Goal: Information Seeking & Learning: Learn about a topic

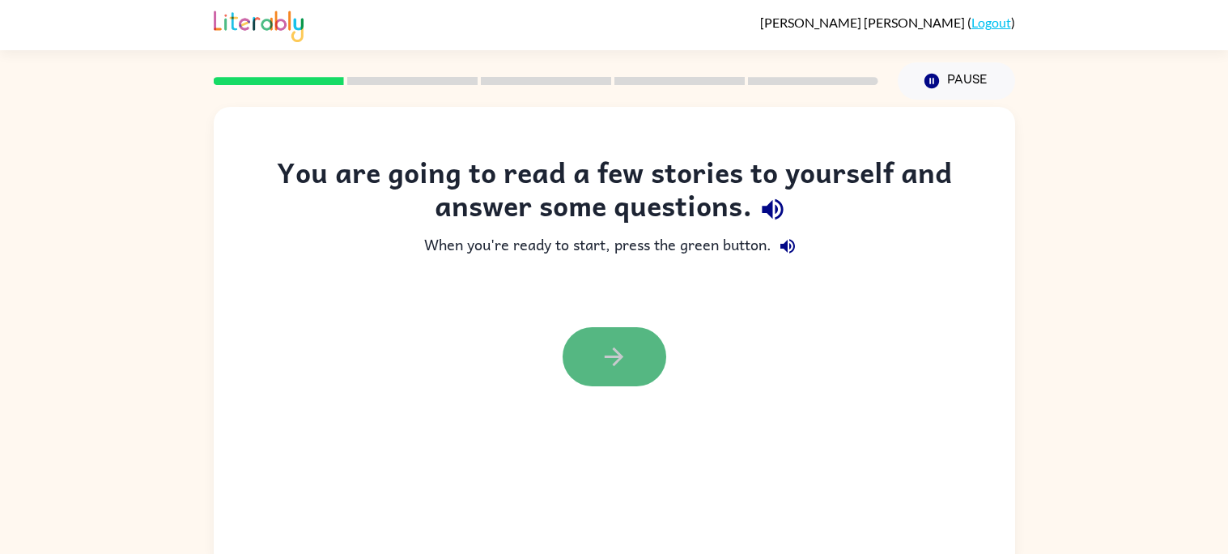
click at [621, 380] on button "button" at bounding box center [615, 356] width 104 height 59
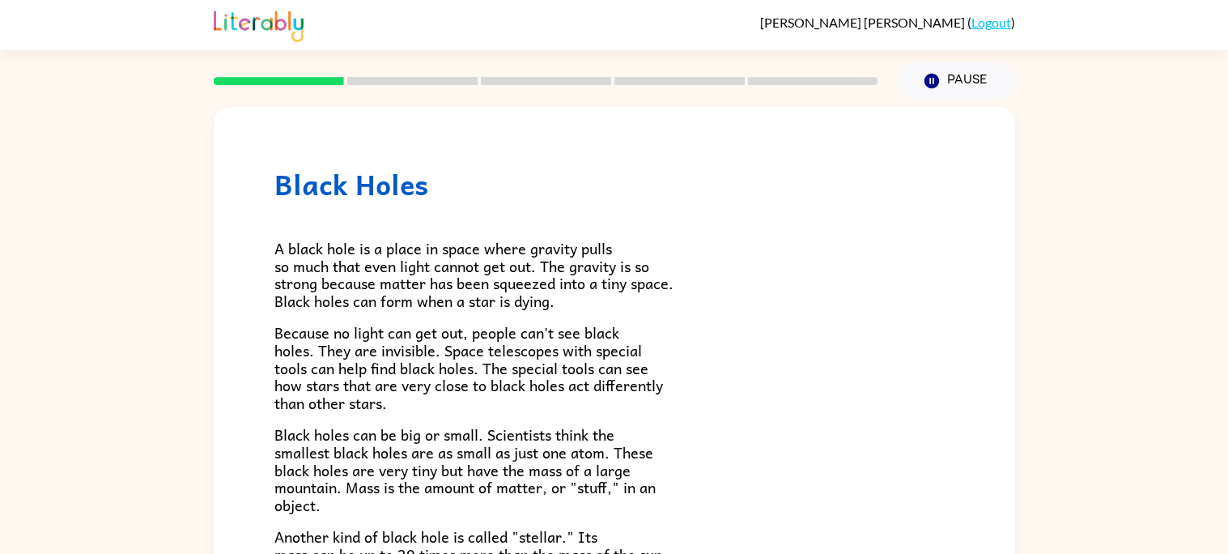
scroll to position [342, 0]
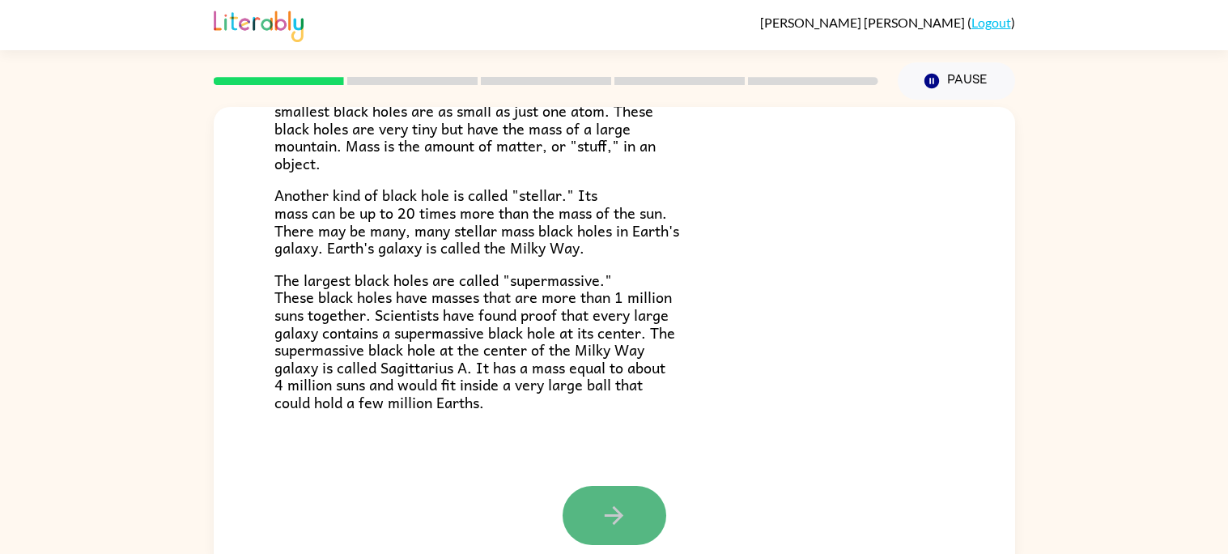
click at [597, 514] on button "button" at bounding box center [615, 515] width 104 height 59
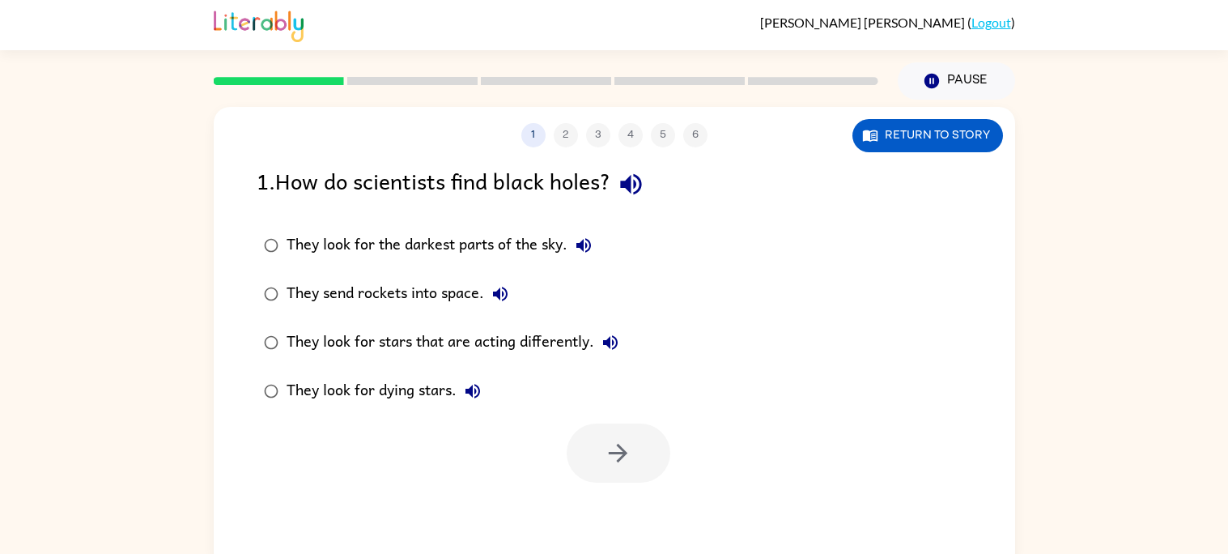
click at [288, 297] on div "They send rockets into space." at bounding box center [402, 294] width 230 height 32
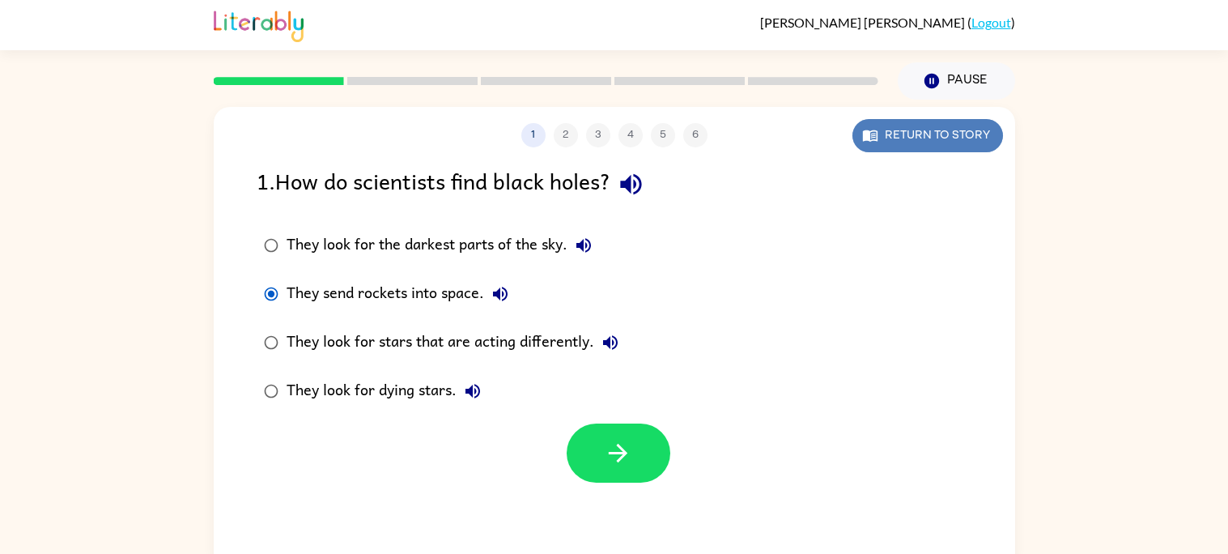
click at [904, 134] on button "Return to story" at bounding box center [927, 135] width 151 height 33
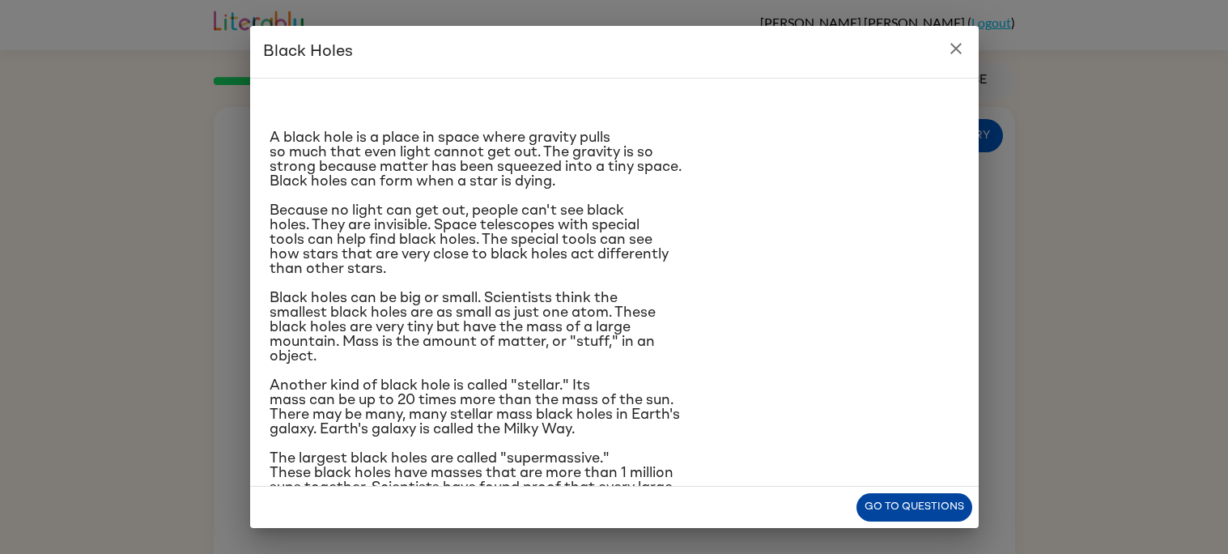
click at [907, 512] on button "Go to questions" at bounding box center [914, 507] width 116 height 28
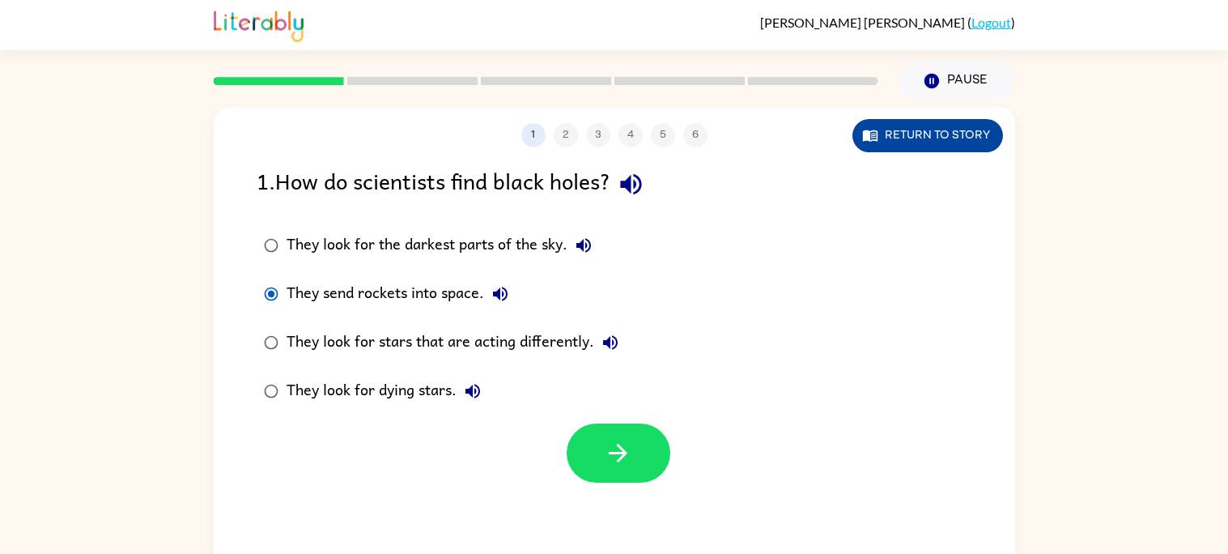
click at [930, 137] on button "Return to story" at bounding box center [927, 135] width 151 height 33
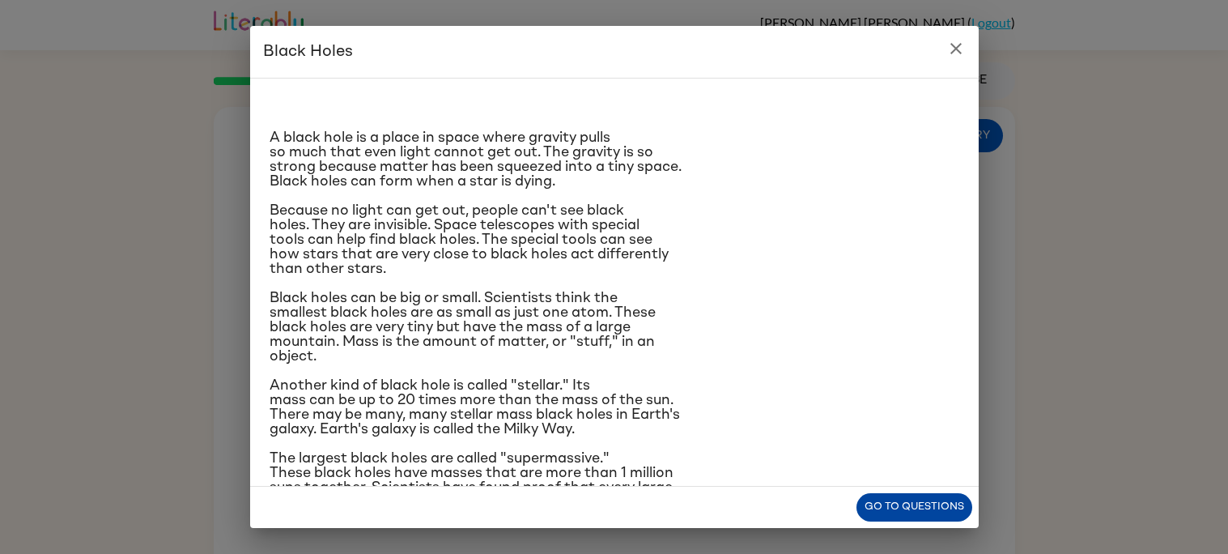
click at [885, 506] on button "Go to questions" at bounding box center [914, 507] width 116 height 28
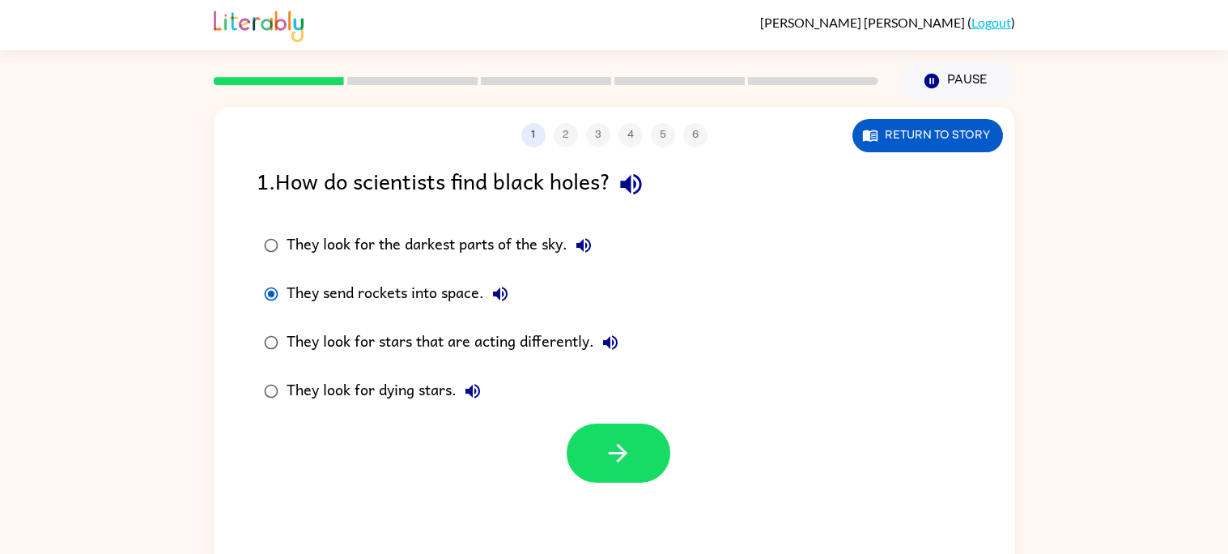
click at [410, 342] on div "They look for stars that are acting differently." at bounding box center [457, 342] width 340 height 32
click at [597, 473] on button "button" at bounding box center [619, 452] width 104 height 59
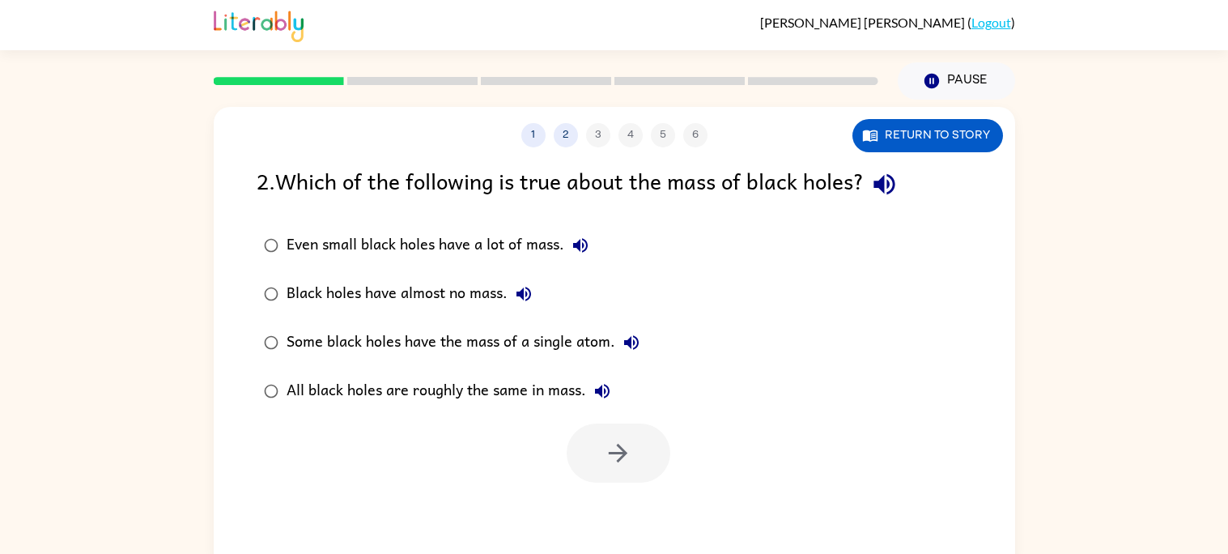
click at [592, 135] on div "1 2 3 4 5 6" at bounding box center [614, 135] width 801 height 24
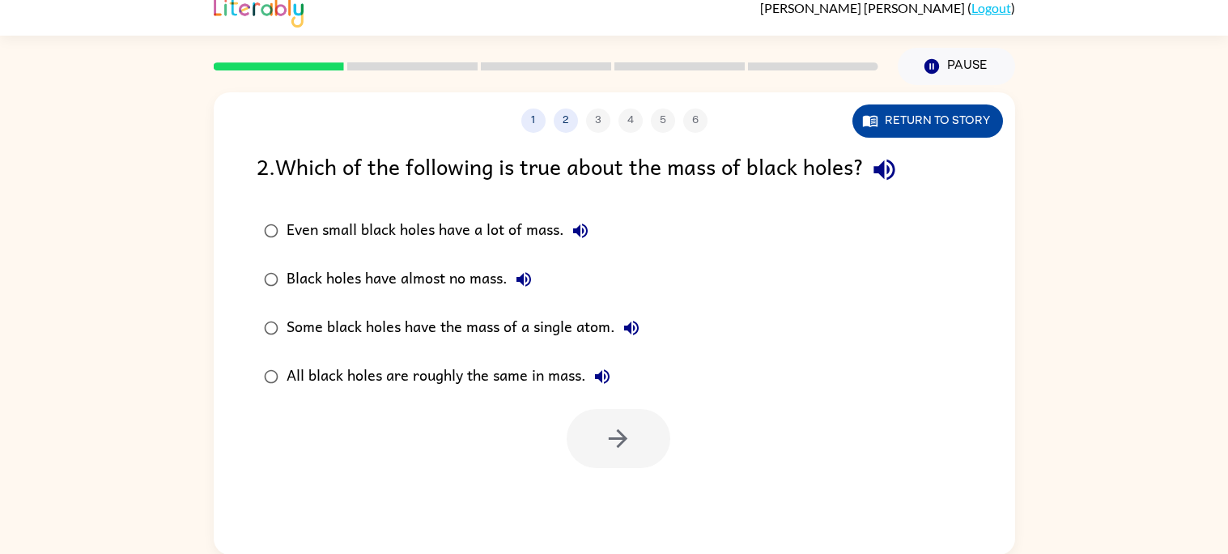
click at [926, 121] on button "Return to story" at bounding box center [927, 120] width 151 height 33
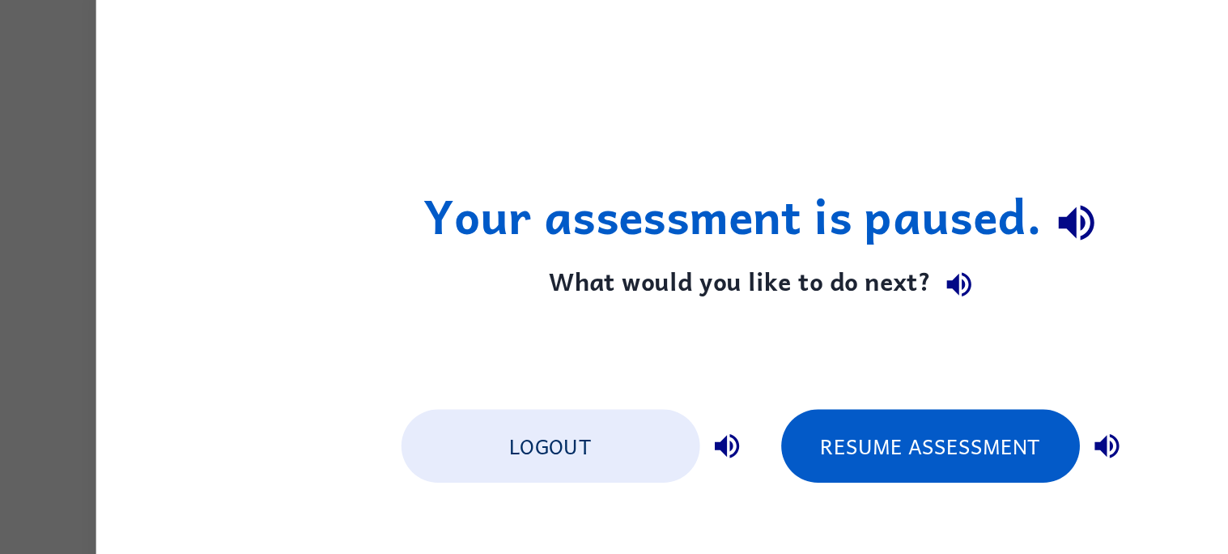
scroll to position [0, 0]
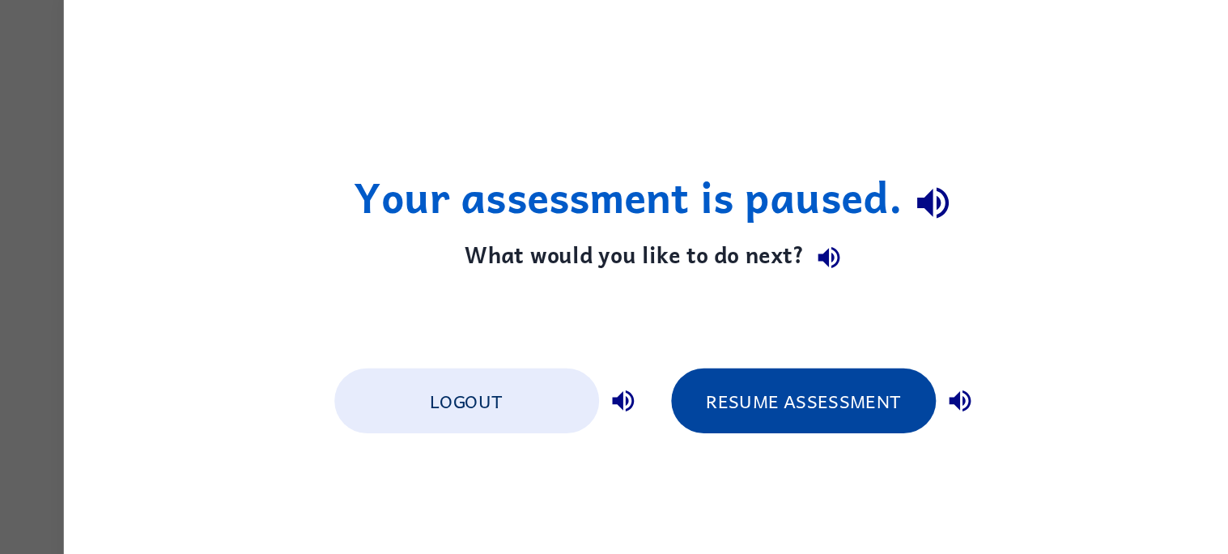
click at [641, 338] on button "Resume Assessment" at bounding box center [711, 331] width 178 height 44
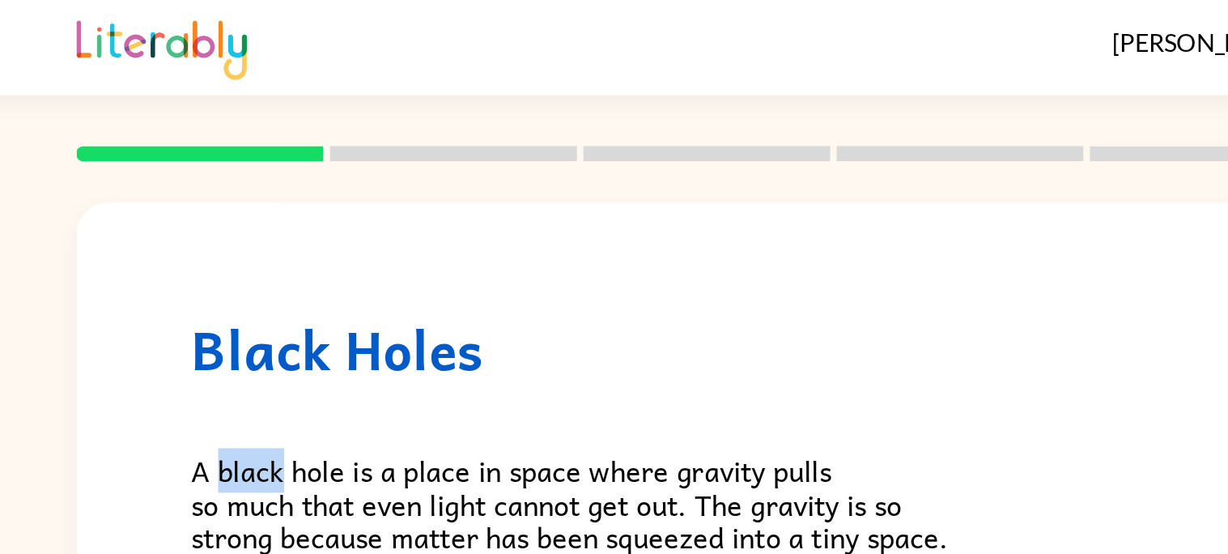
click at [245, 148] on div "Black Holes A black hole is a place in space where gravity pulls so much that e…" at bounding box center [614, 467] width 801 height 720
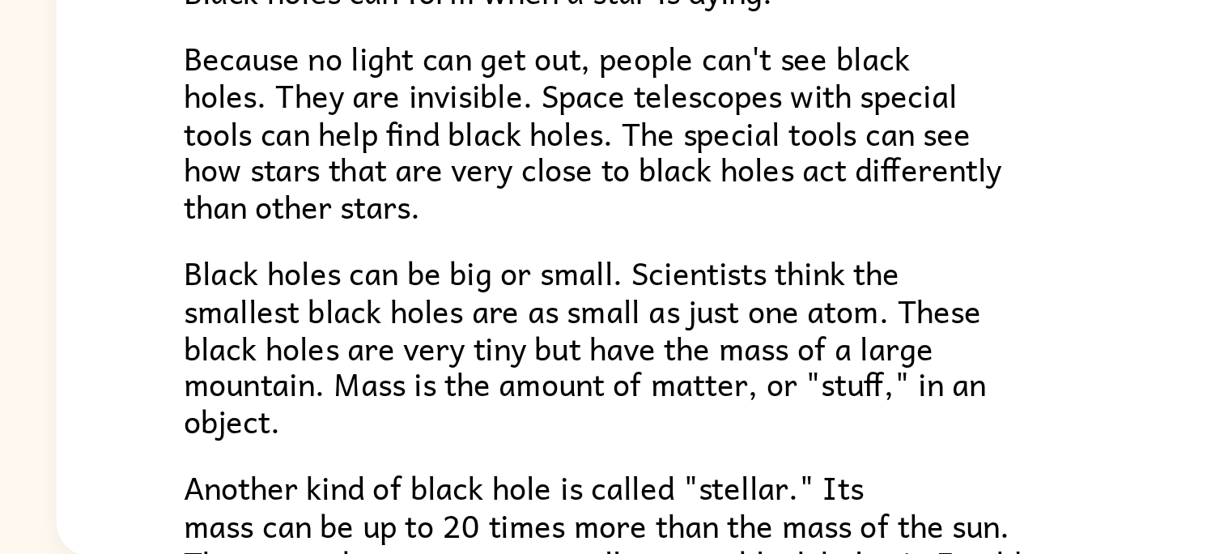
click at [726, 528] on p "Another kind of black hole is called "stellar." Its mass can be up to 20 times …" at bounding box center [614, 548] width 680 height 70
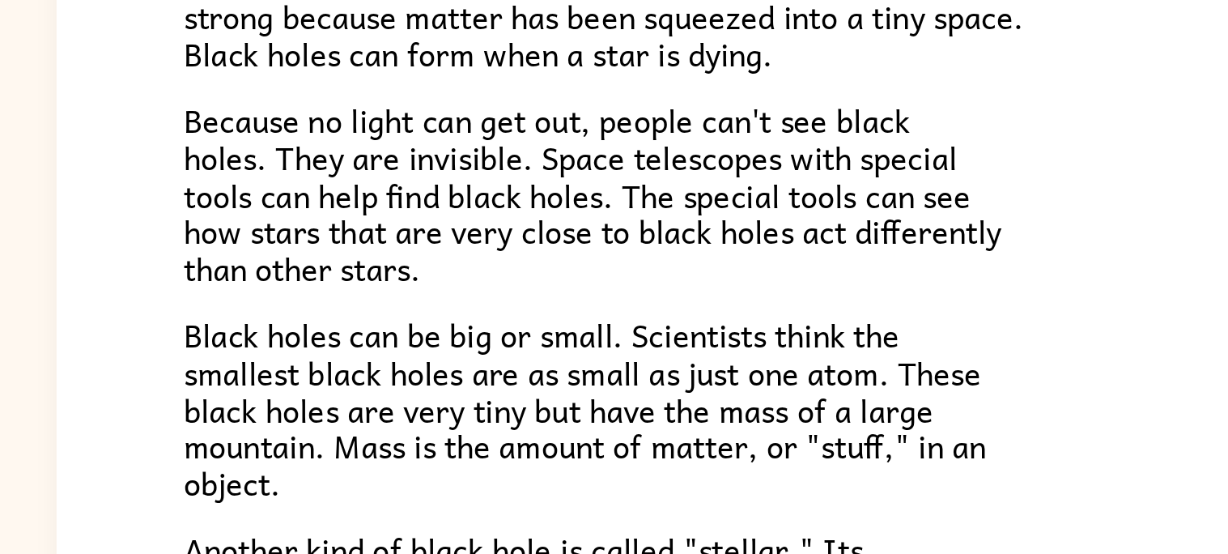
click at [708, 467] on p "Black holes can be big or small. Scientists think the smallest black holes are …" at bounding box center [614, 454] width 680 height 87
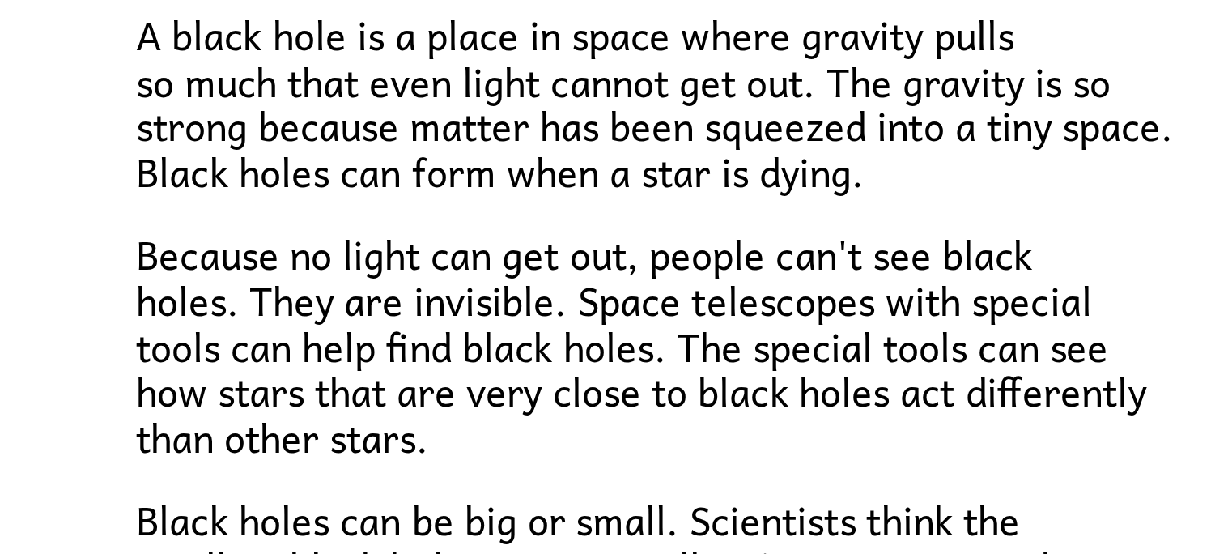
scroll to position [17, 0]
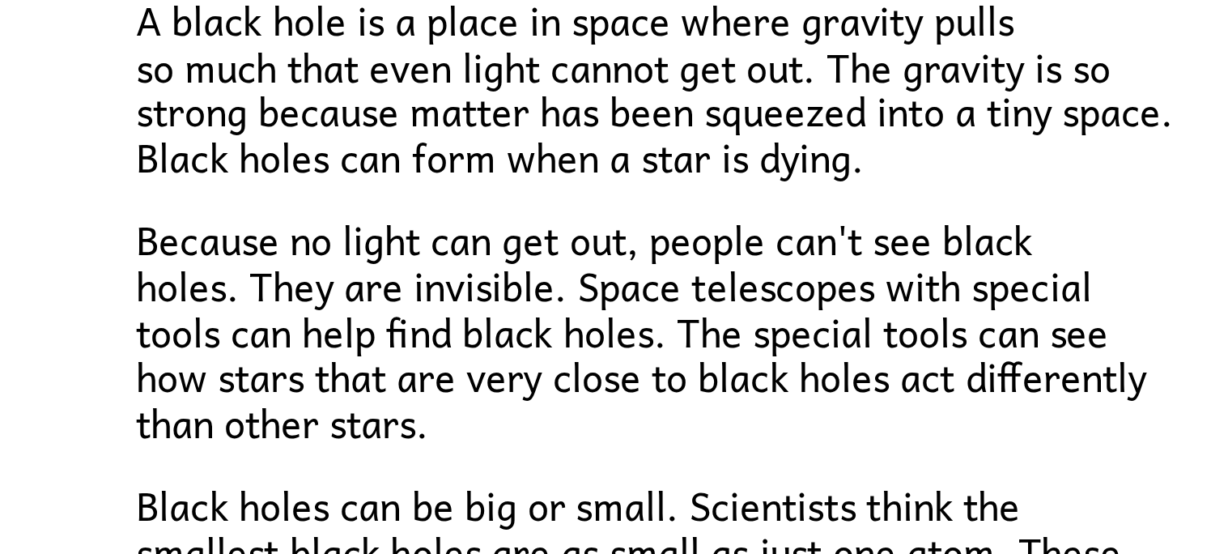
click at [641, 390] on p "Black holes can be big or small. Scientists think the smallest black holes are …" at bounding box center [614, 433] width 680 height 87
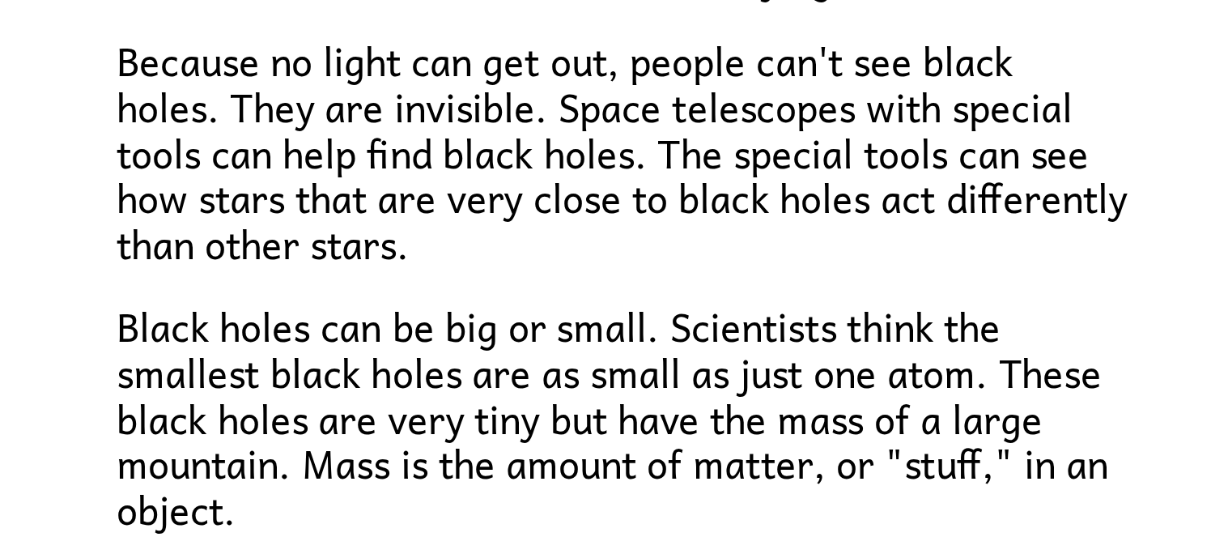
scroll to position [88, 0]
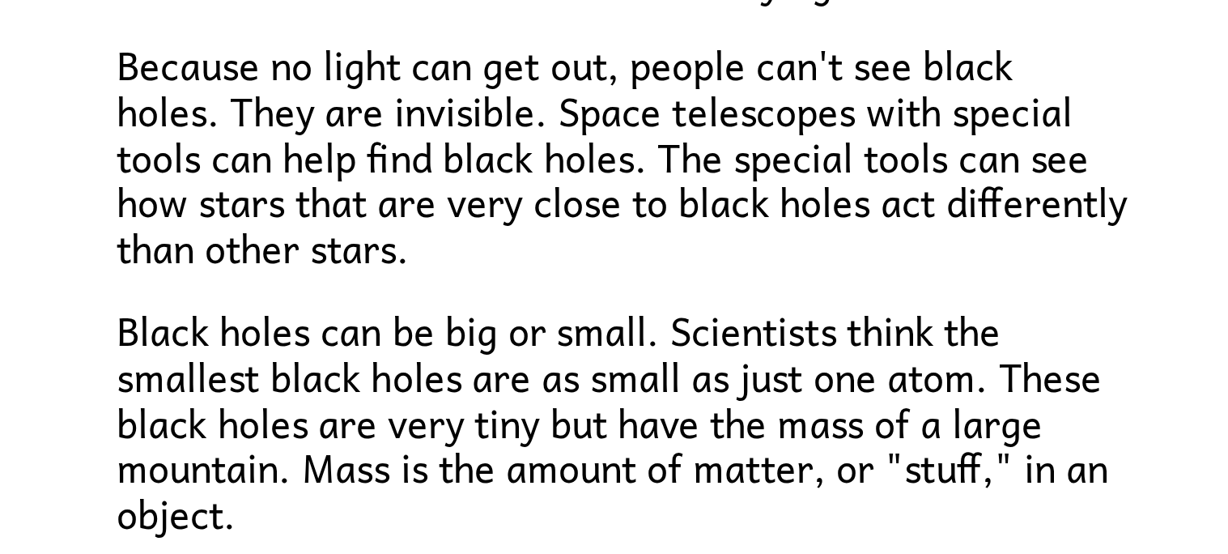
click at [654, 363] on p "Black holes can be big or small. Scientists think the smallest black holes are …" at bounding box center [614, 366] width 680 height 87
click at [649, 372] on span "Black holes can be big or small. Scientists think the smallest black holes are …" at bounding box center [464, 366] width 381 height 93
click at [651, 380] on span "Black holes can be big or small. Scientists think the smallest black holes are …" at bounding box center [464, 366] width 381 height 93
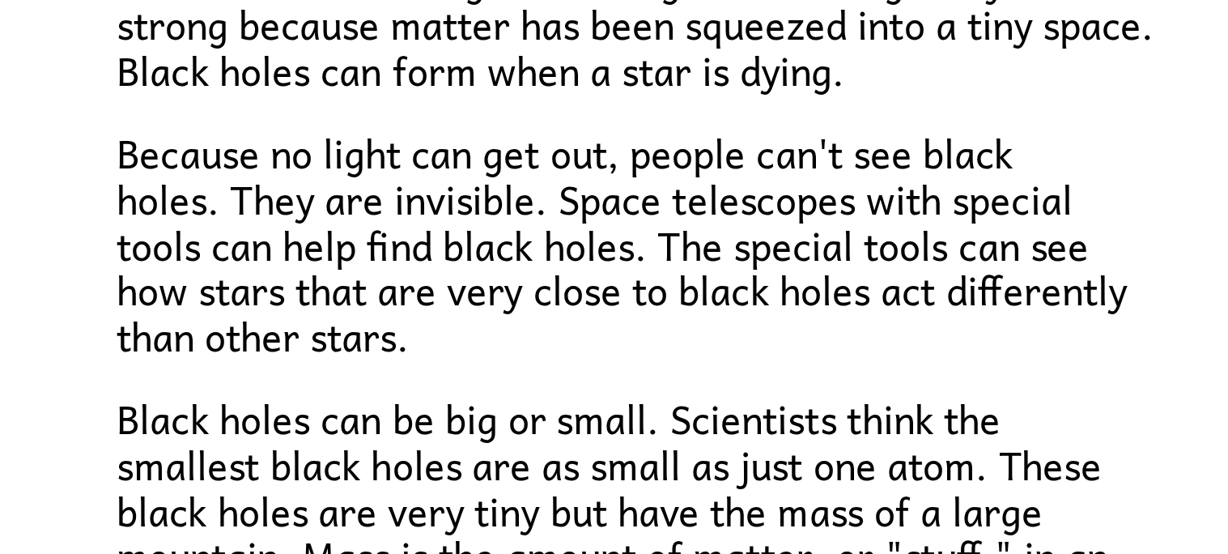
scroll to position [53, 0]
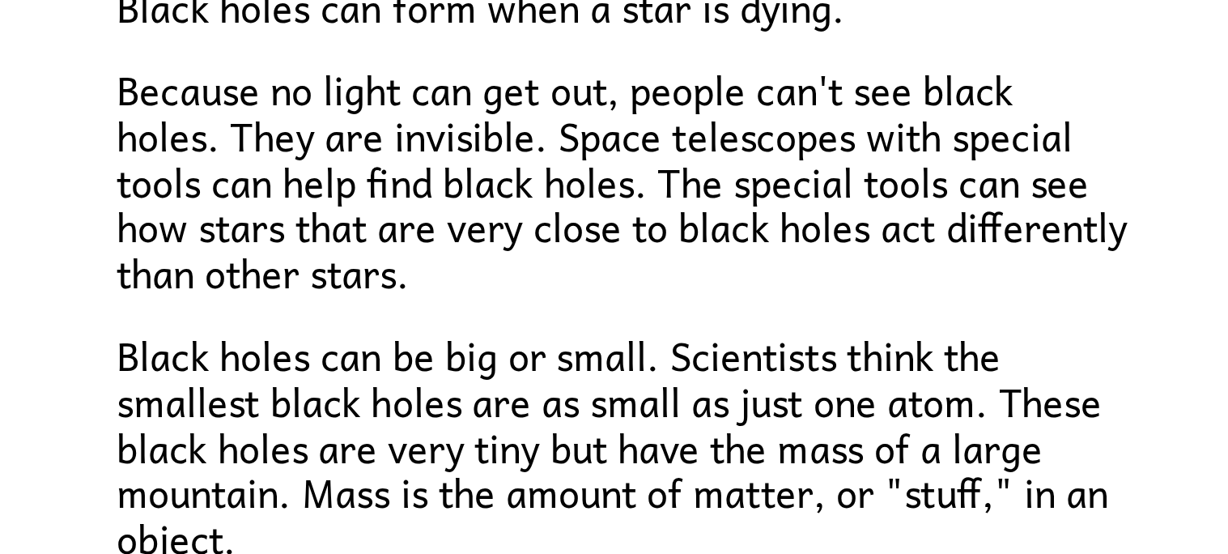
click at [648, 389] on span "Black holes can be big or small. Scientists think the smallest black holes are …" at bounding box center [464, 375] width 381 height 93
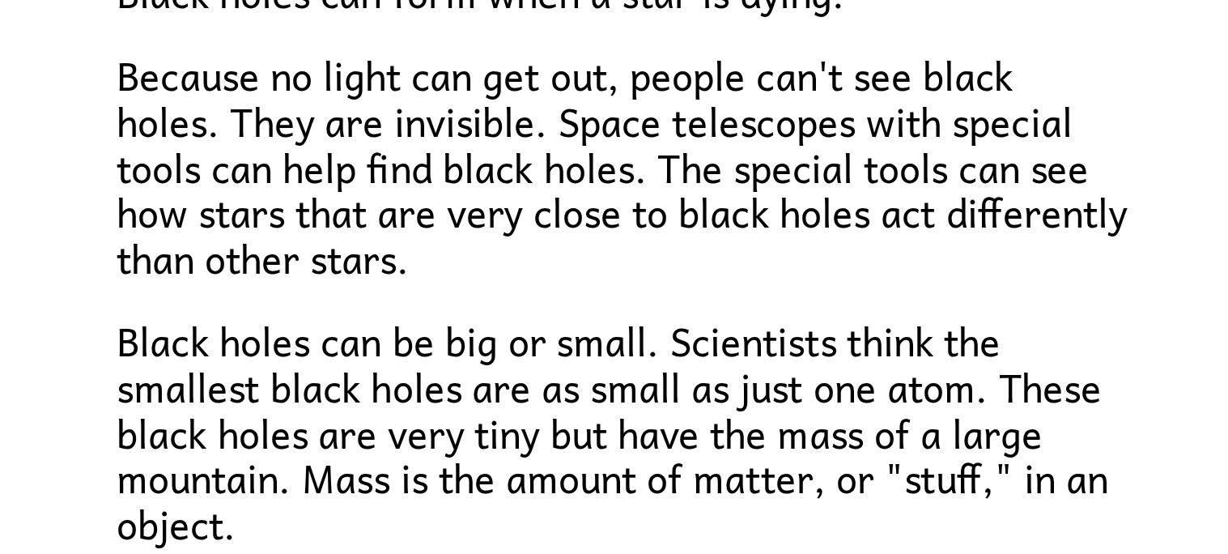
scroll to position [82, 0]
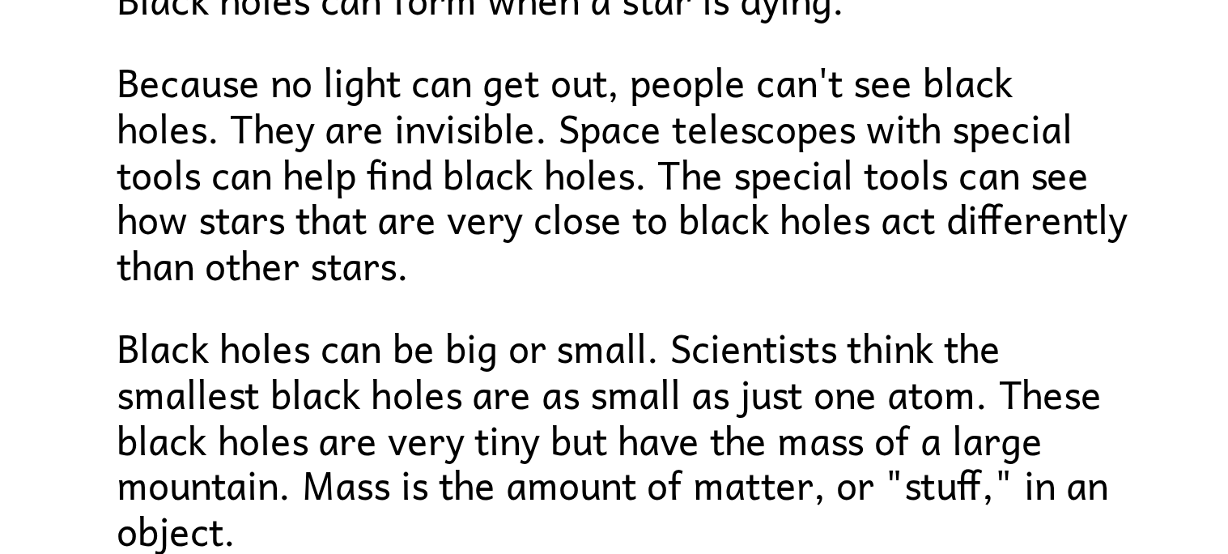
click at [665, 389] on p "Black holes can be big or small. Scientists think the smallest black holes are …" at bounding box center [614, 372] width 680 height 87
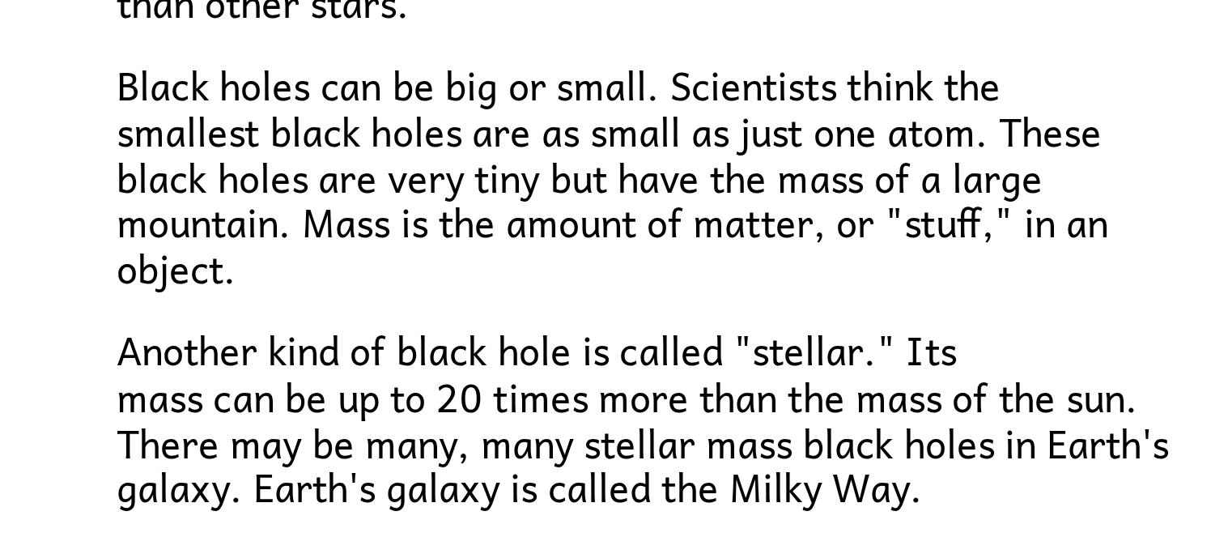
scroll to position [15, 0]
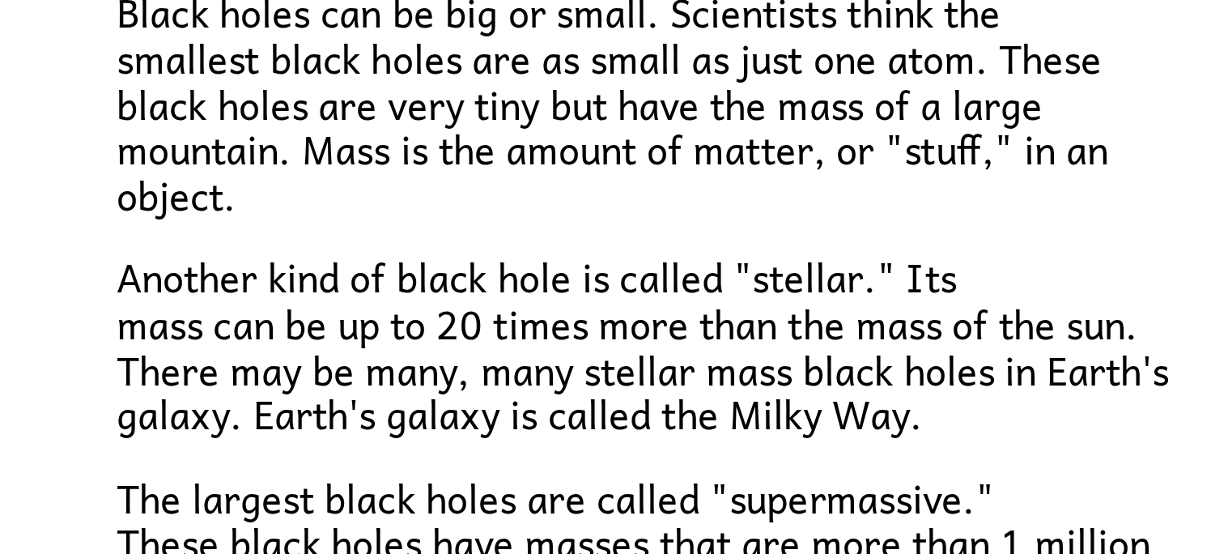
click at [264, 486] on div "Black Holes A black hole is a place in space where gravity pulls so much that e…" at bounding box center [614, 378] width 801 height 720
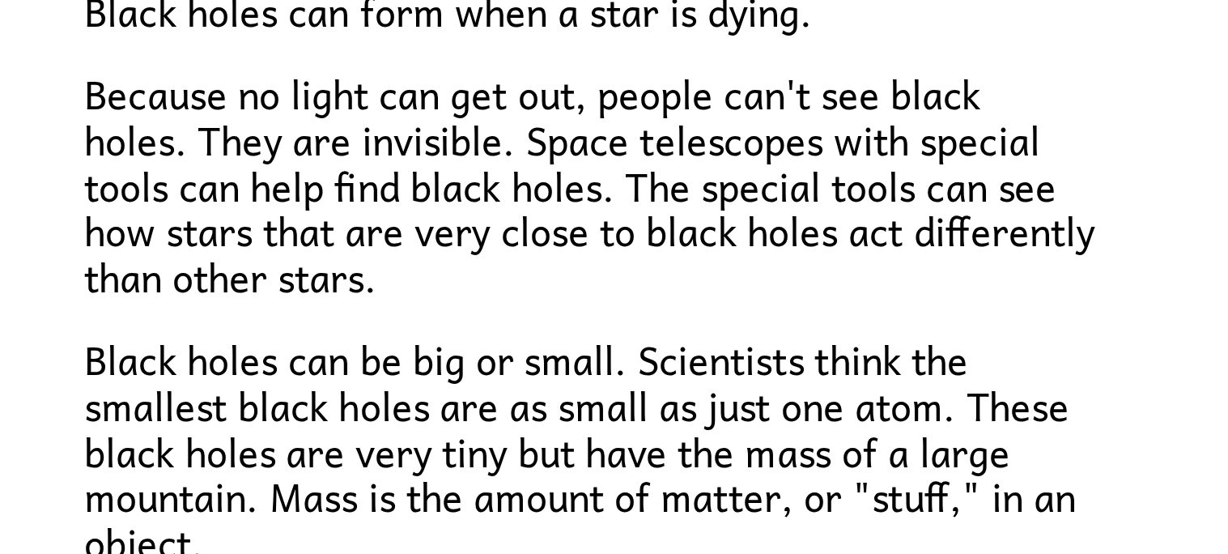
scroll to position [77, 0]
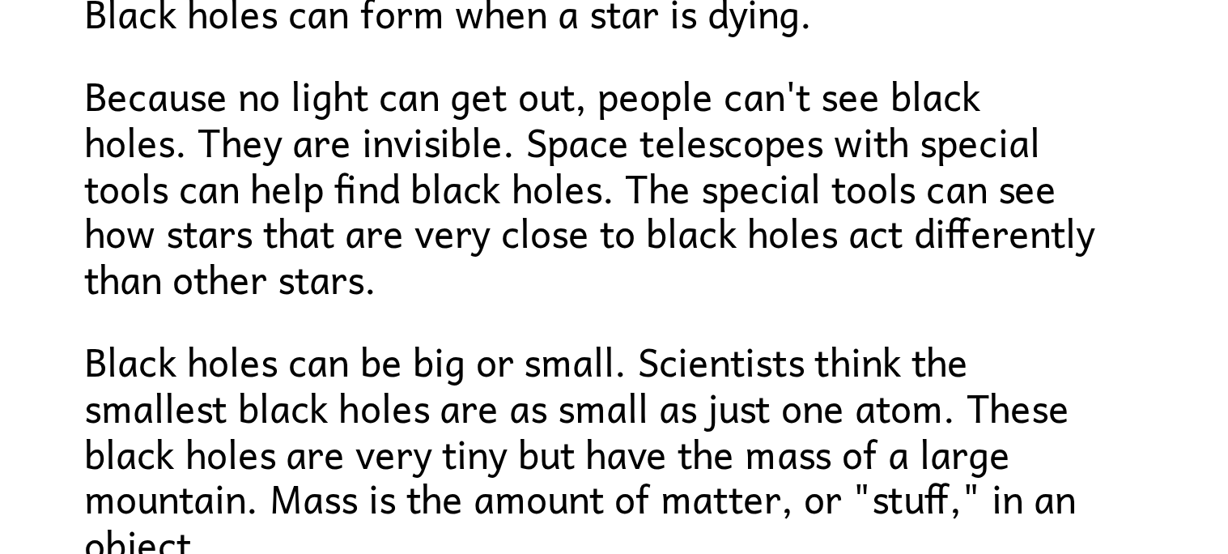
click at [695, 329] on div "A black hole is a place in space where gravity pulls so much that even light ca…" at bounding box center [614, 384] width 680 height 551
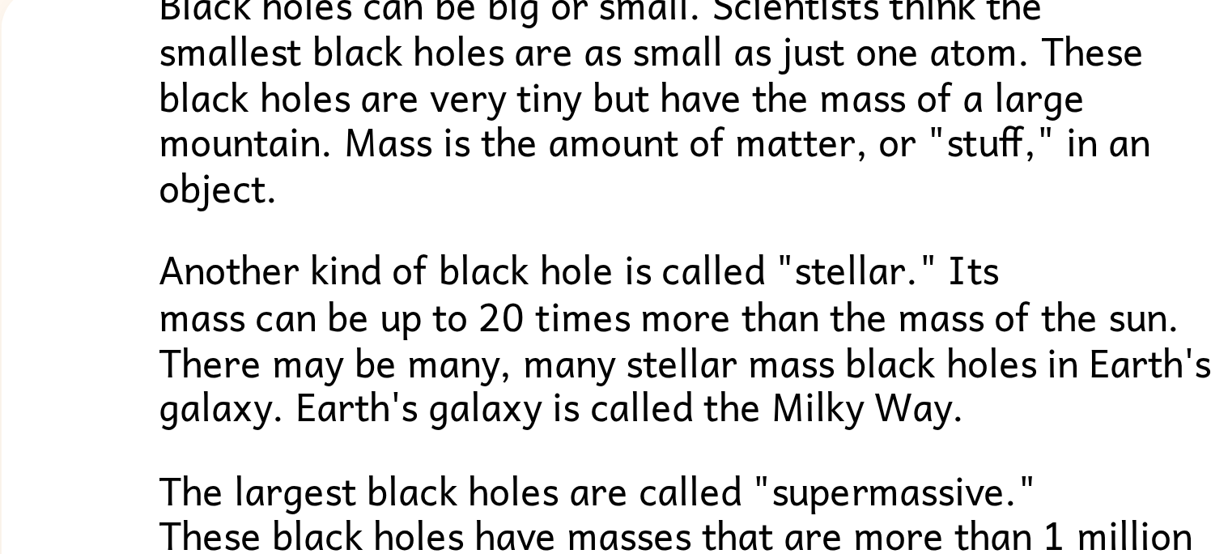
scroll to position [342, 0]
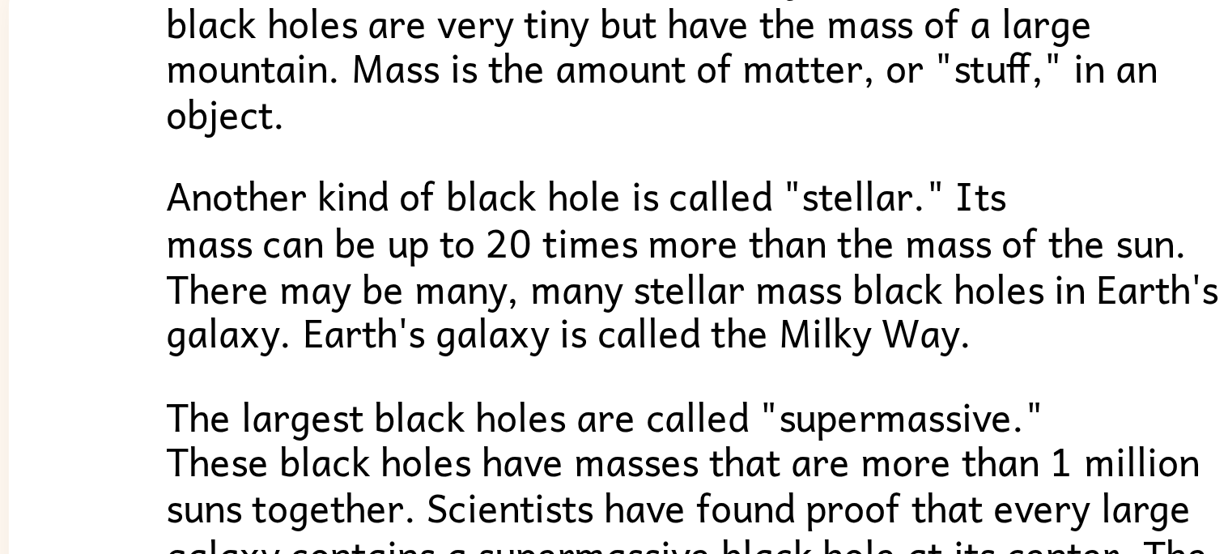
click at [228, 247] on div "Black Holes A black hole is a place in space where gravity pulls so much that e…" at bounding box center [614, 111] width 801 height 720
click at [223, 230] on div "Black Holes A black hole is a place in space where gravity pulls so much that e…" at bounding box center [614, 111] width 801 height 720
click at [220, 230] on div "Black Holes A black hole is a place in space where gravity pulls so much that e…" at bounding box center [614, 111] width 801 height 720
click at [220, 221] on div "Black Holes A black hole is a place in space where gravity pulls so much that e…" at bounding box center [614, 111] width 801 height 720
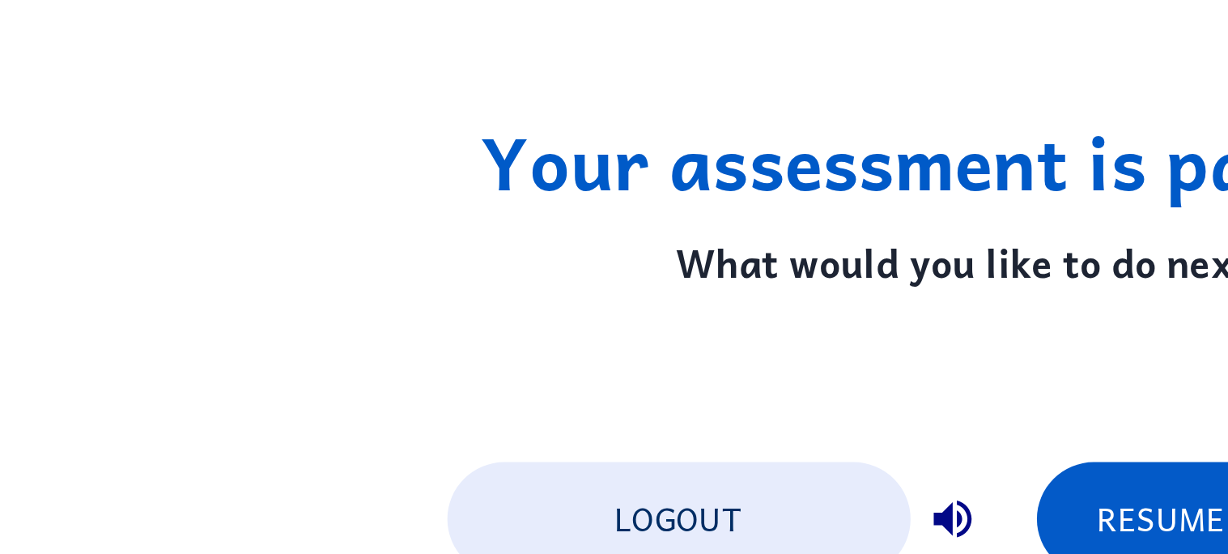
scroll to position [0, 0]
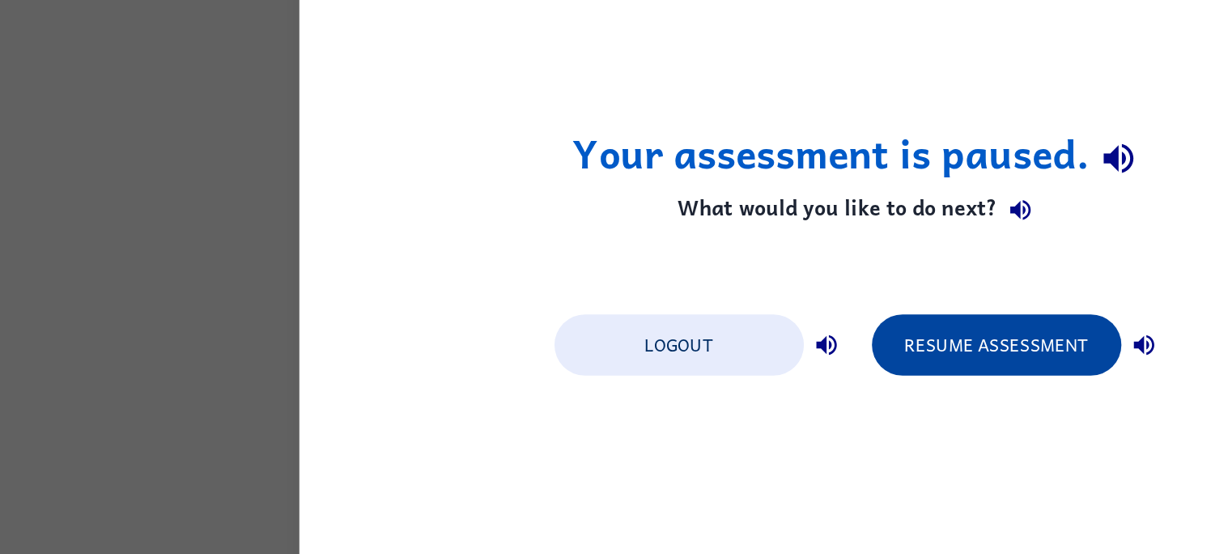
click at [674, 338] on button "Resume Assessment" at bounding box center [711, 331] width 178 height 44
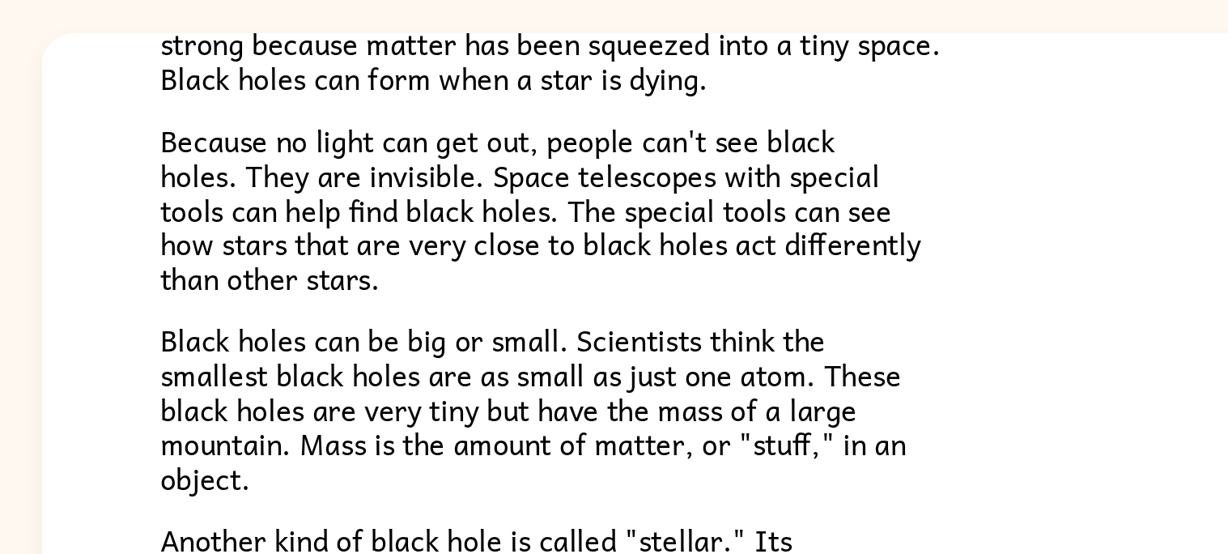
scroll to position [169, 0]
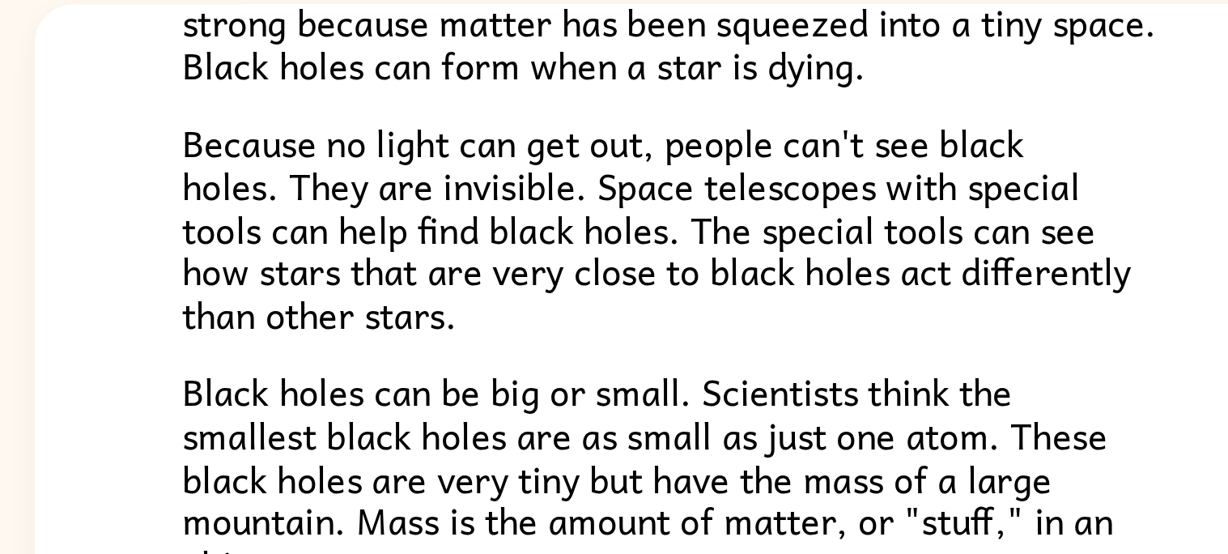
click at [274, 265] on span "Black holes can be big or small. Scientists think the smallest black holes are …" at bounding box center [464, 299] width 381 height 93
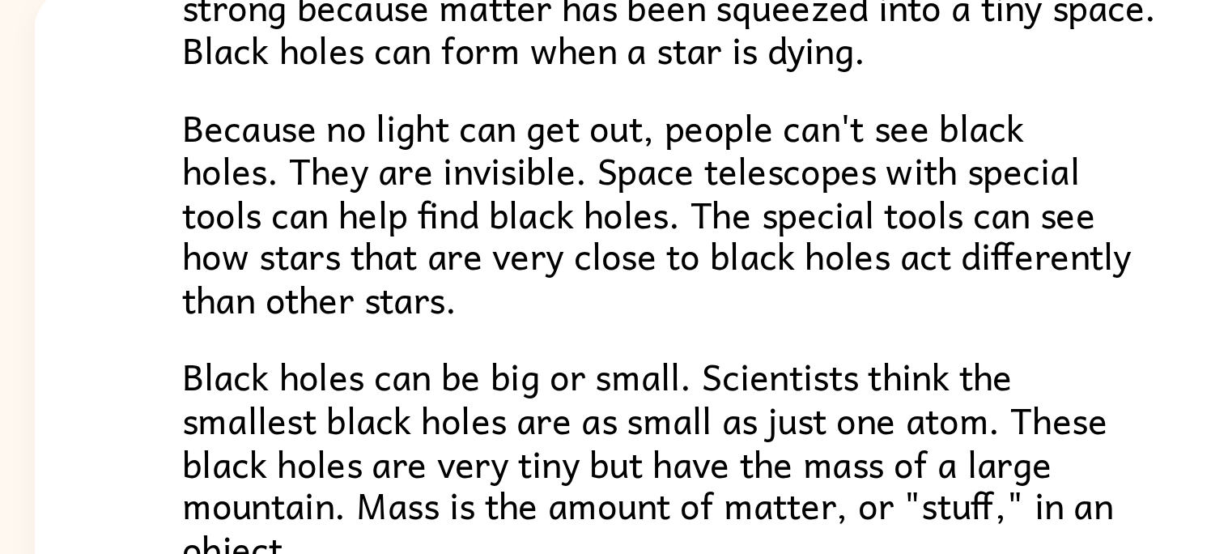
click at [288, 298] on span "Black holes can be big or small. Scientists think the smallest black holes are …" at bounding box center [464, 299] width 381 height 93
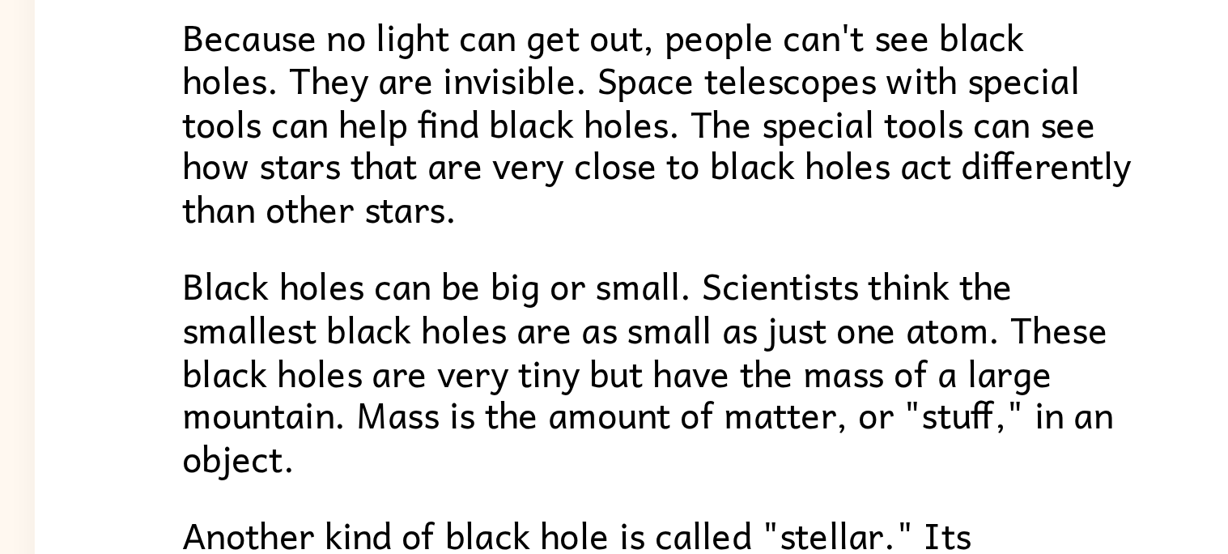
click at [274, 344] on span "Black holes can be big or small. Scientists think the smallest black holes are …" at bounding box center [464, 299] width 381 height 93
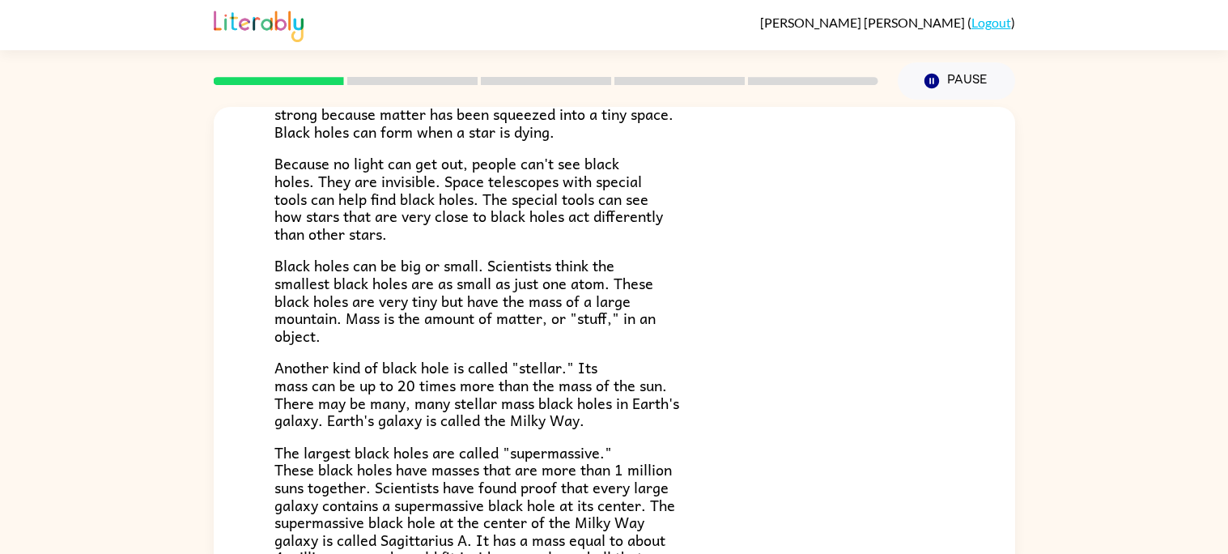
scroll to position [0, 0]
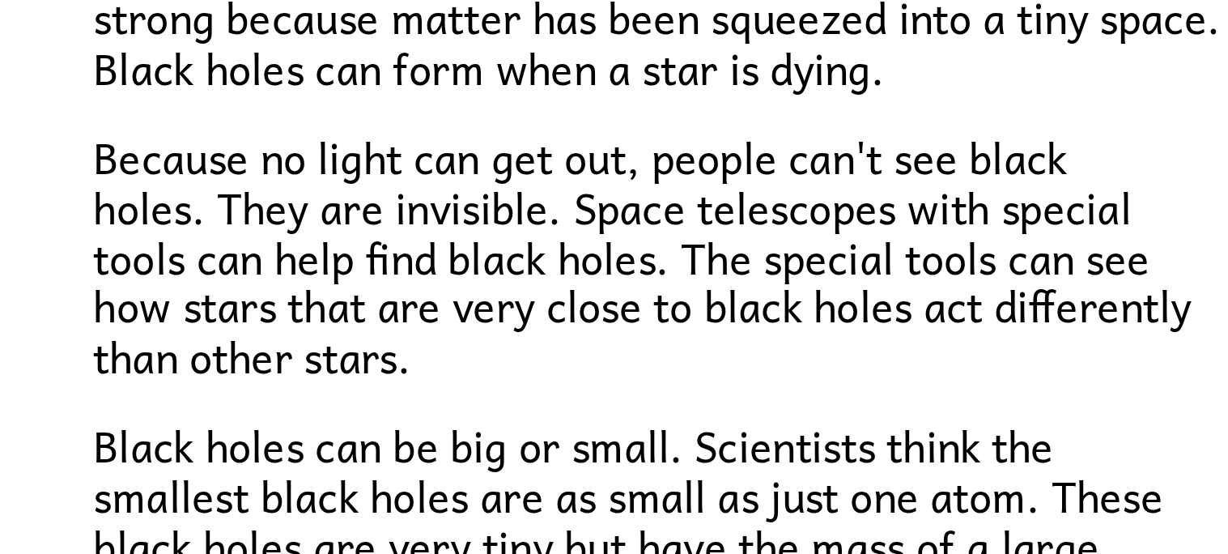
click at [264, 430] on div "Black Holes A black hole is a place in space where gravity pulls so much that e…" at bounding box center [614, 467] width 801 height 720
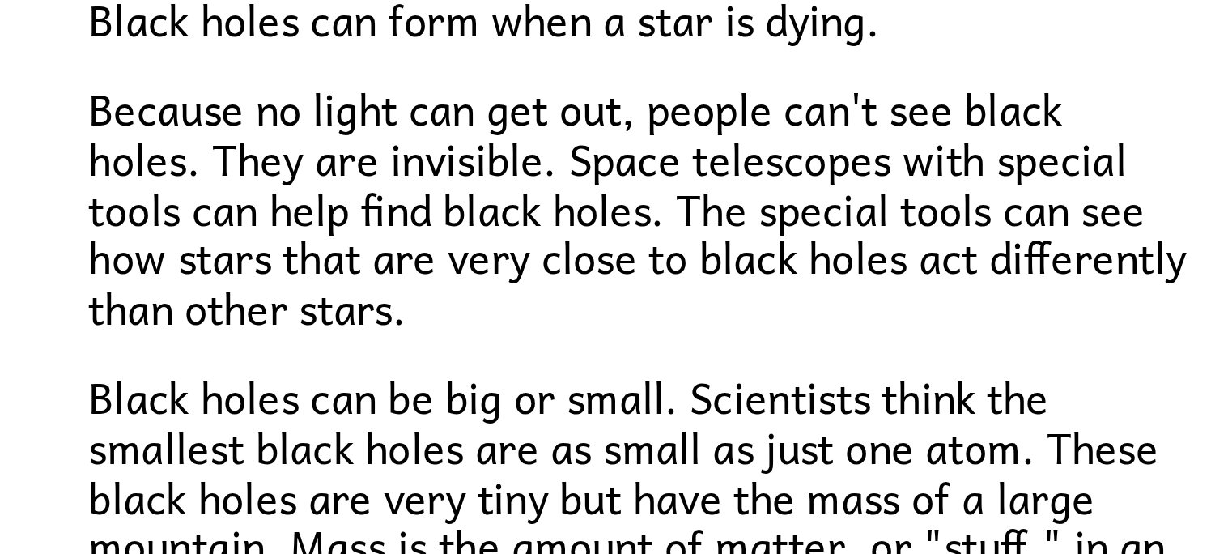
click at [279, 448] on span "Black holes can be big or small. Scientists think the smallest black holes are …" at bounding box center [464, 469] width 381 height 93
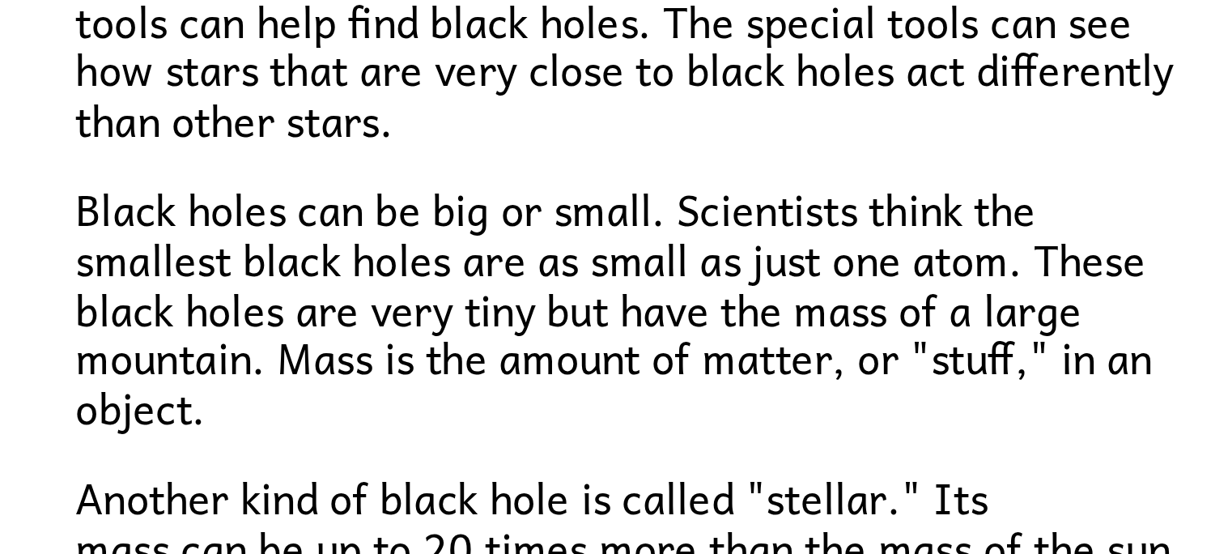
scroll to position [15, 0]
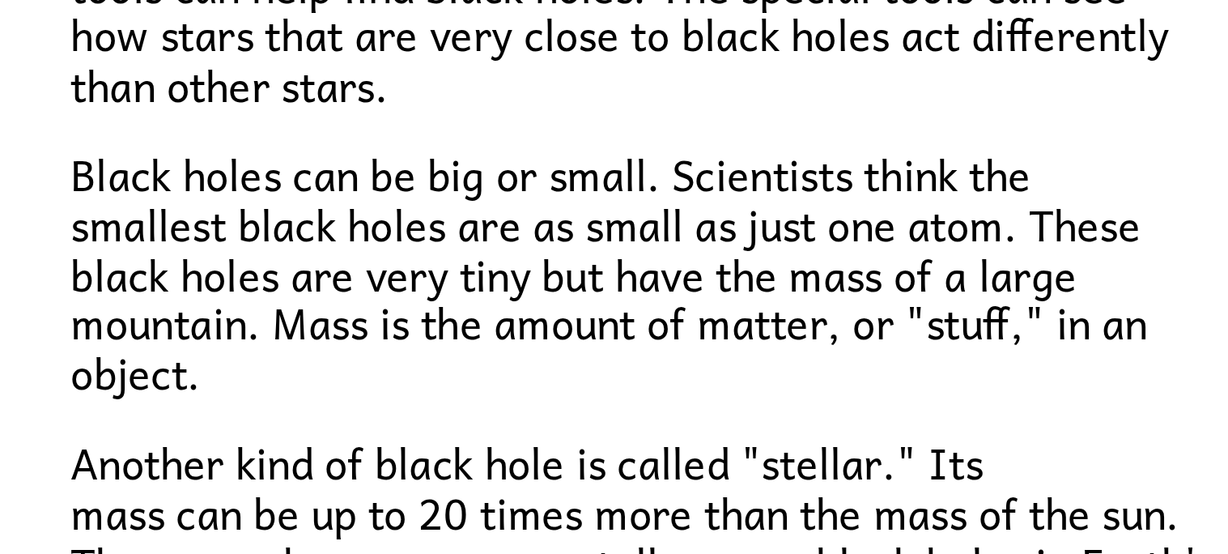
click at [274, 486] on span "Black holes can be big or small. Scientists think the smallest black holes are …" at bounding box center [464, 453] width 381 height 93
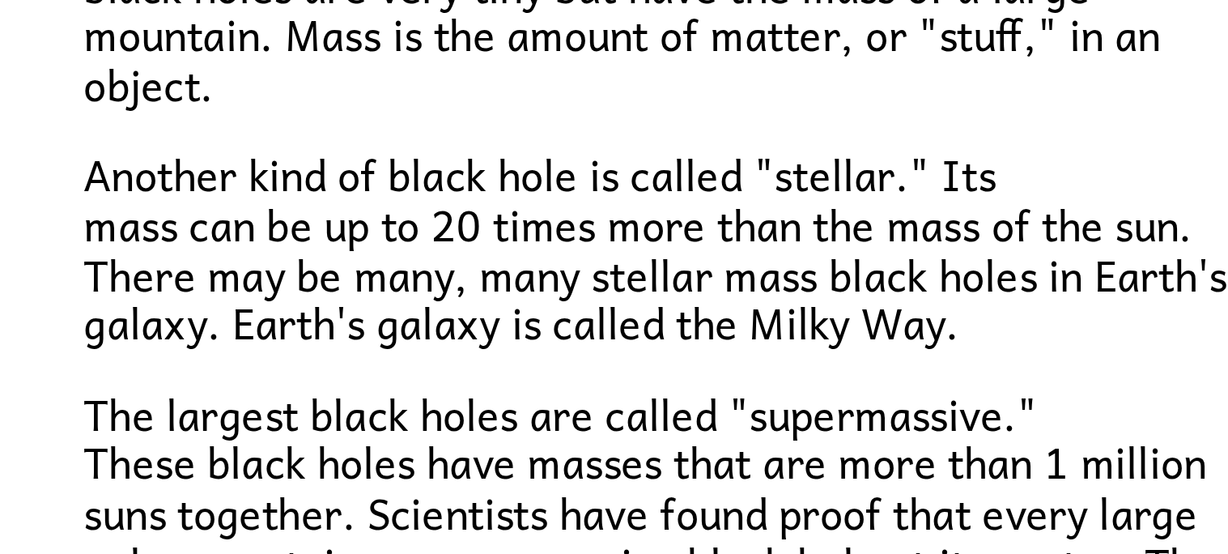
click at [367, 492] on span "The largest black holes are called "supermassive." These black holes have masse…" at bounding box center [474, 565] width 401 height 146
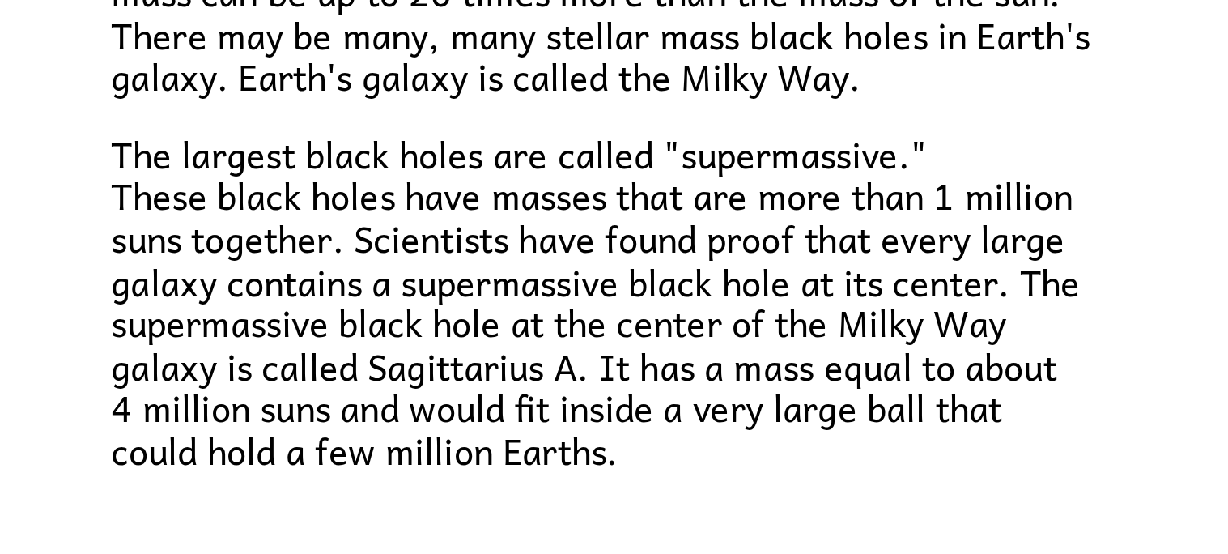
scroll to position [15, 0]
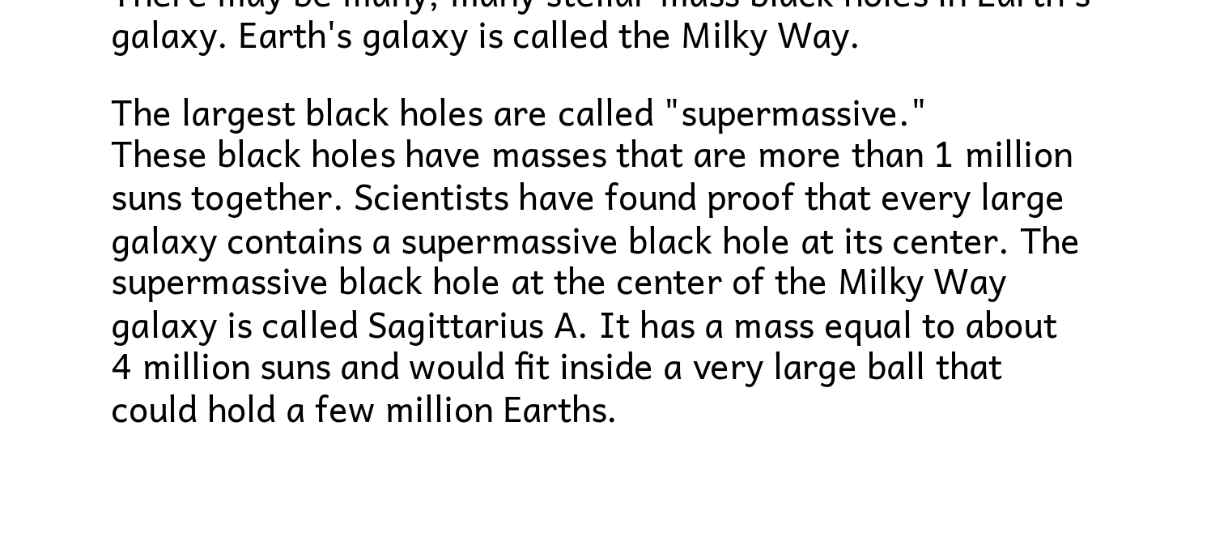
click at [332, 463] on span "The largest black holes are called "supermassive." These black holes have masse…" at bounding box center [474, 432] width 401 height 146
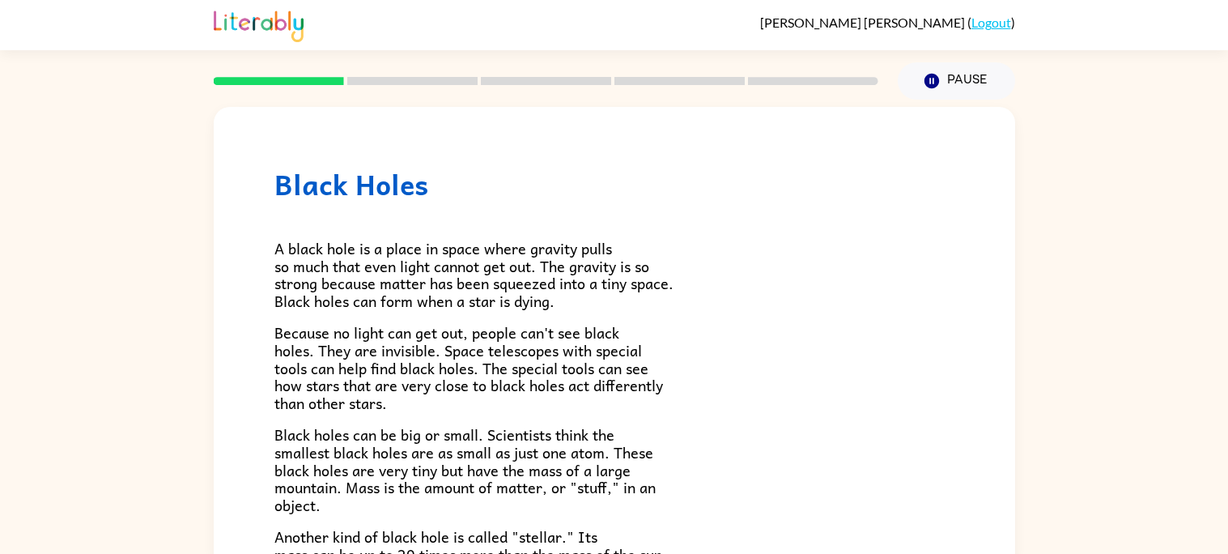
click at [452, 84] on rect at bounding box center [412, 81] width 130 height 8
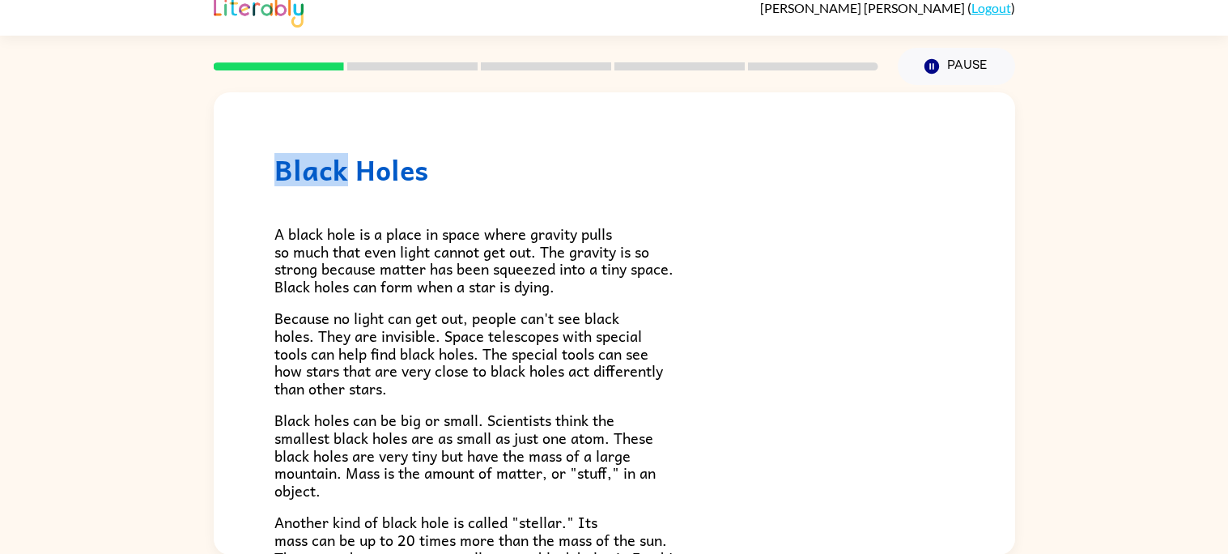
click at [272, 206] on div "Black Holes A black hole is a place in space where gravity pulls so much that e…" at bounding box center [614, 452] width 801 height 720
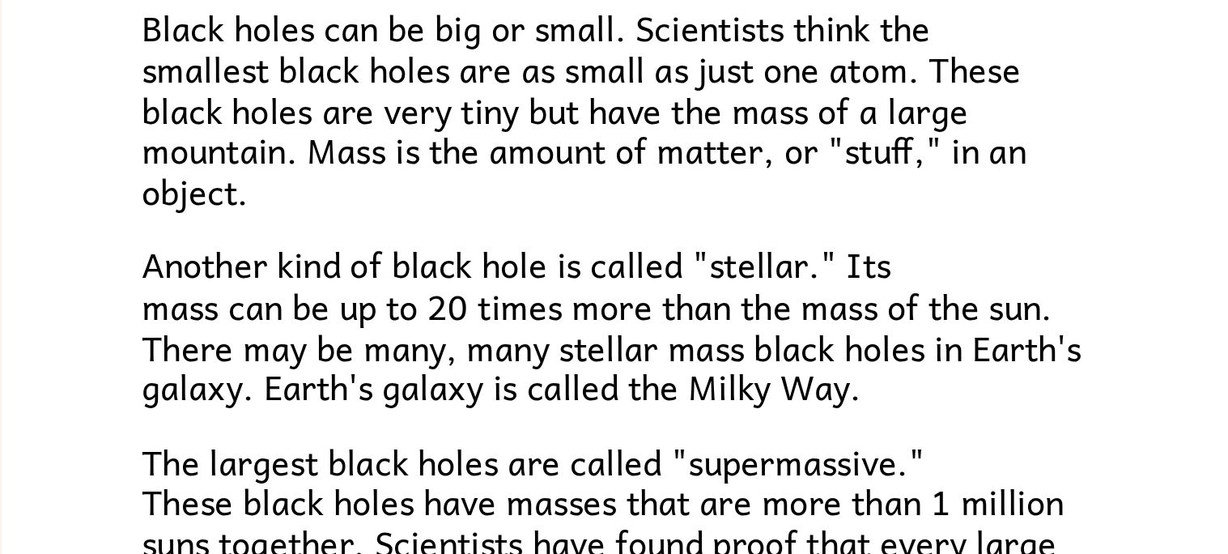
click at [233, 338] on div "Black Holes A black hole is a place in space where gravity pulls so much that e…" at bounding box center [614, 188] width 801 height 720
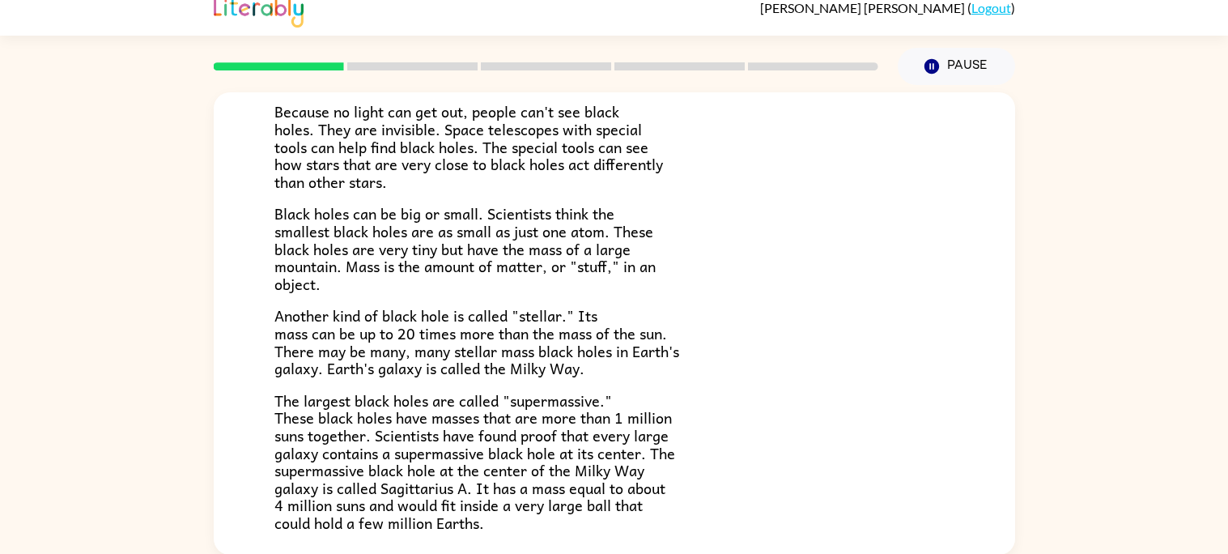
scroll to position [190, 0]
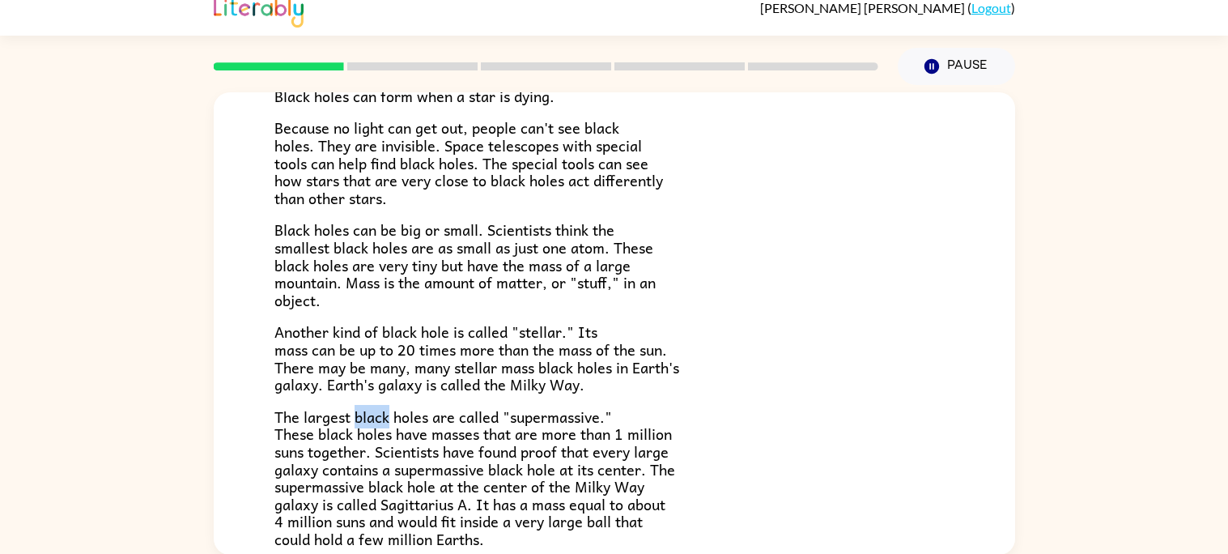
click at [225, 346] on div "Black Holes A black hole is a place in space where gravity pulls so much that e…" at bounding box center [614, 262] width 801 height 720
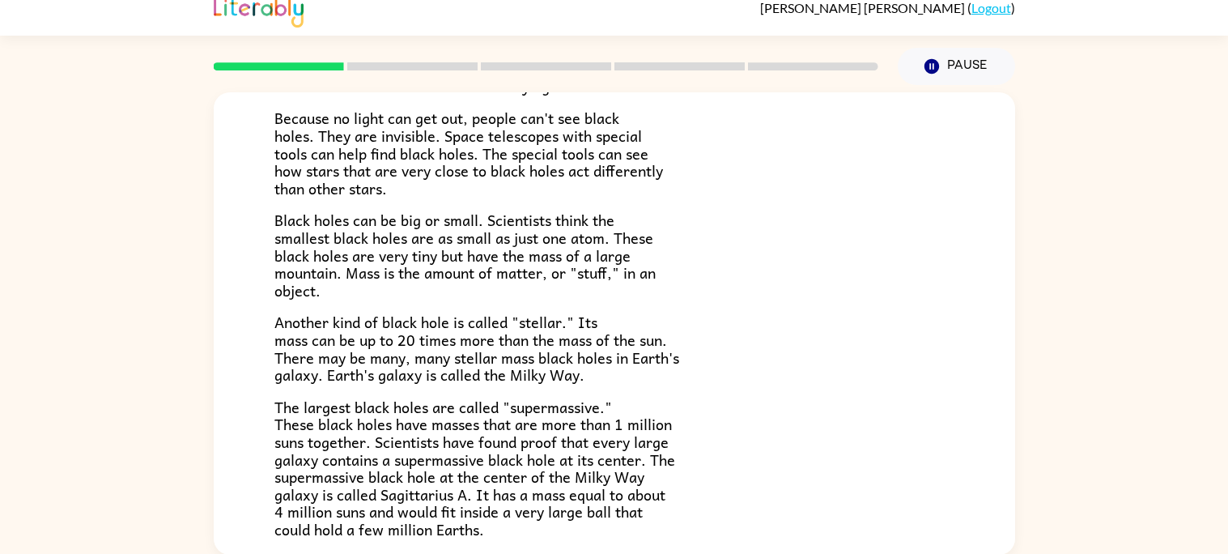
scroll to position [201, 0]
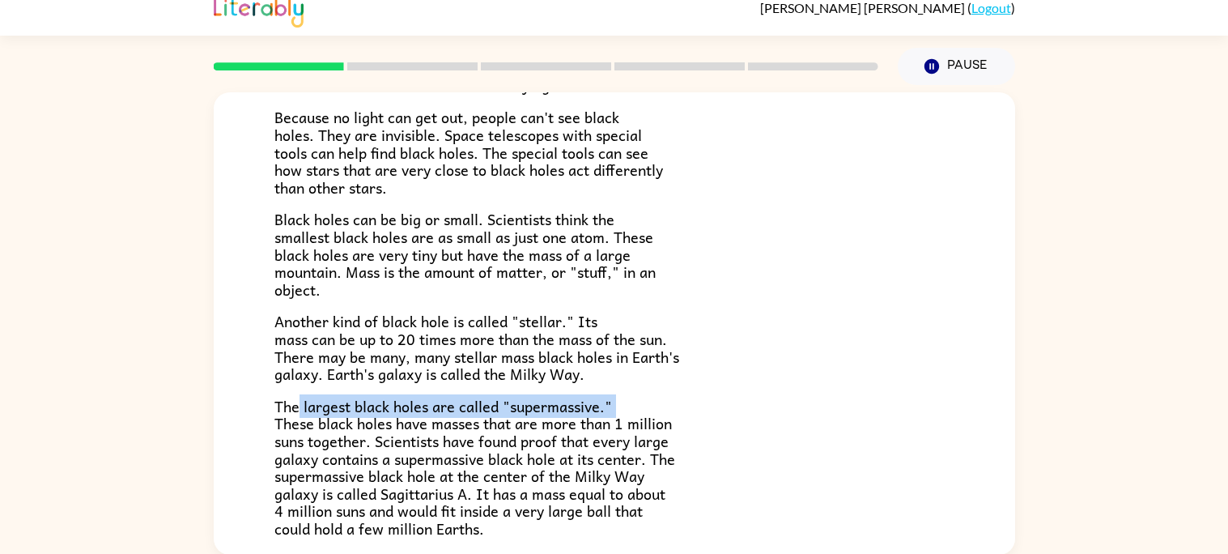
click at [225, 269] on div "Black Holes A black hole is a place in space where gravity pulls so much that e…" at bounding box center [614, 252] width 801 height 720
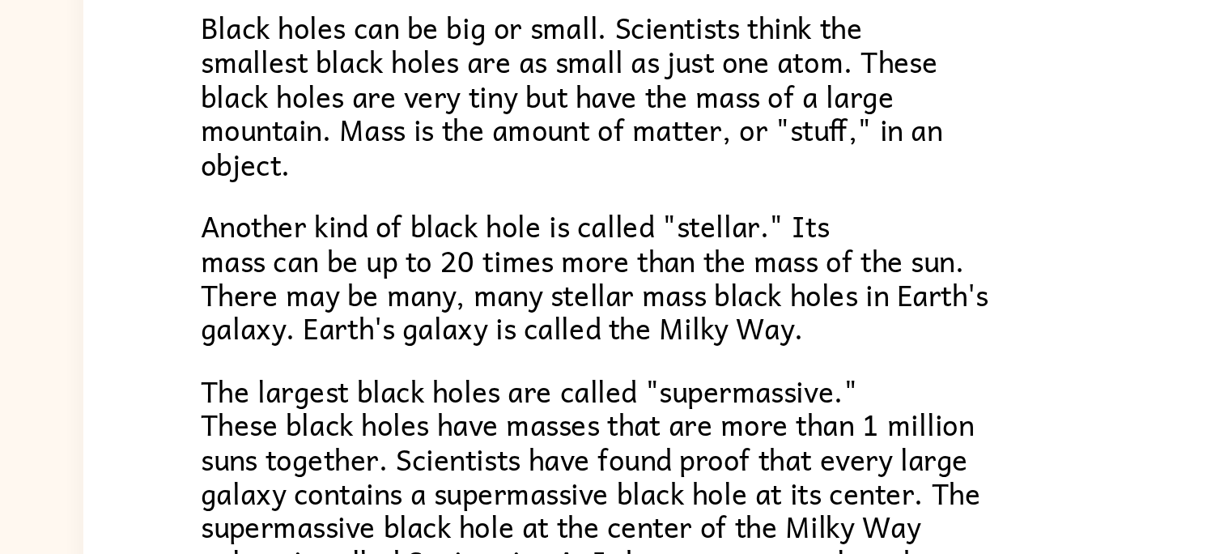
scroll to position [15, 0]
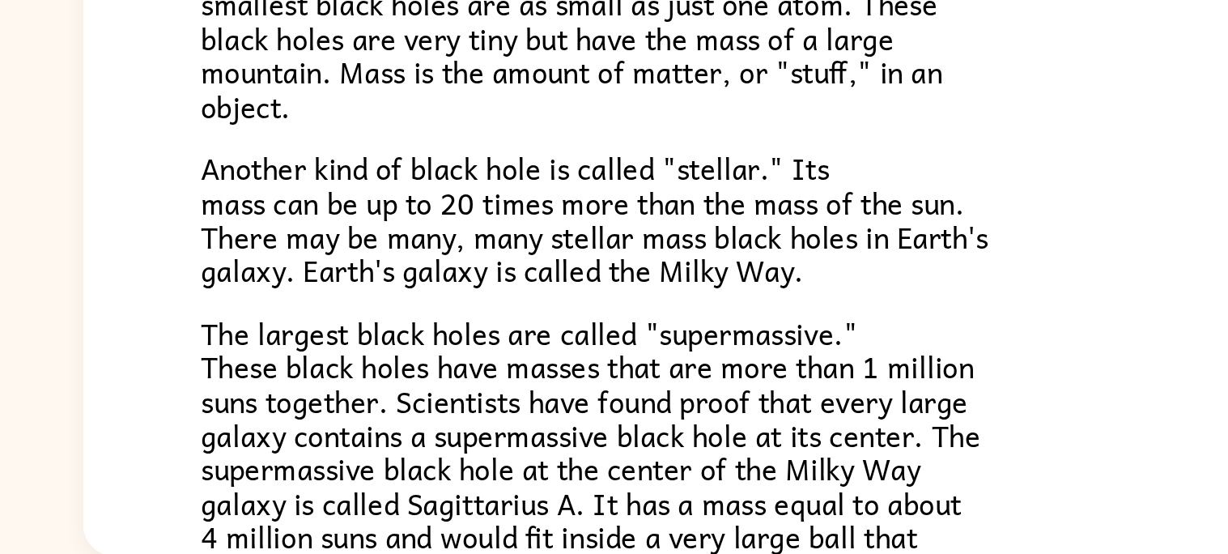
click at [206, 333] on div "Black Holes A black hole is a place in space where gravity pulls so much that e…" at bounding box center [614, 319] width 1228 height 469
click at [334, 492] on span "The largest black holes are called "supermassive." These black holes have masse…" at bounding box center [474, 501] width 401 height 146
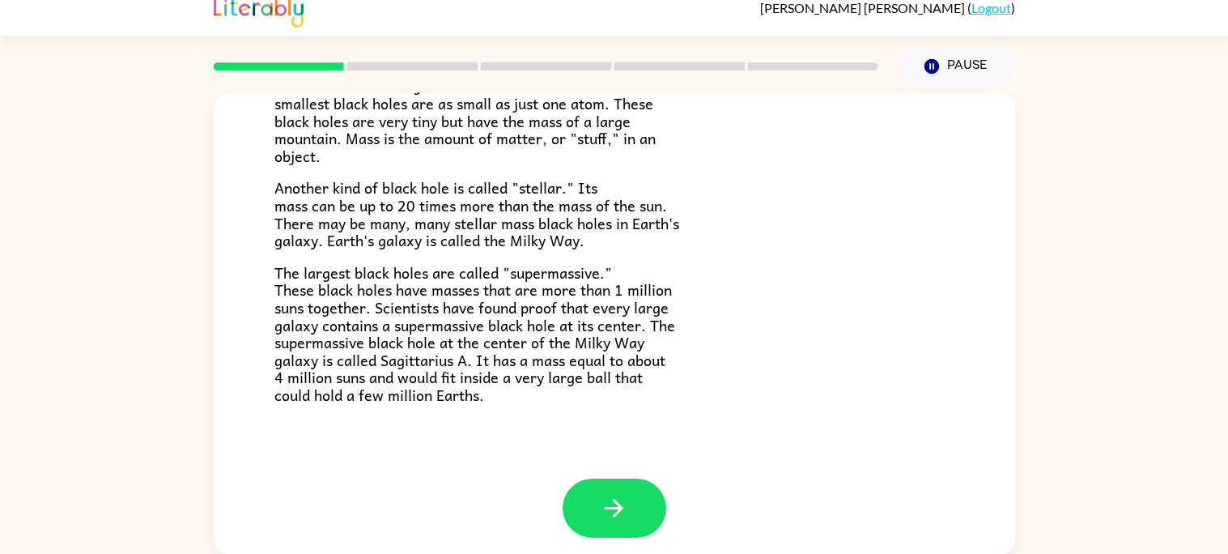
scroll to position [342, 0]
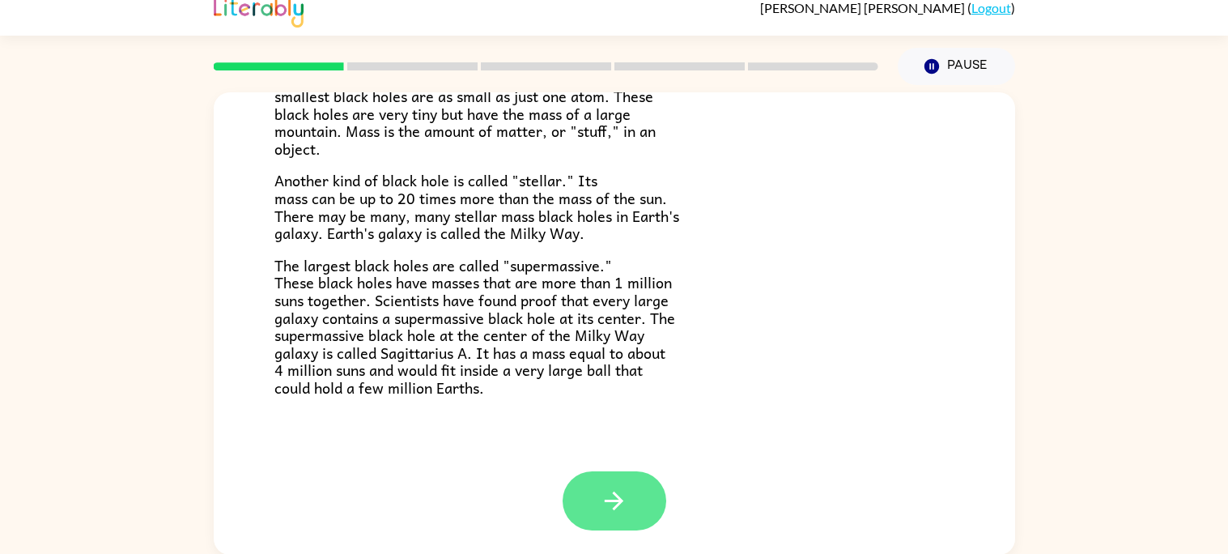
click at [603, 511] on icon "button" at bounding box center [614, 500] width 28 height 28
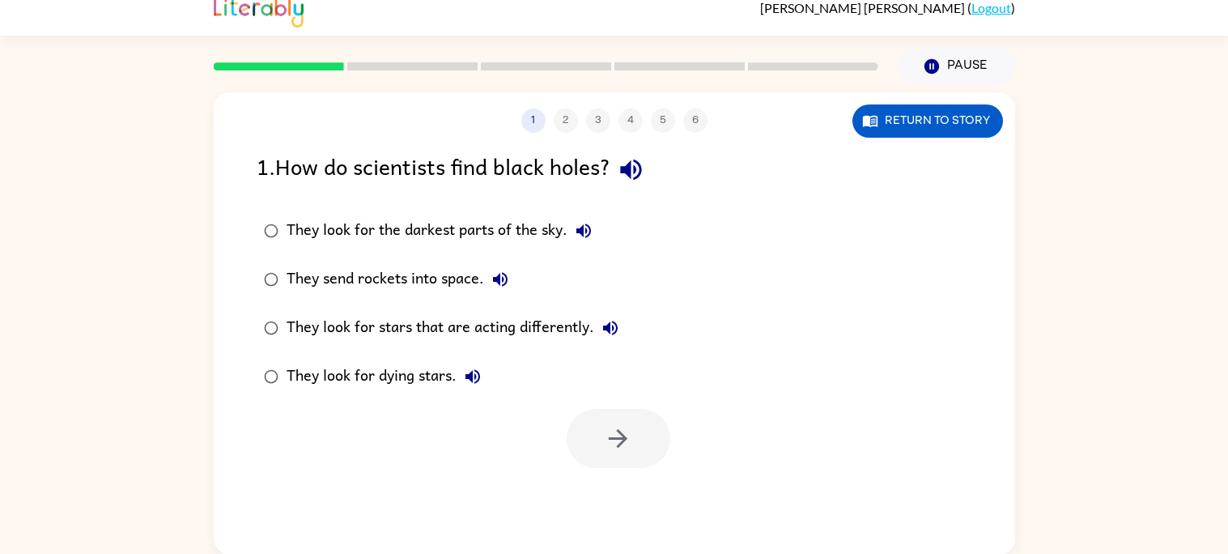
scroll to position [0, 0]
click at [536, 324] on div "They look for stars that are acting differently." at bounding box center [457, 328] width 340 height 32
click at [615, 478] on div "1 2 3 4 5 6 Return to story 1 . How do scientists find black holes? They look f…" at bounding box center [614, 323] width 801 height 462
click at [617, 457] on button "button" at bounding box center [619, 438] width 104 height 59
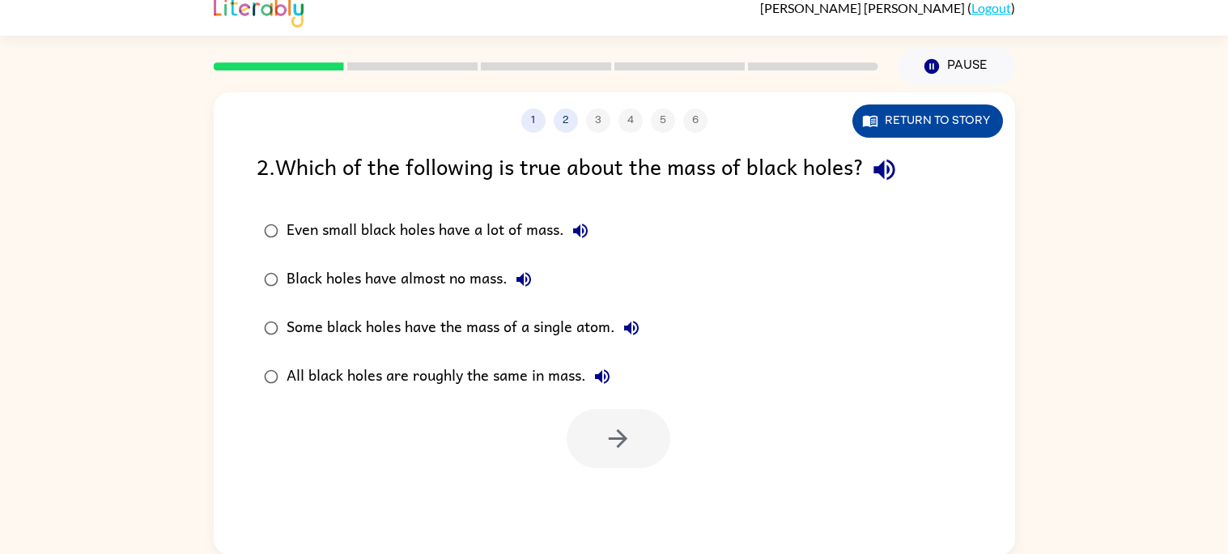
click at [910, 119] on button "Return to story" at bounding box center [927, 120] width 151 height 33
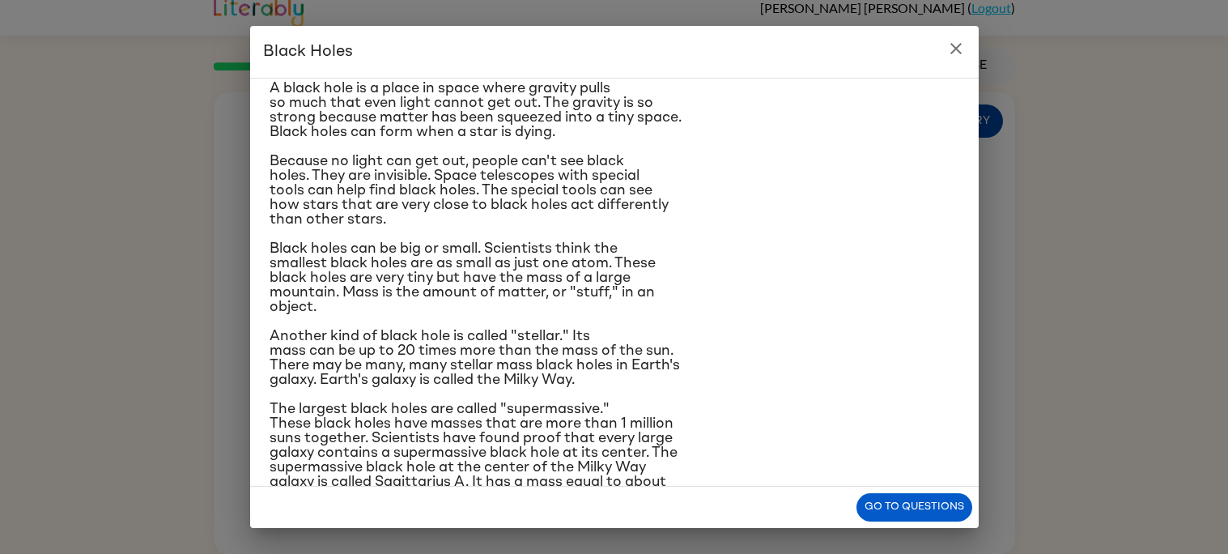
scroll to position [50, 0]
click at [980, 57] on div "Black Holes A black hole is a place in space where gravity pulls so much that e…" at bounding box center [614, 277] width 1228 height 554
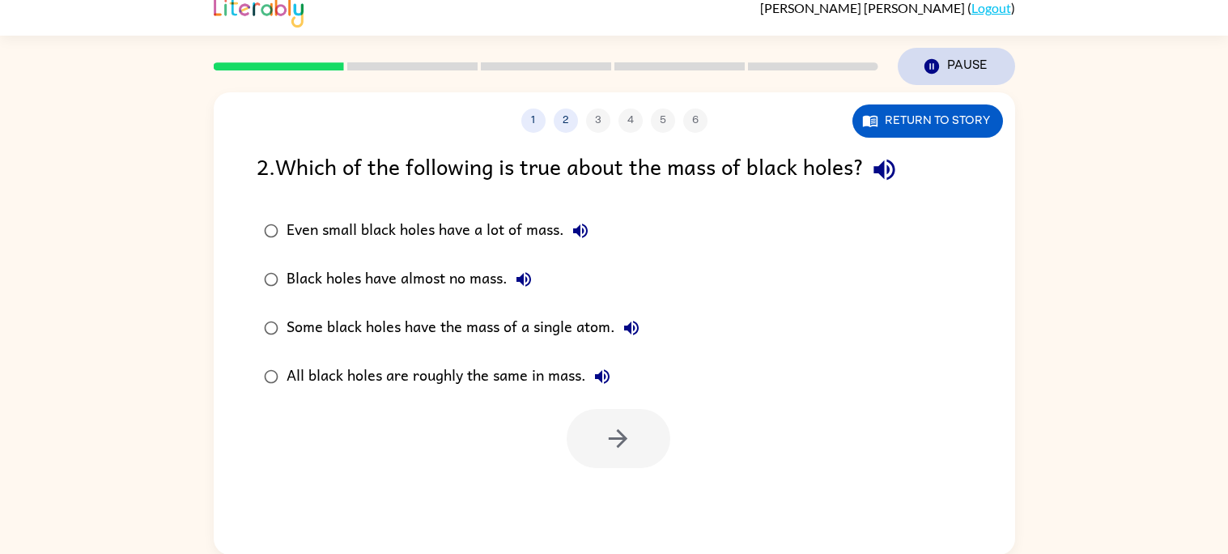
click at [970, 52] on button "Pause Pause" at bounding box center [956, 66] width 117 height 37
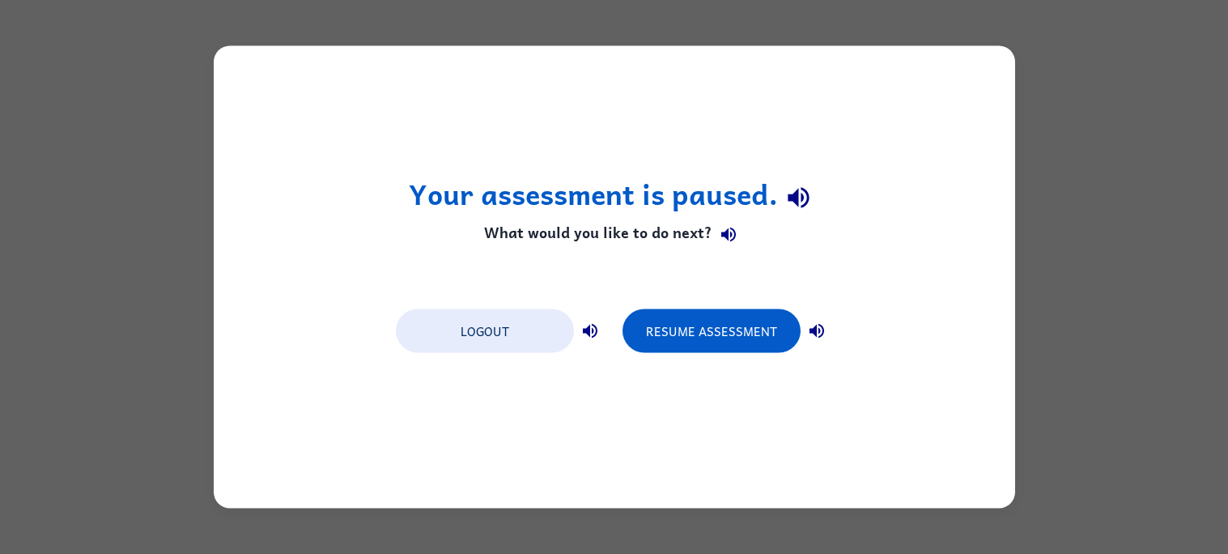
scroll to position [0, 0]
click at [514, 324] on button "Logout" at bounding box center [485, 331] width 178 height 44
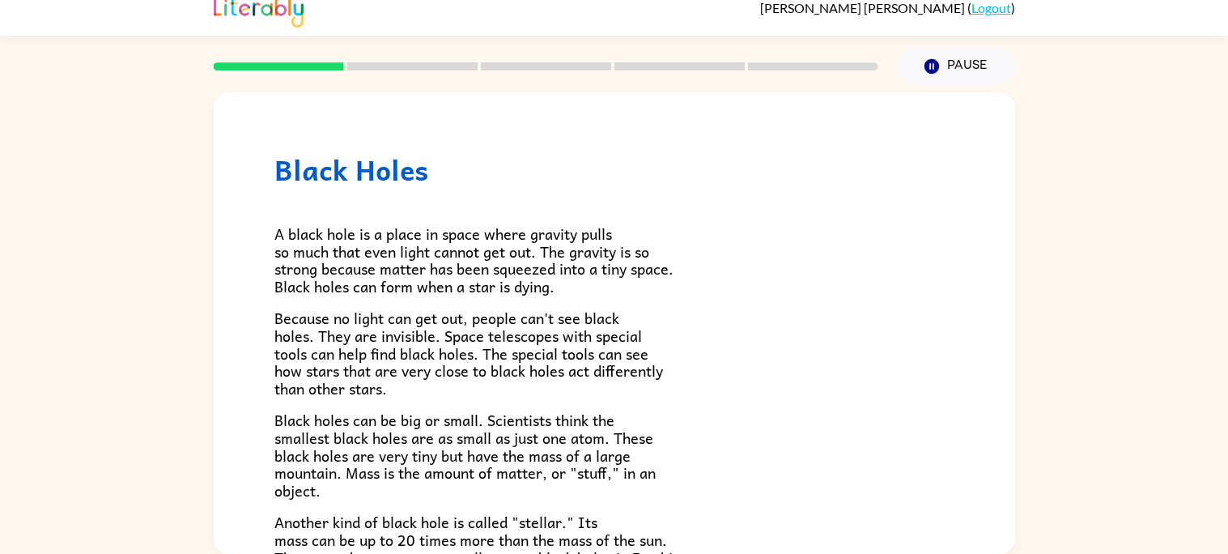
scroll to position [342, 0]
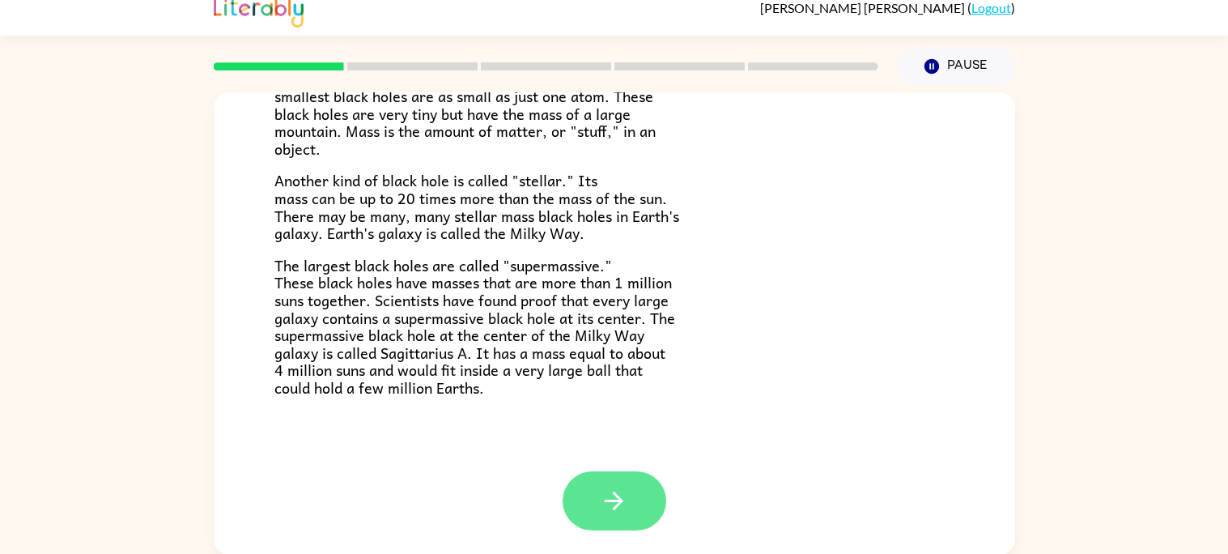
click at [631, 502] on button "button" at bounding box center [615, 500] width 104 height 59
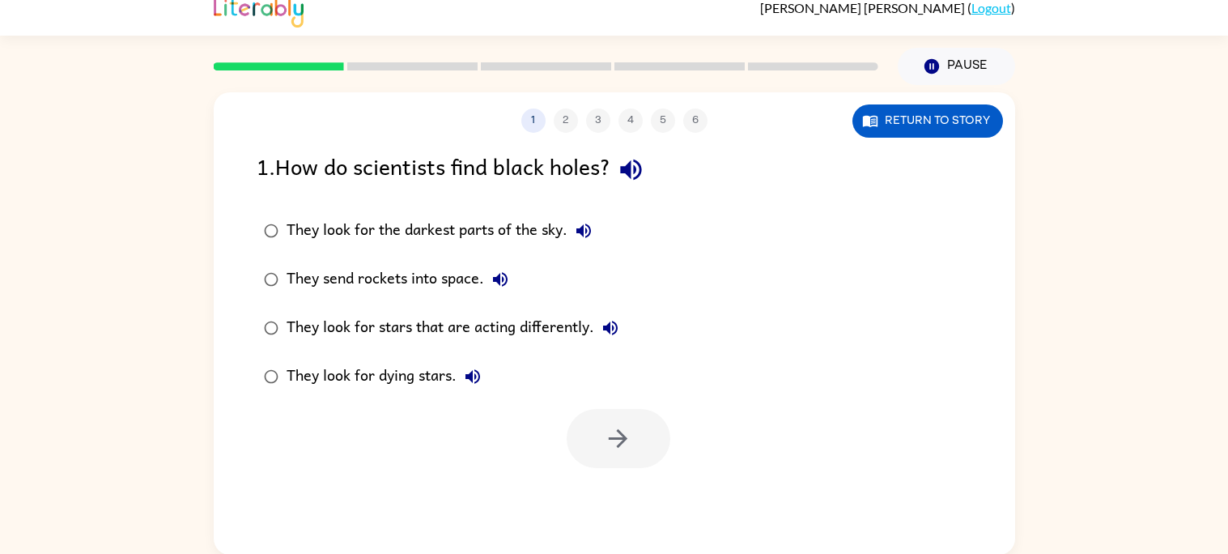
scroll to position [0, 0]
click at [582, 329] on div "They look for stars that are acting differently." at bounding box center [457, 328] width 340 height 32
click at [605, 435] on icon "button" at bounding box center [618, 438] width 28 height 28
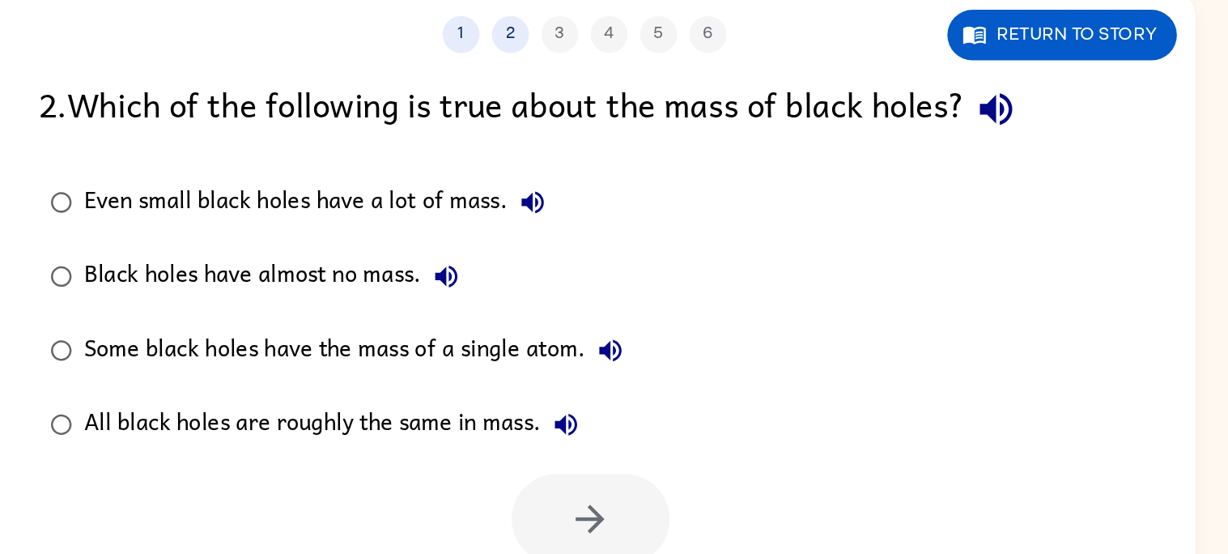
scroll to position [15, 0]
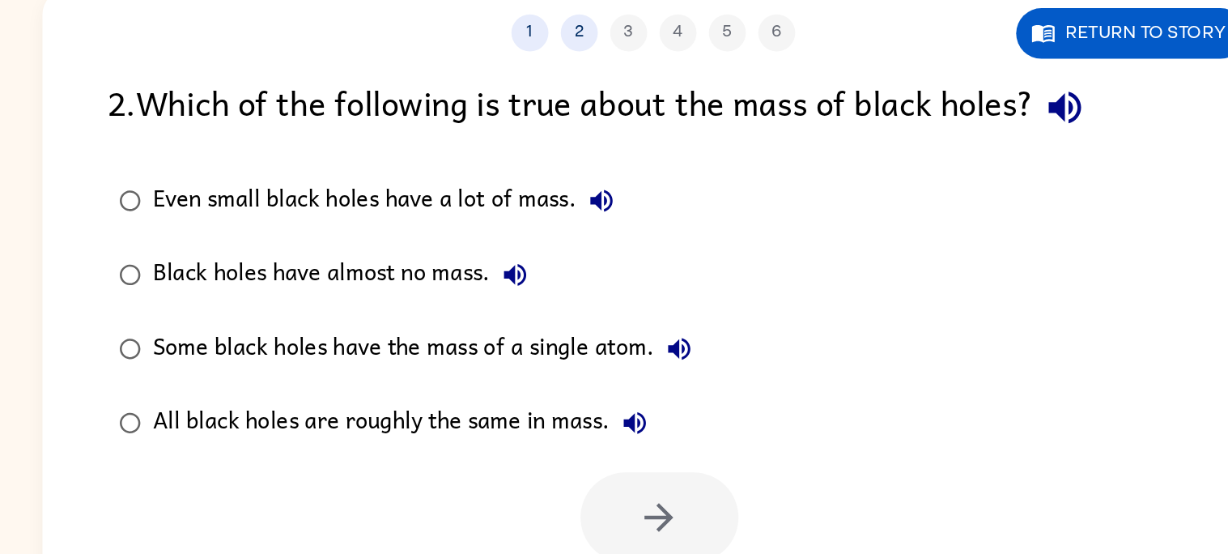
click at [546, 225] on div "Even small black holes have a lot of mass." at bounding box center [442, 230] width 310 height 32
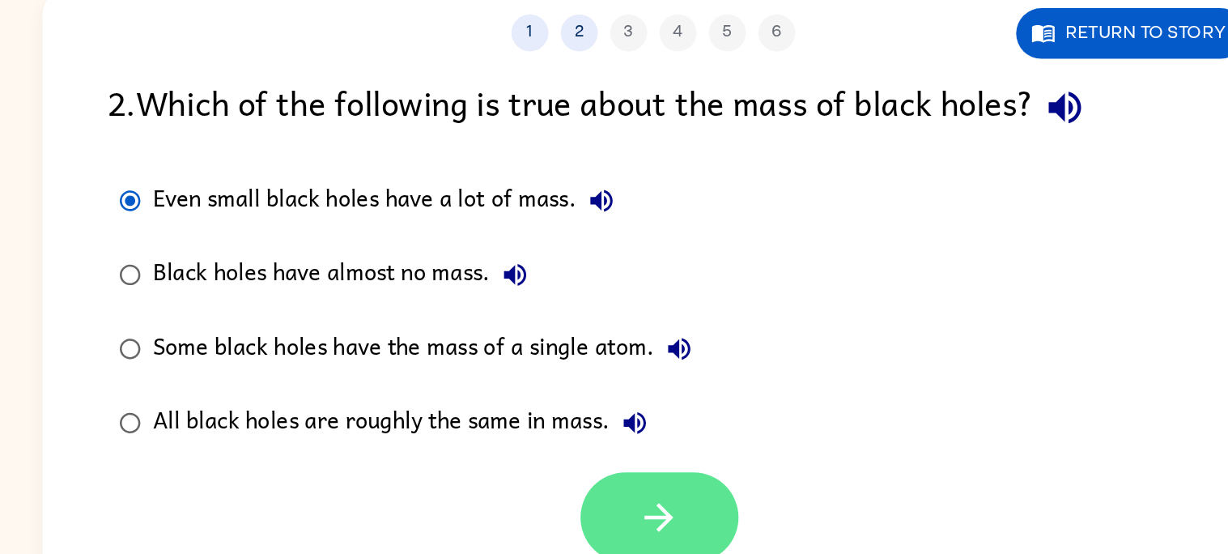
click at [633, 433] on button "button" at bounding box center [619, 438] width 104 height 59
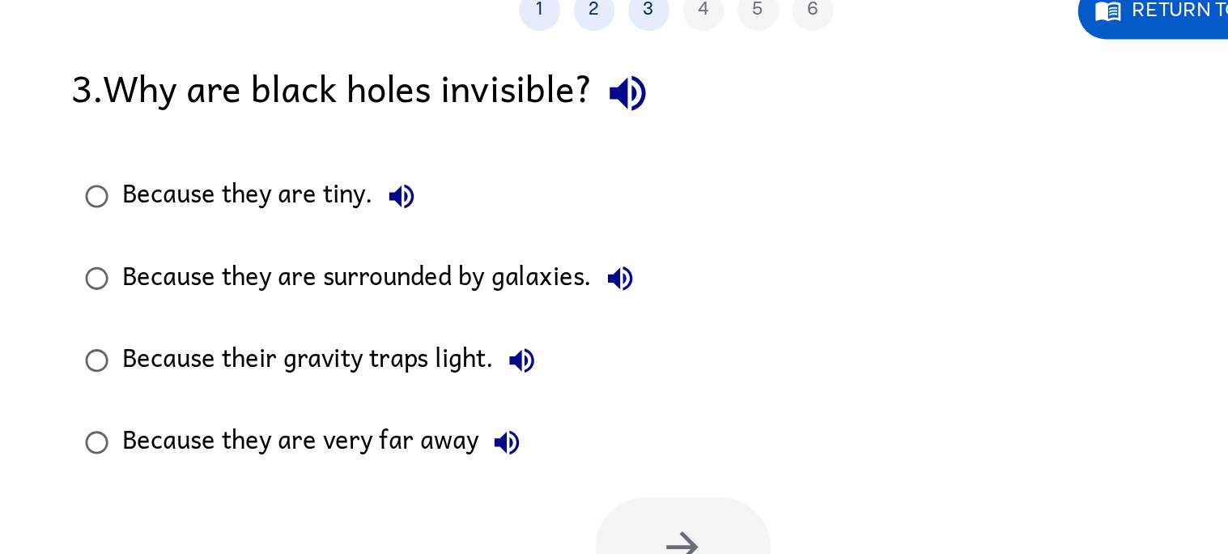
click at [426, 230] on div "Because they are tiny." at bounding box center [377, 230] width 181 height 32
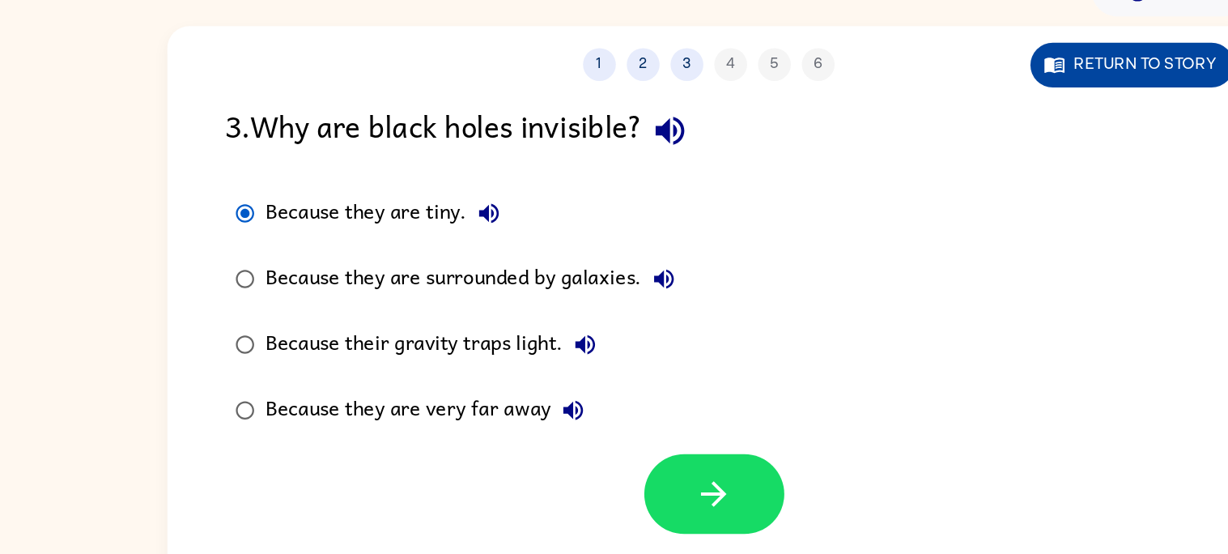
click at [911, 117] on button "Return to story" at bounding box center [927, 120] width 151 height 33
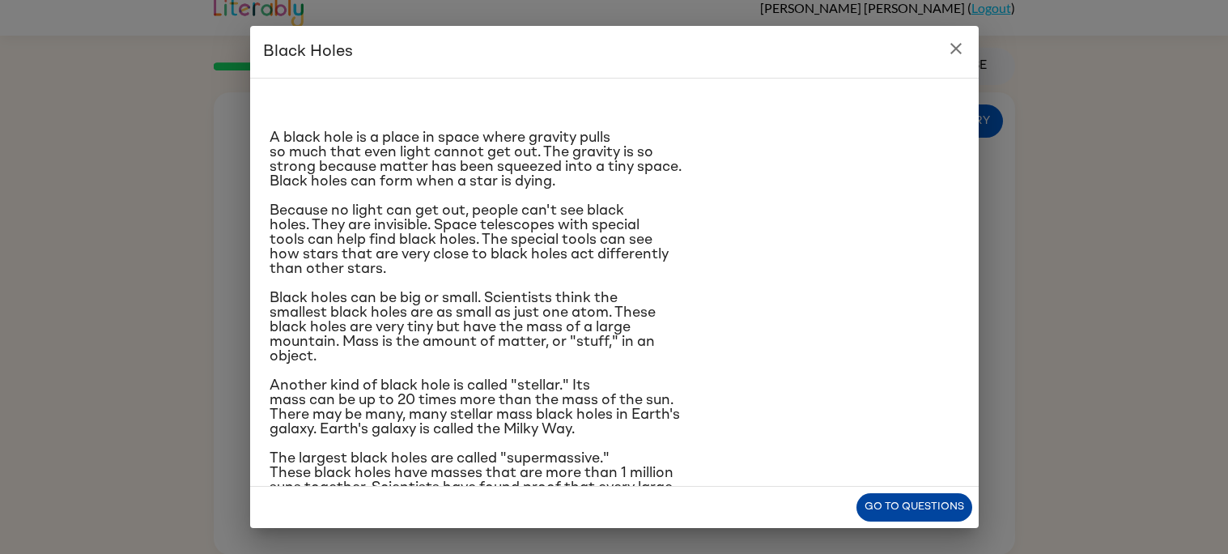
click at [900, 510] on button "Go to questions" at bounding box center [914, 507] width 116 height 28
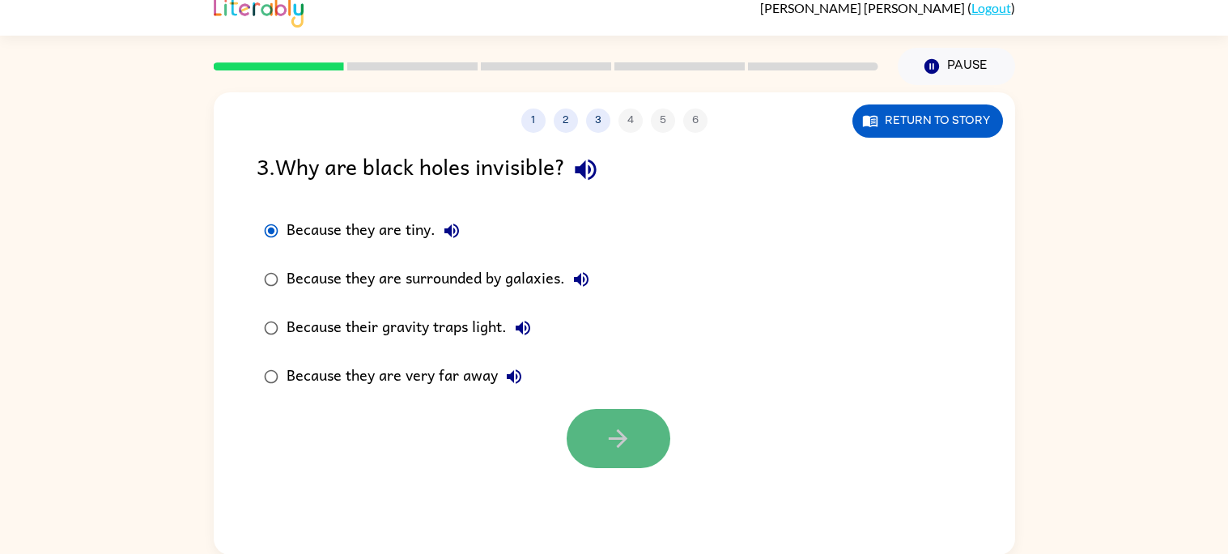
click at [622, 435] on icon "button" at bounding box center [618, 438] width 19 height 19
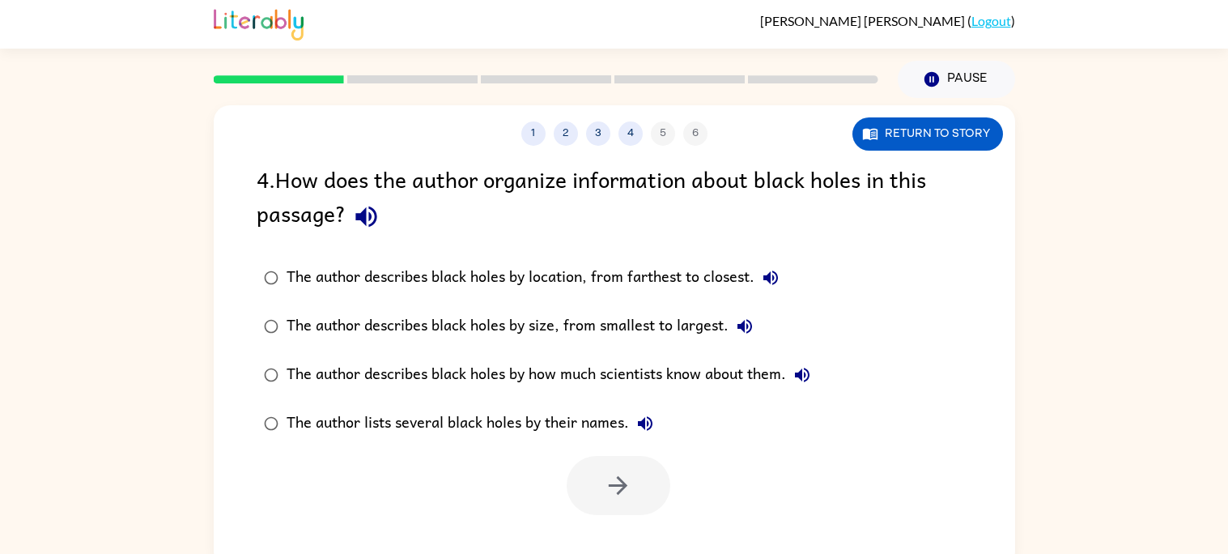
scroll to position [0, 0]
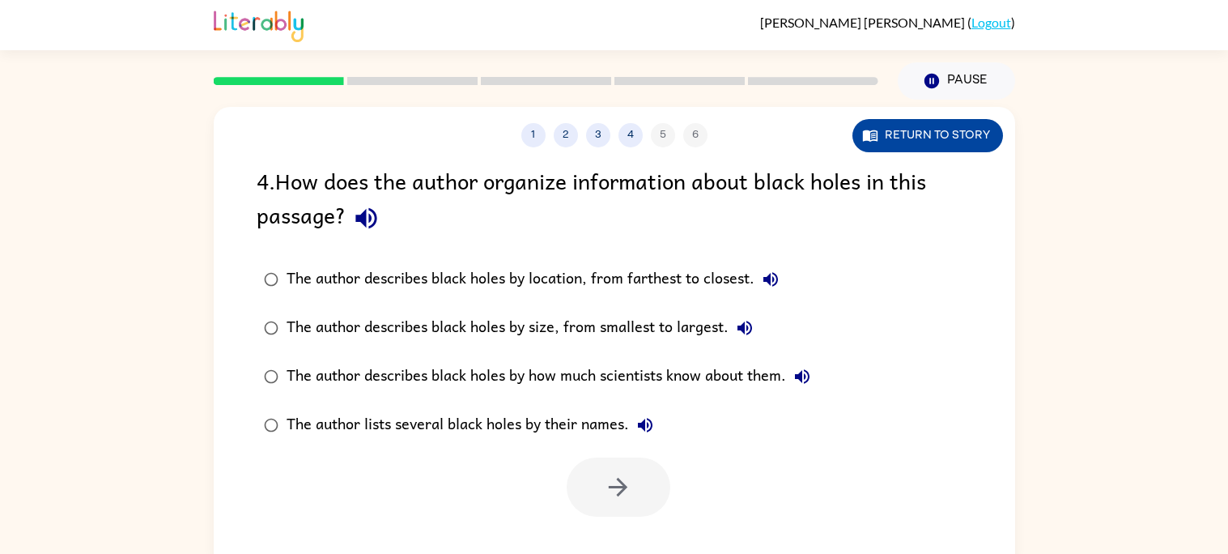
click at [941, 143] on button "Return to story" at bounding box center [927, 135] width 151 height 33
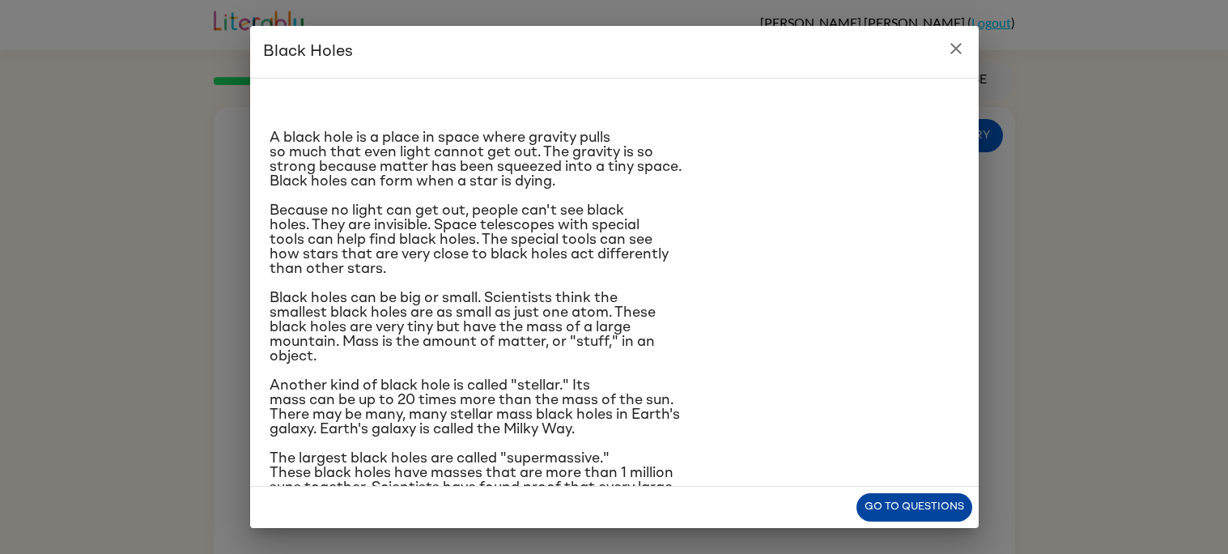
click at [889, 508] on button "Go to questions" at bounding box center [914, 507] width 116 height 28
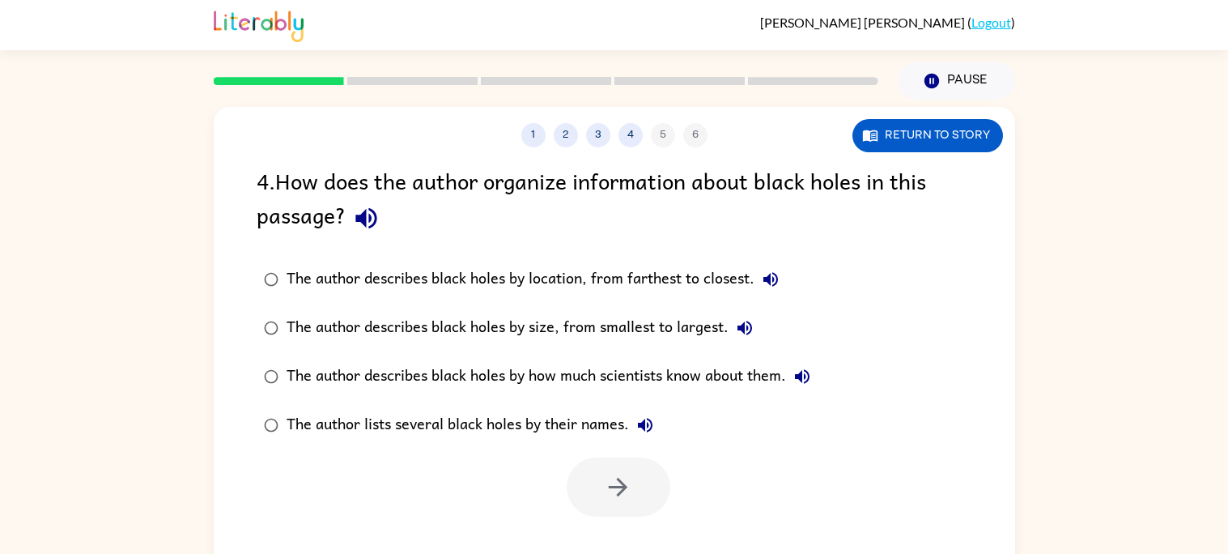
click at [731, 323] on button "The author describes black holes by size, from smallest to largest." at bounding box center [744, 328] width 32 height 32
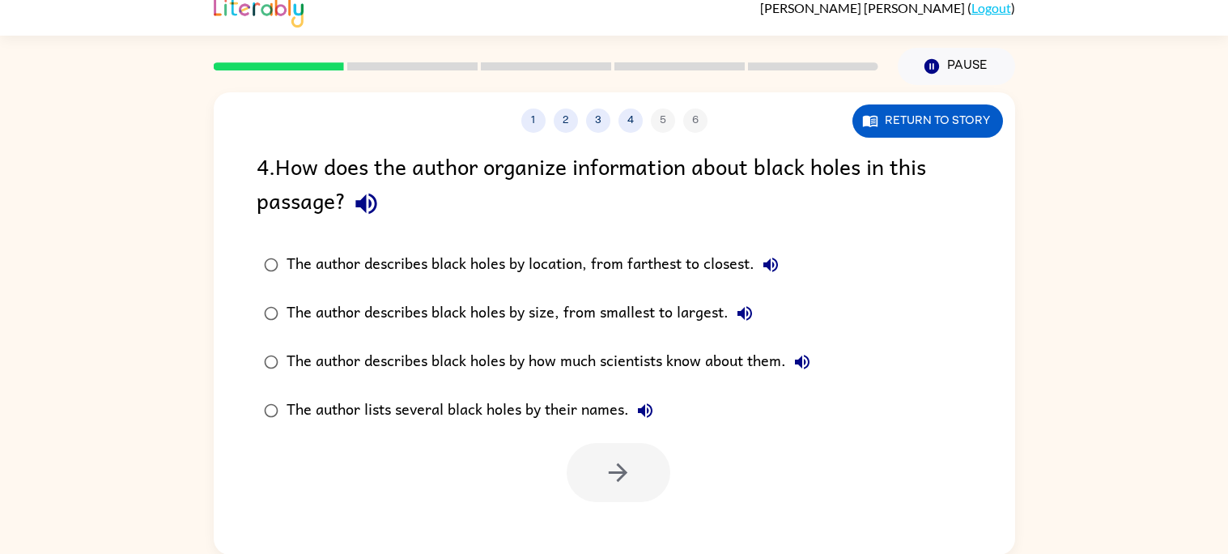
click at [704, 321] on div "The author describes black holes by size, from smallest to largest." at bounding box center [524, 313] width 474 height 32
click at [623, 458] on icon "button" at bounding box center [618, 472] width 28 height 28
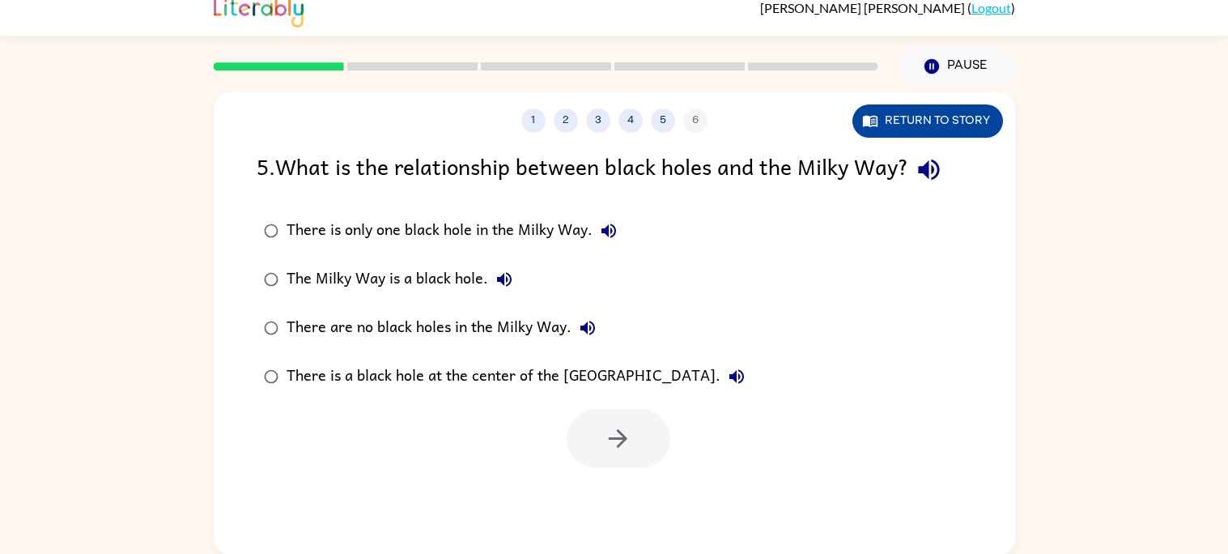
click at [936, 125] on button "Return to story" at bounding box center [927, 120] width 151 height 33
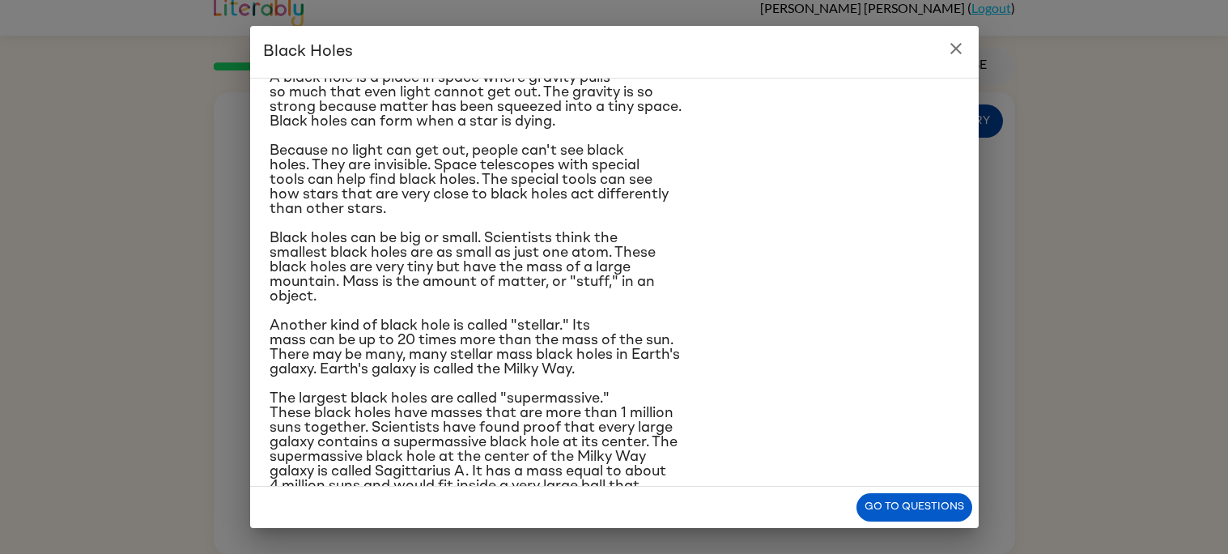
scroll to position [103, 0]
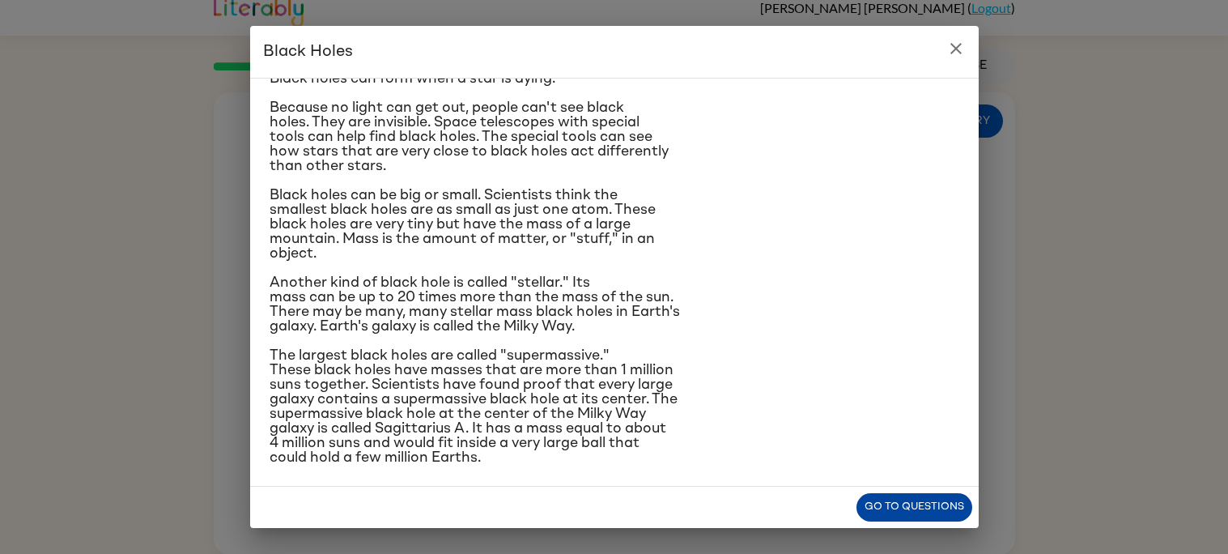
click at [908, 501] on button "Go to questions" at bounding box center [914, 507] width 116 height 28
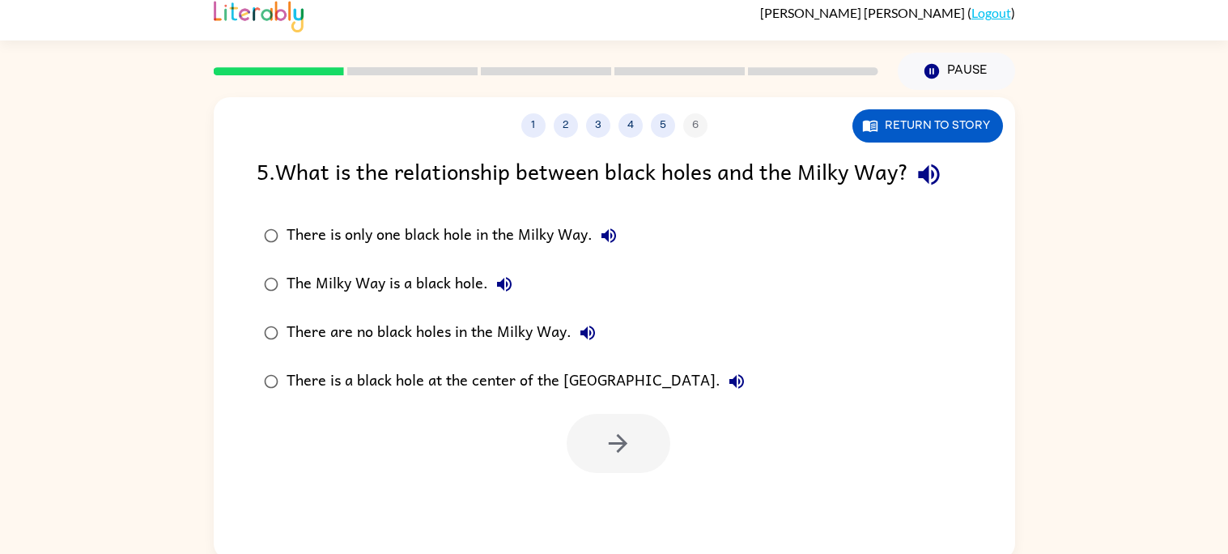
scroll to position [6, 0]
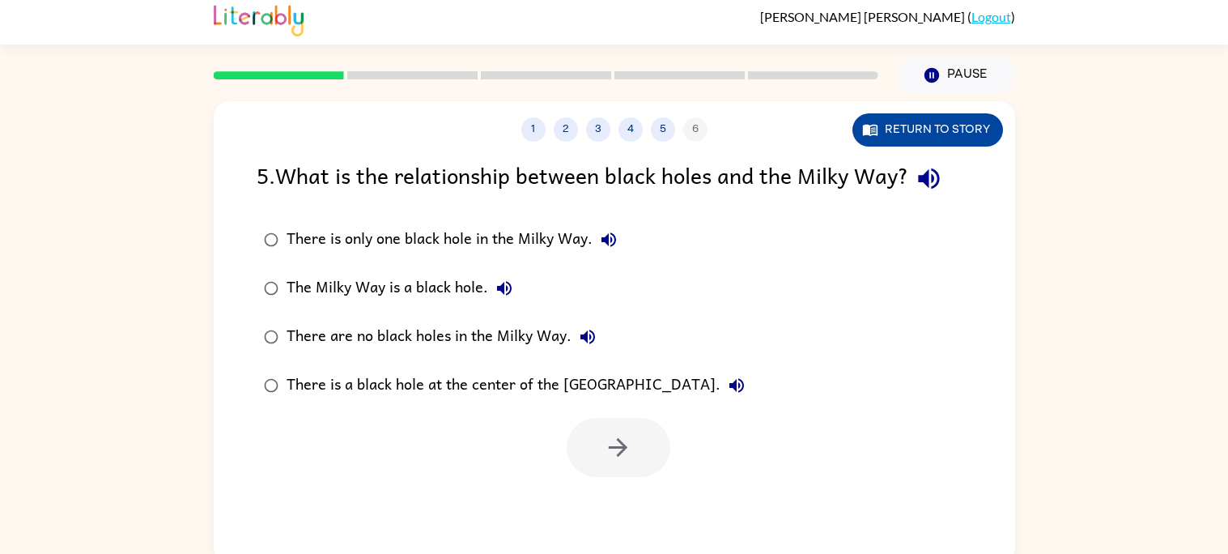
click at [941, 125] on button "Return to story" at bounding box center [927, 129] width 151 height 33
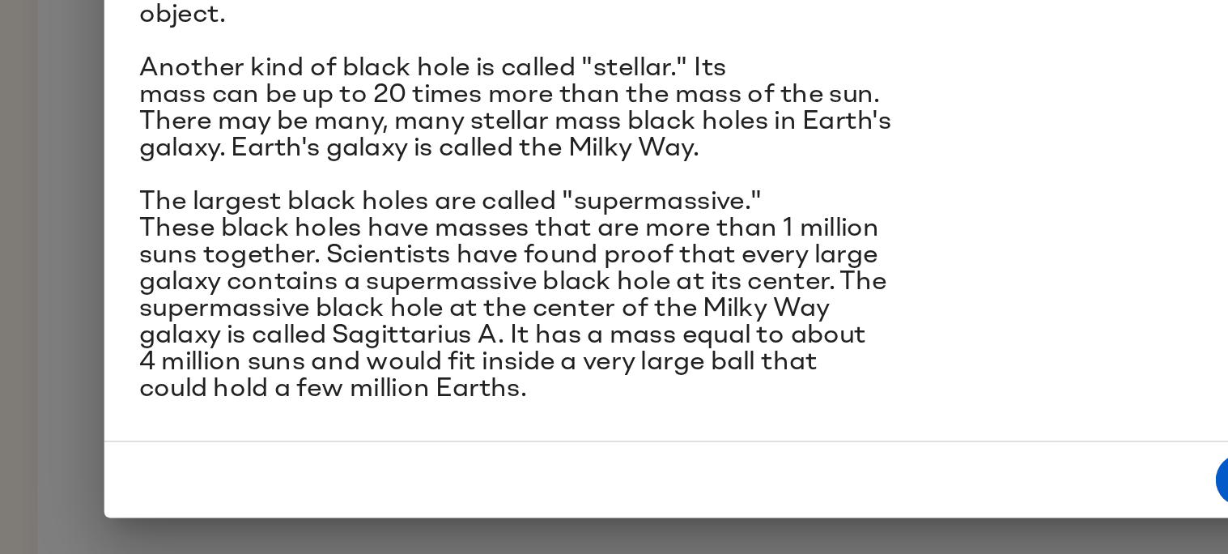
scroll to position [5, 0]
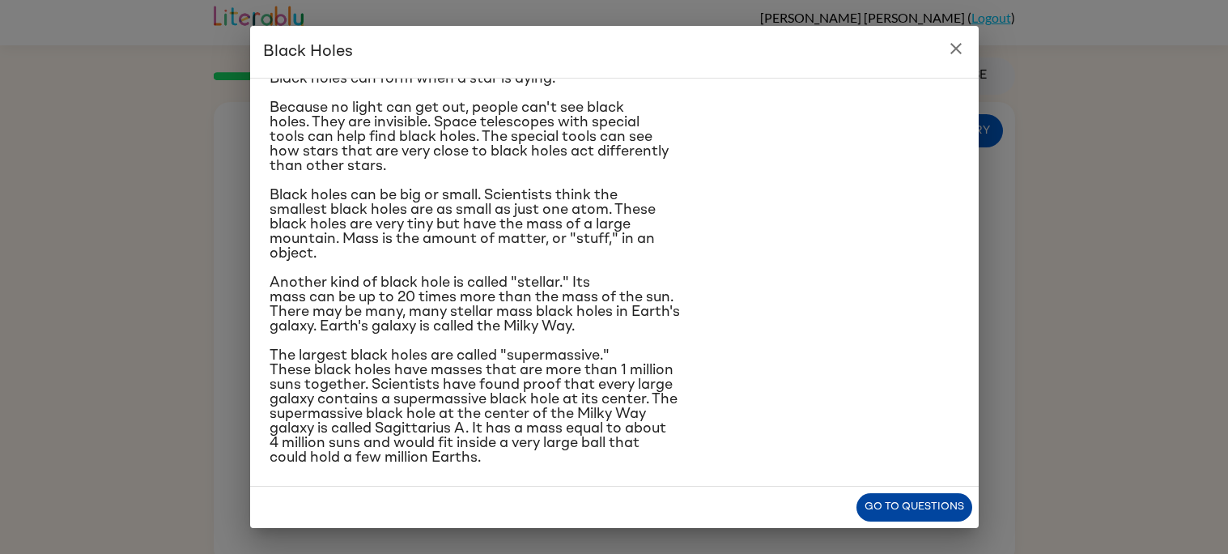
click at [902, 507] on button "Go to questions" at bounding box center [914, 507] width 116 height 28
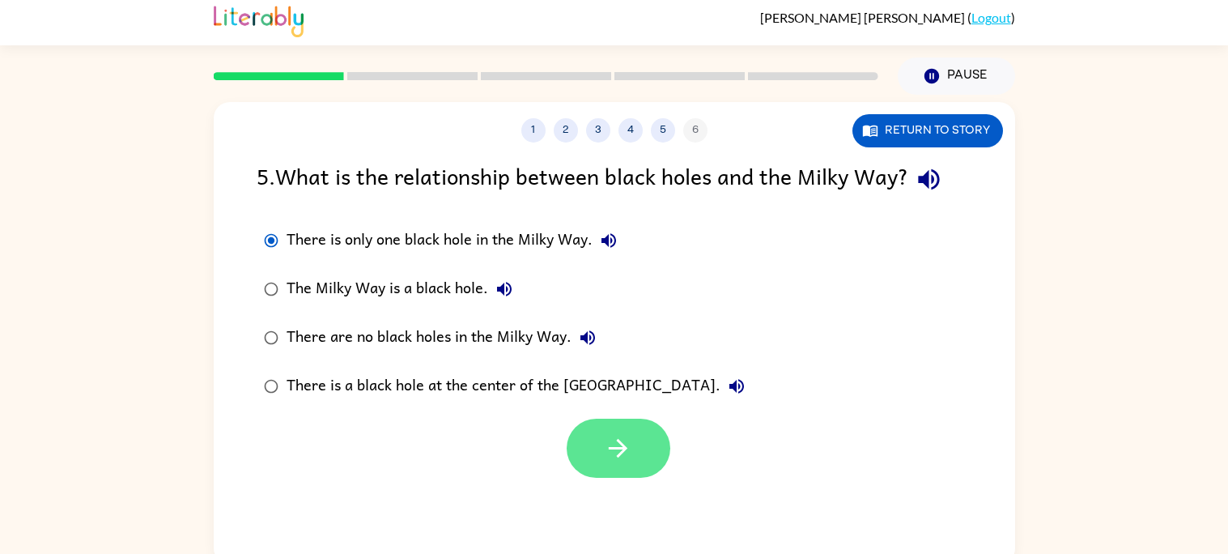
click at [604, 457] on icon "button" at bounding box center [618, 448] width 28 height 28
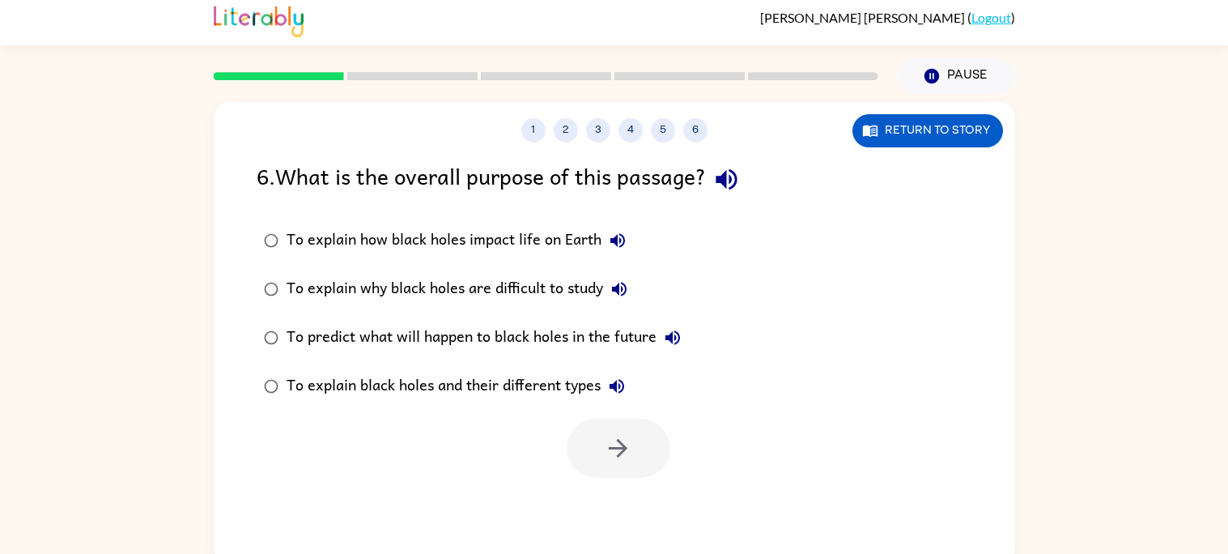
click at [556, 381] on div "To explain black holes and their different types" at bounding box center [460, 386] width 346 height 32
click at [646, 461] on button "button" at bounding box center [619, 447] width 104 height 59
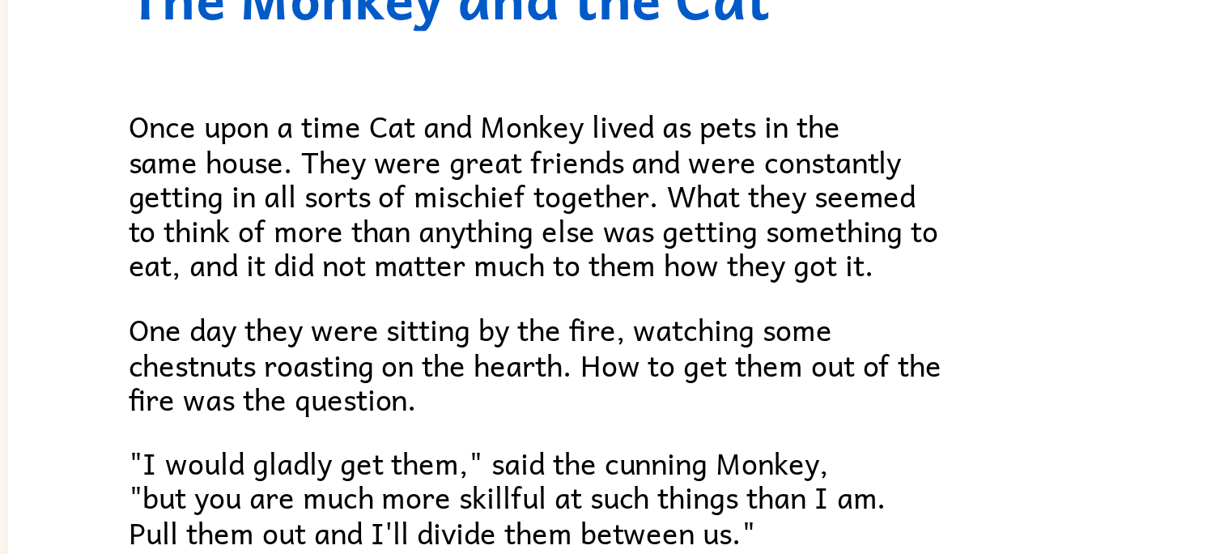
scroll to position [15, 0]
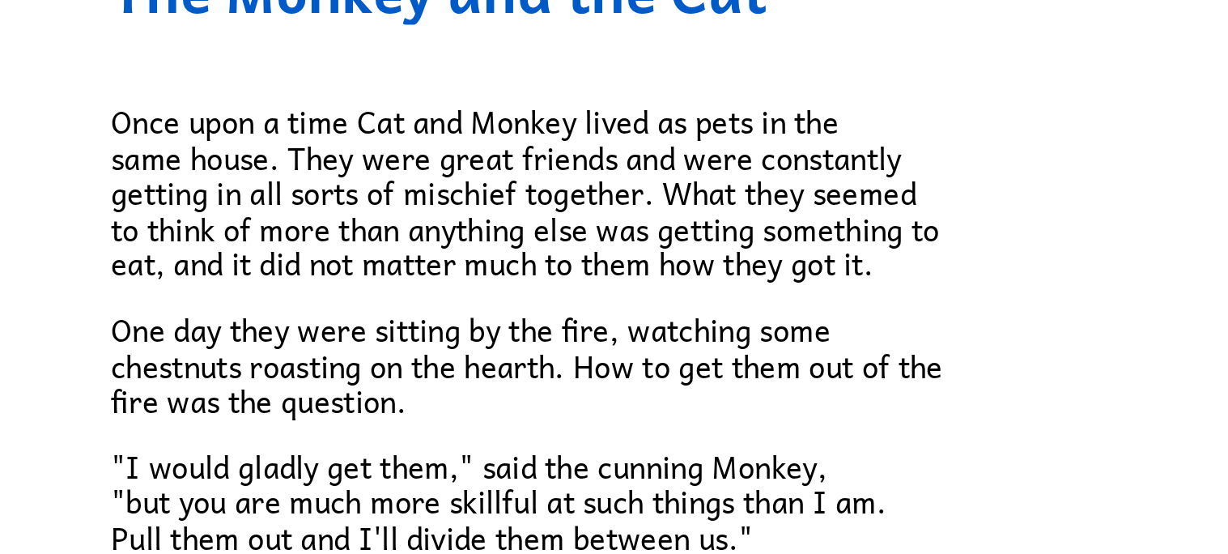
click at [787, 223] on p "​​Once upon a time Cat and Monkey lived as pets in the same house. They were gr…" at bounding box center [614, 266] width 680 height 87
click at [602, 309] on span "​​Once upon a time Cat and Monkey lived as pets in the same house. They were gr…" at bounding box center [477, 265] width 406 height 93
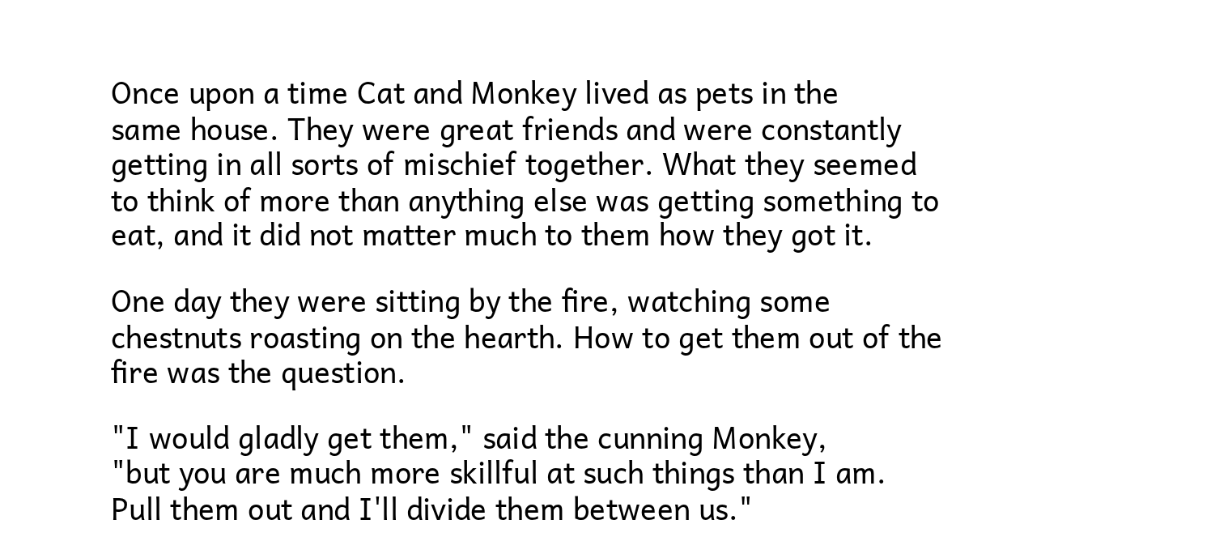
scroll to position [20, 0]
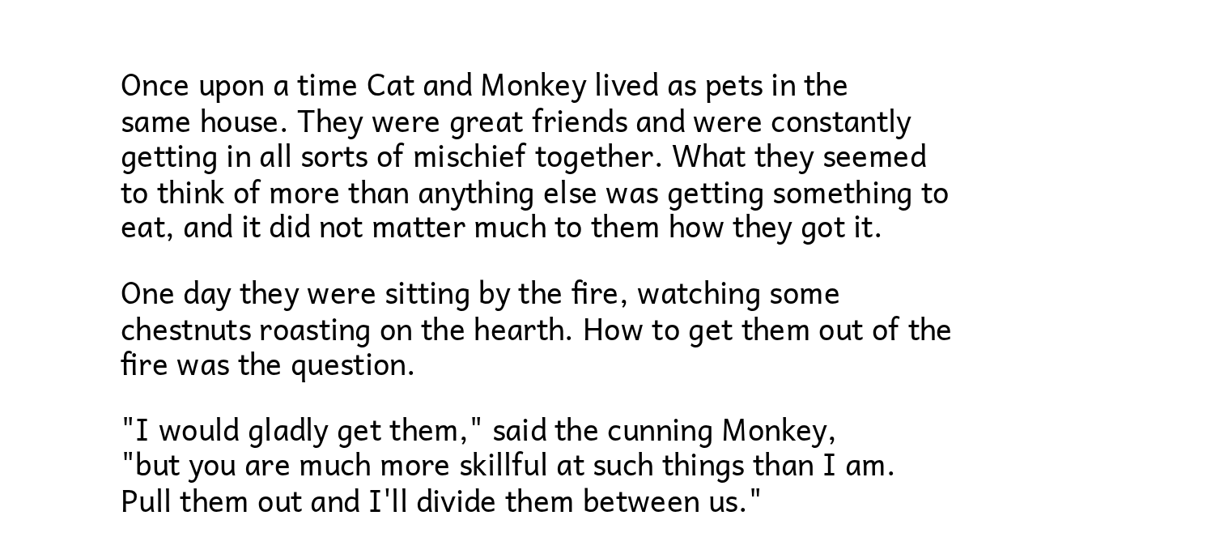
click at [575, 299] on div "​​Once upon a time Cat and Monkey lived as pets in the same house. They were gr…" at bounding box center [614, 407] width 680 height 482
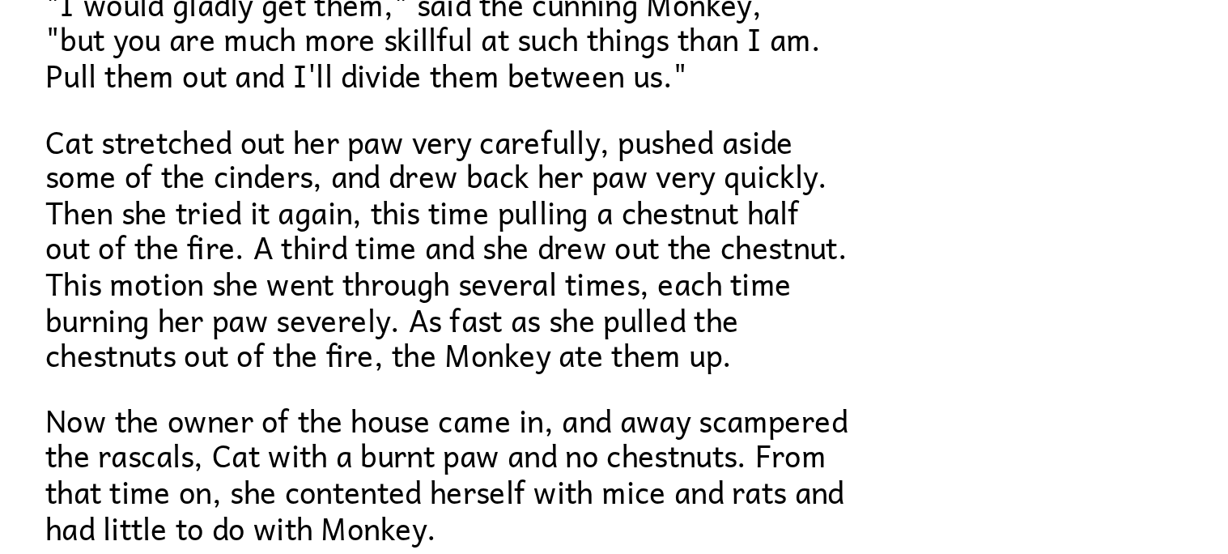
scroll to position [142, 0]
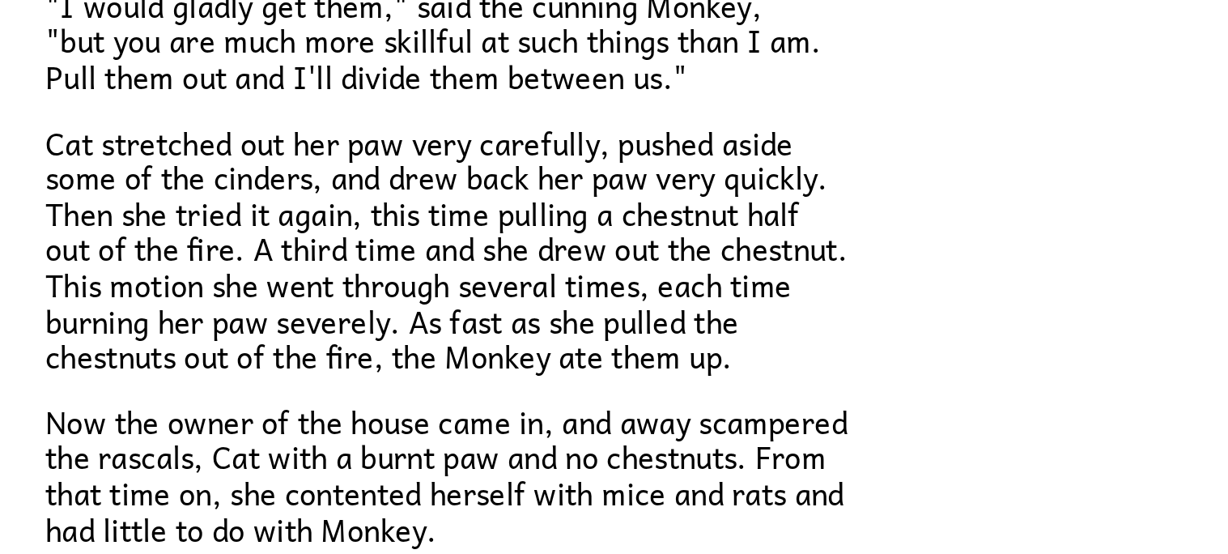
click at [765, 438] on p "Cat stretched out her paw very carefully, pushed aside some of the cinders, and…" at bounding box center [614, 381] width 680 height 122
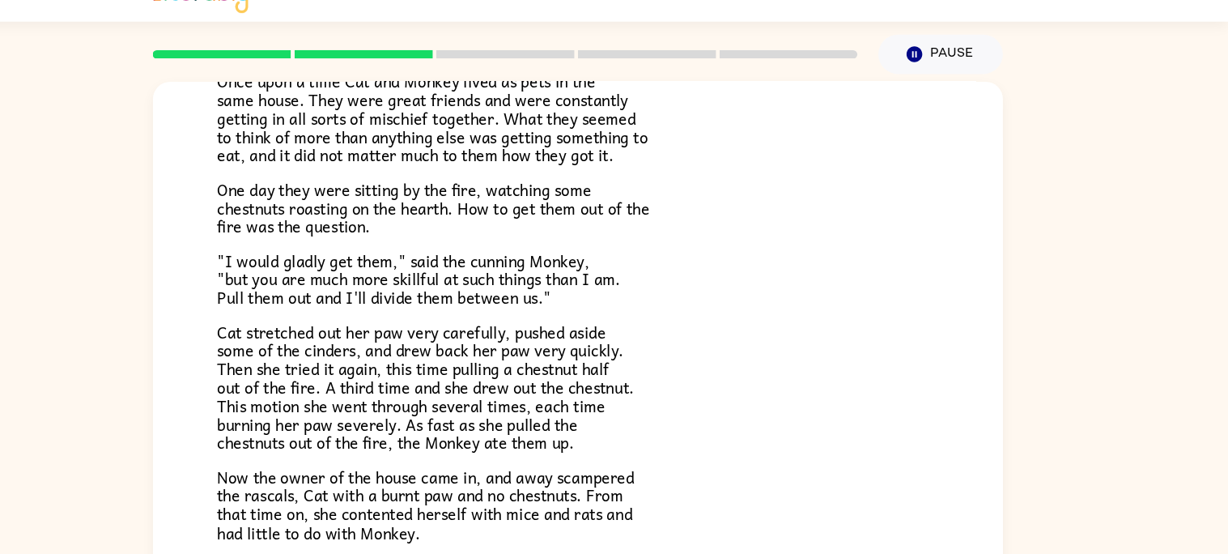
scroll to position [159, 0]
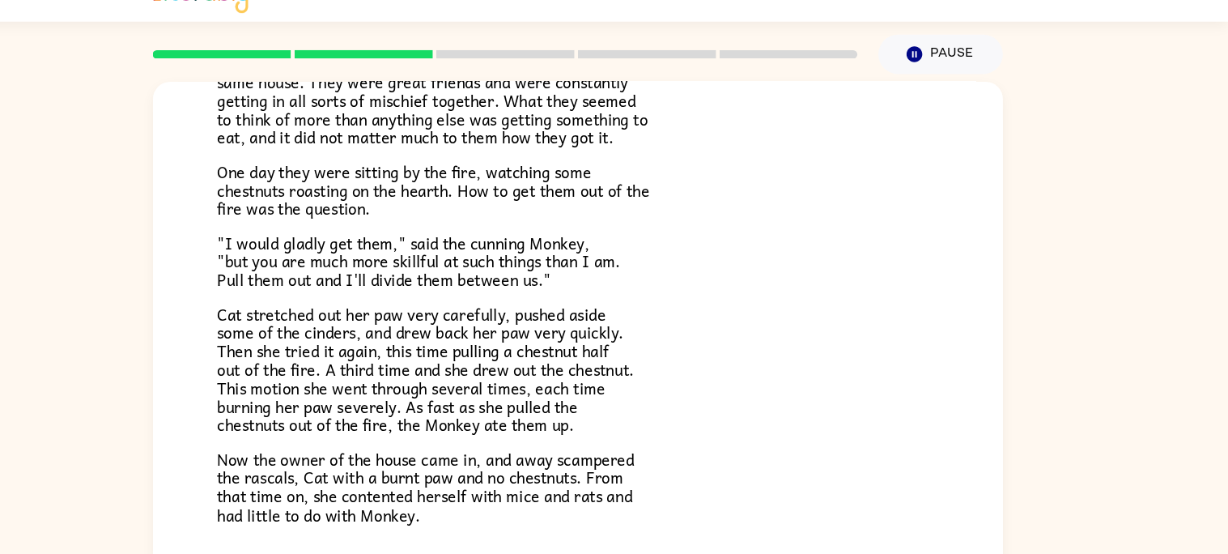
click at [393, 107] on span "​​Once upon a time Cat and Monkey lived as pets in the same house. They were gr…" at bounding box center [477, 124] width 406 height 93
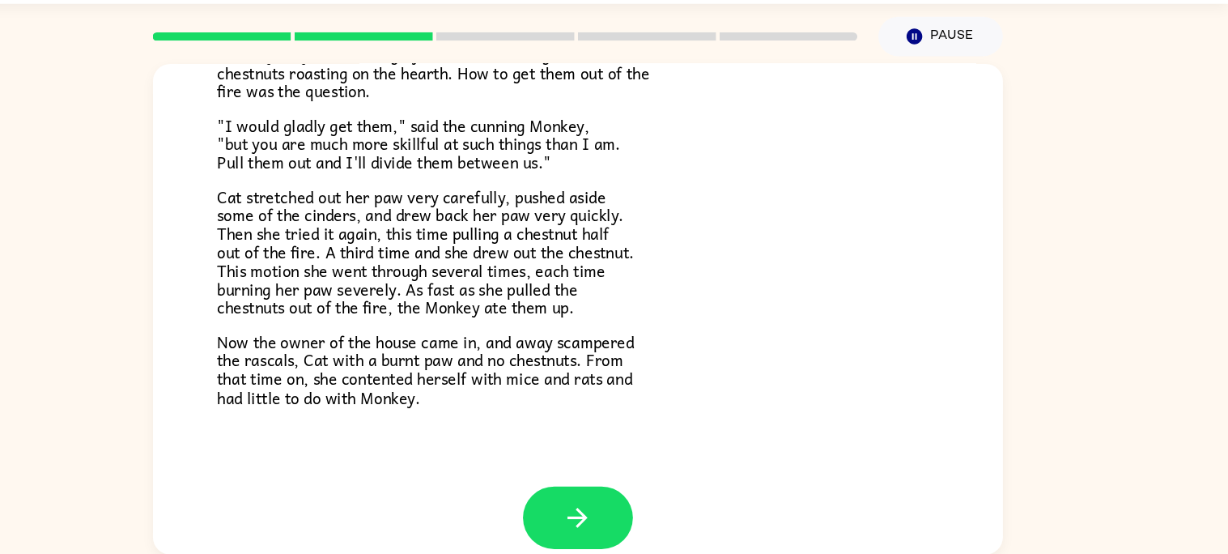
scroll to position [271, 0]
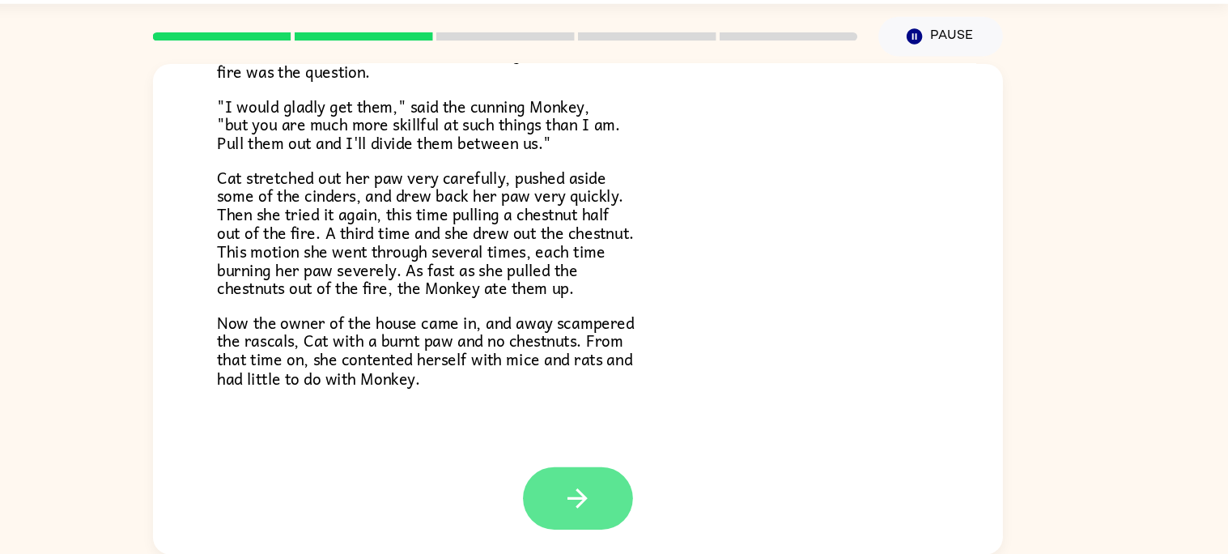
click at [606, 491] on icon "button" at bounding box center [614, 500] width 28 height 28
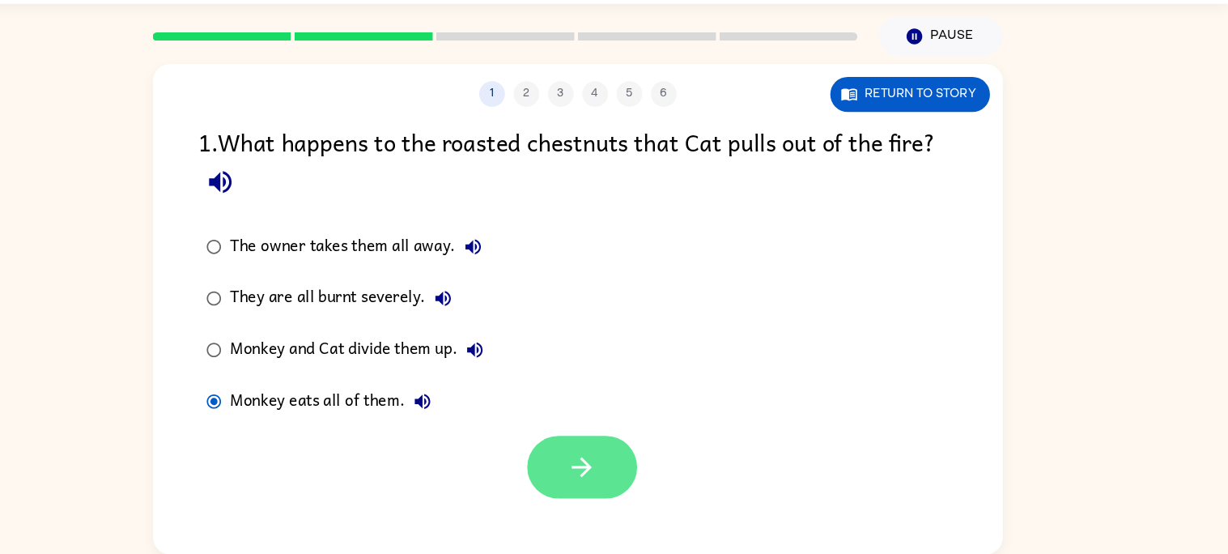
click at [627, 461] on icon "button" at bounding box center [618, 471] width 28 height 28
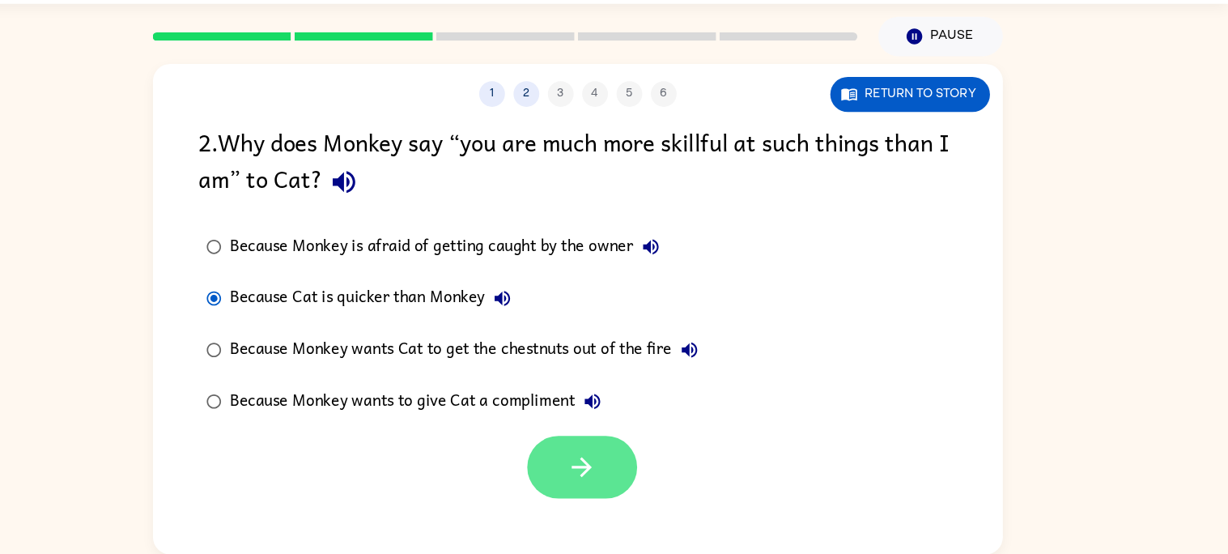
click at [608, 474] on icon "button" at bounding box center [618, 471] width 28 height 28
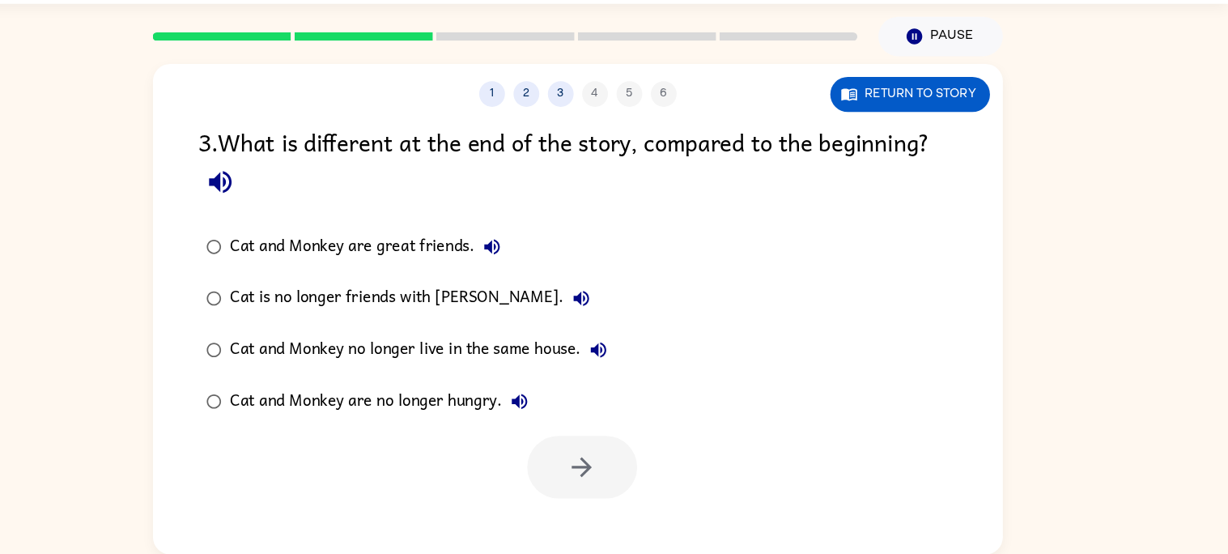
click at [323, 306] on div "Cat is no longer friends with Monkey." at bounding box center [460, 312] width 347 height 32
click at [176, 315] on div "1 2 3 4 5 6 Return to story 3 . What is different at the end of the story, comp…" at bounding box center [614, 318] width 1228 height 469
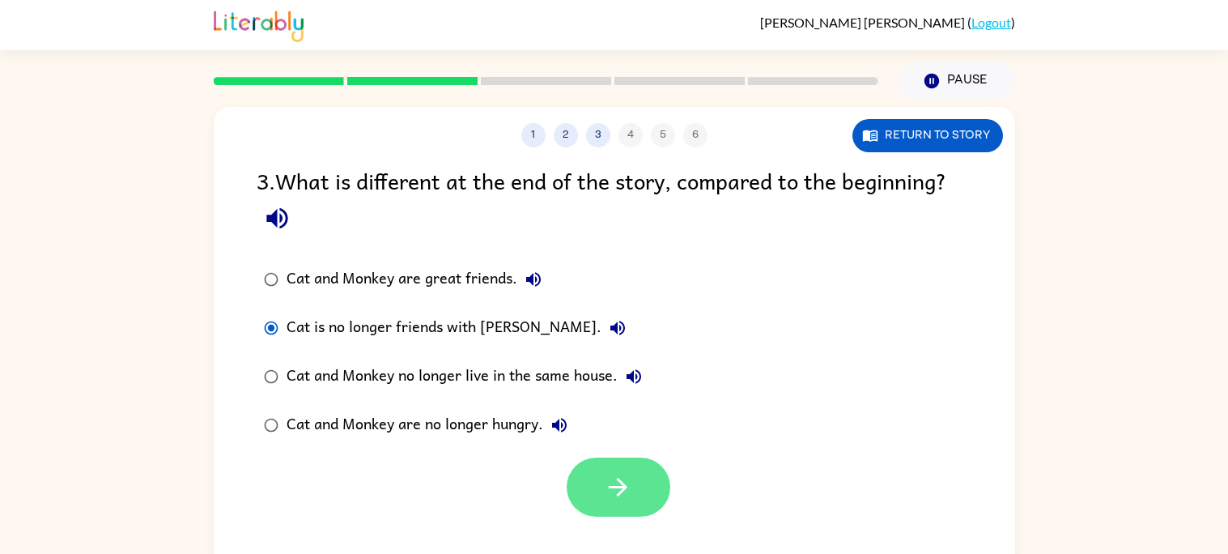
click at [624, 504] on button "button" at bounding box center [619, 486] width 104 height 59
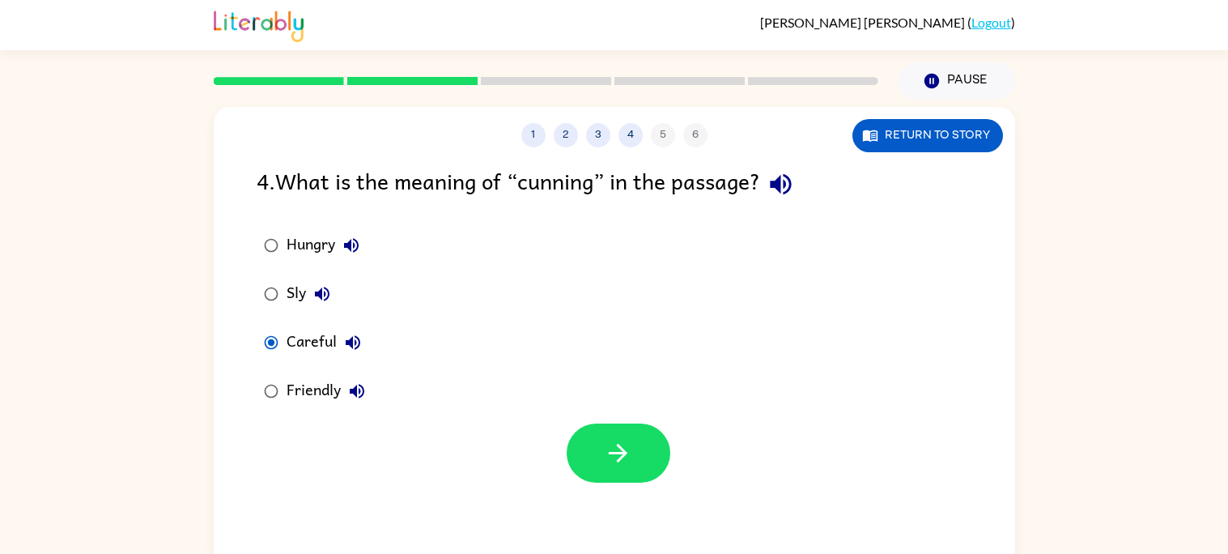
scroll to position [15, 0]
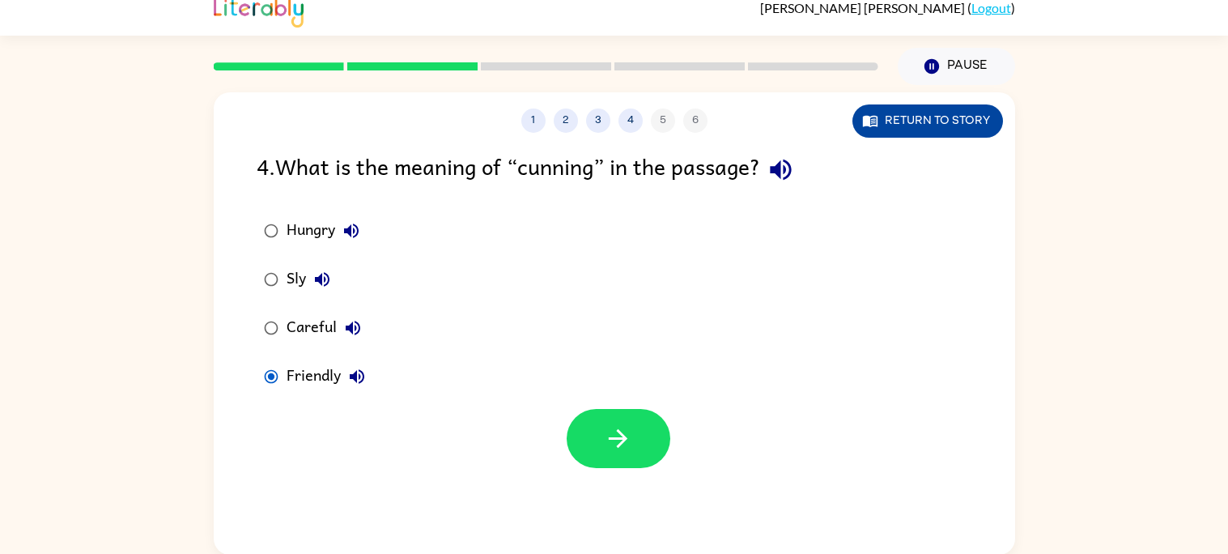
click at [907, 104] on button "Return to story" at bounding box center [927, 120] width 151 height 33
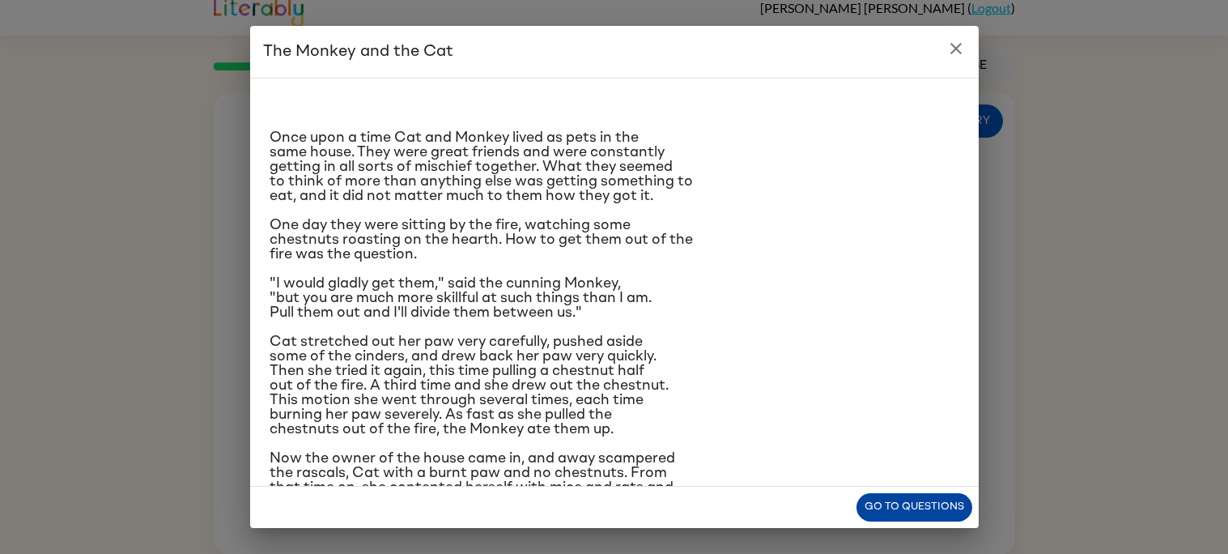
click at [891, 498] on button "Go to questions" at bounding box center [914, 507] width 116 height 28
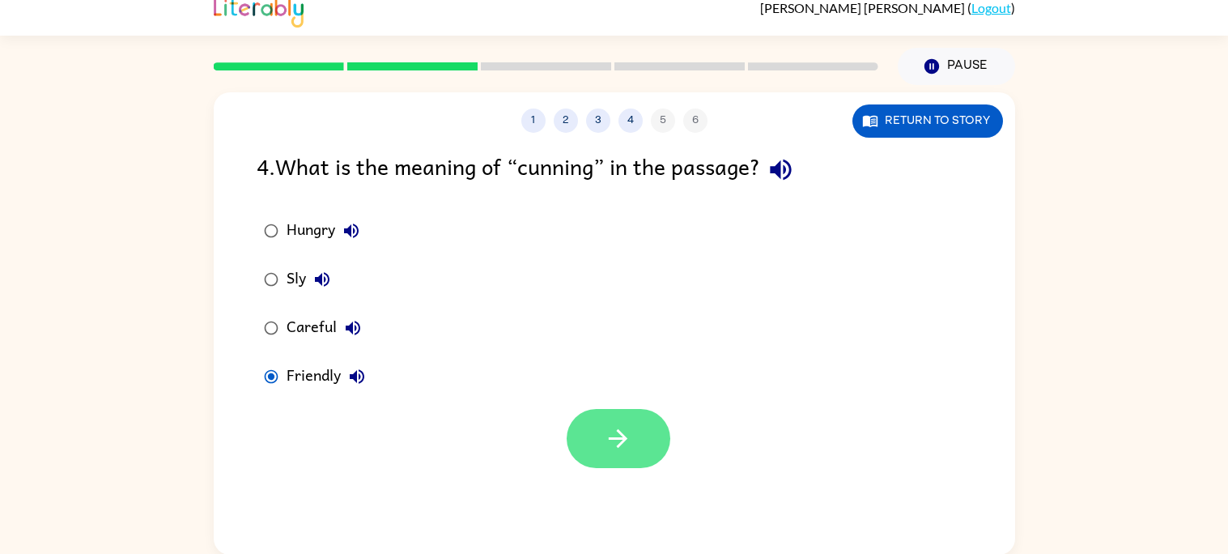
click at [604, 437] on icon "button" at bounding box center [618, 438] width 28 height 28
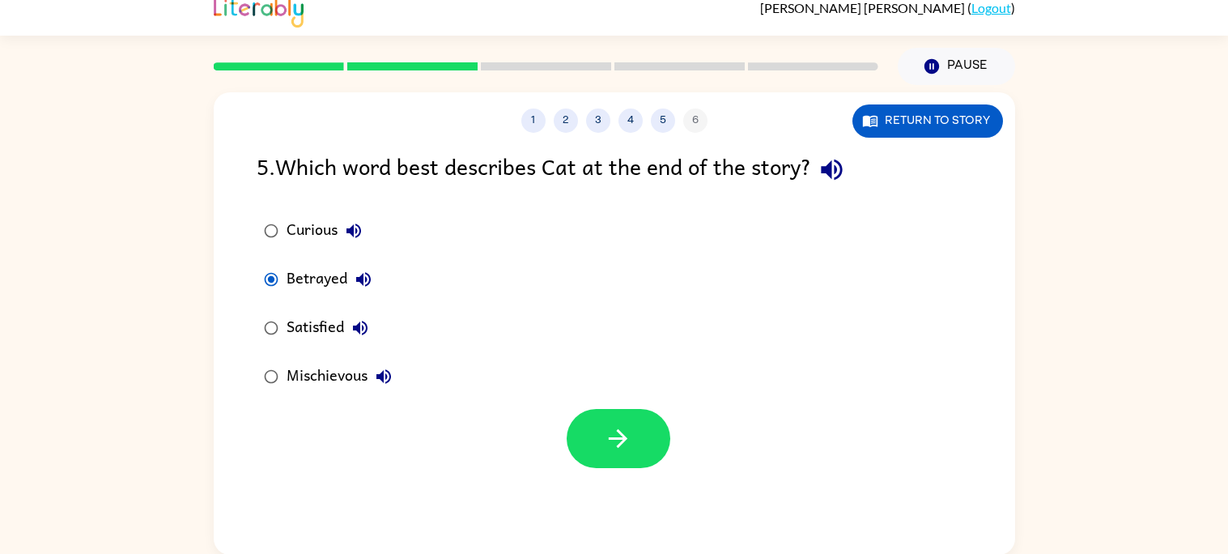
scroll to position [0, 0]
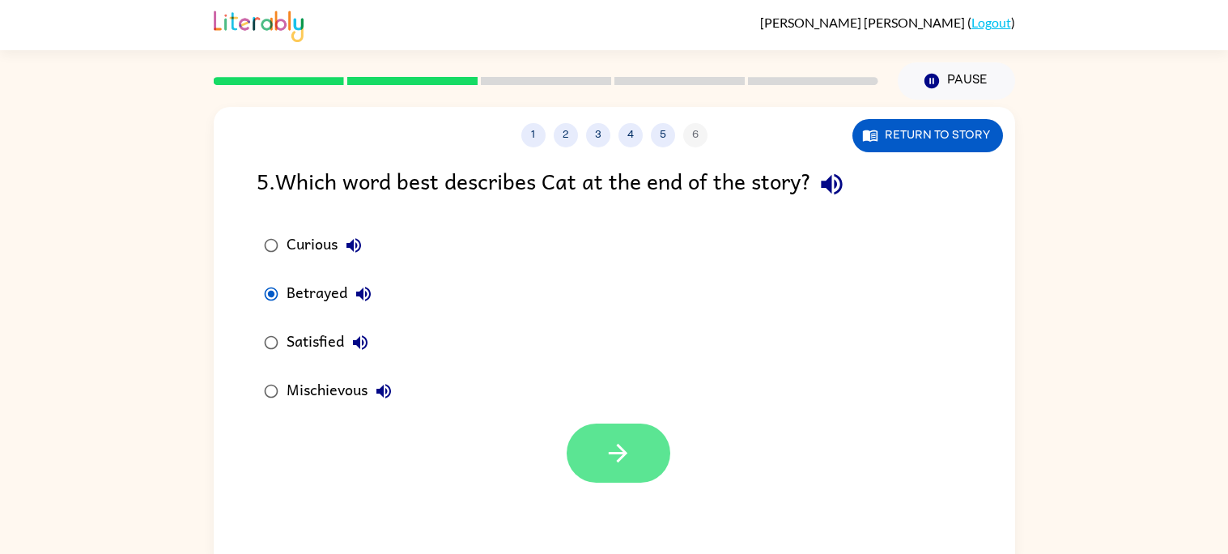
click at [618, 446] on icon "button" at bounding box center [618, 453] width 19 height 19
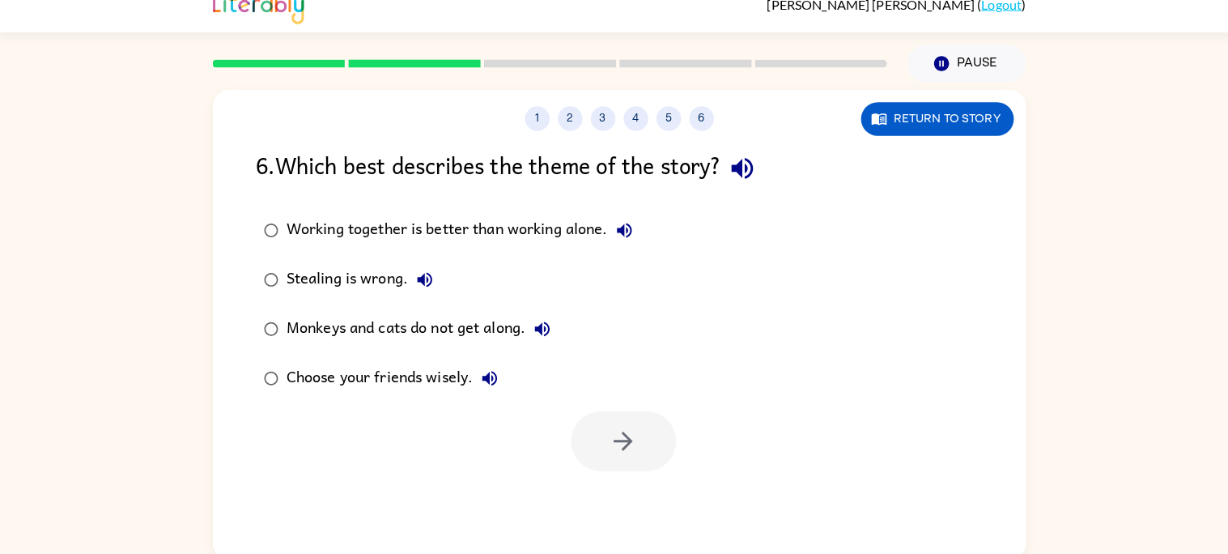
scroll to position [15, 0]
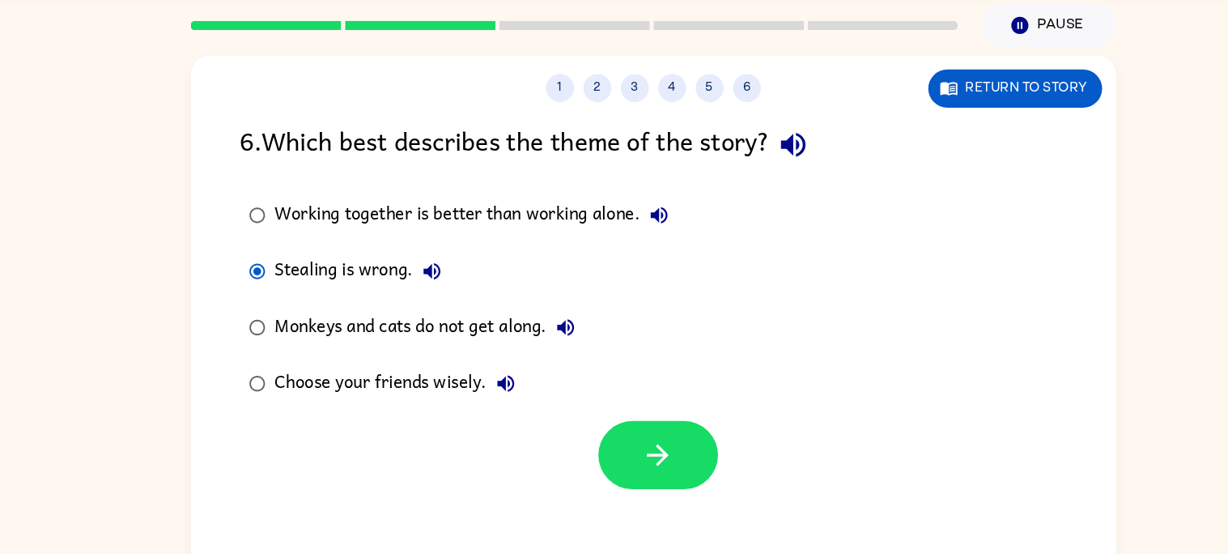
click at [322, 229] on div "Working together is better than working alone." at bounding box center [461, 230] width 349 height 32
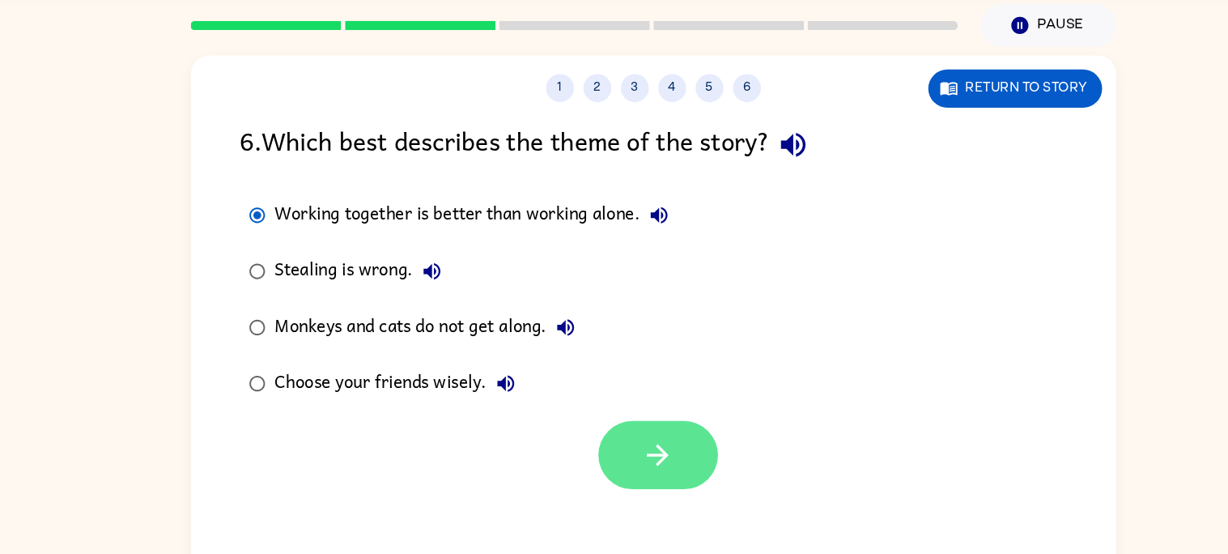
click at [589, 431] on button "button" at bounding box center [619, 438] width 104 height 59
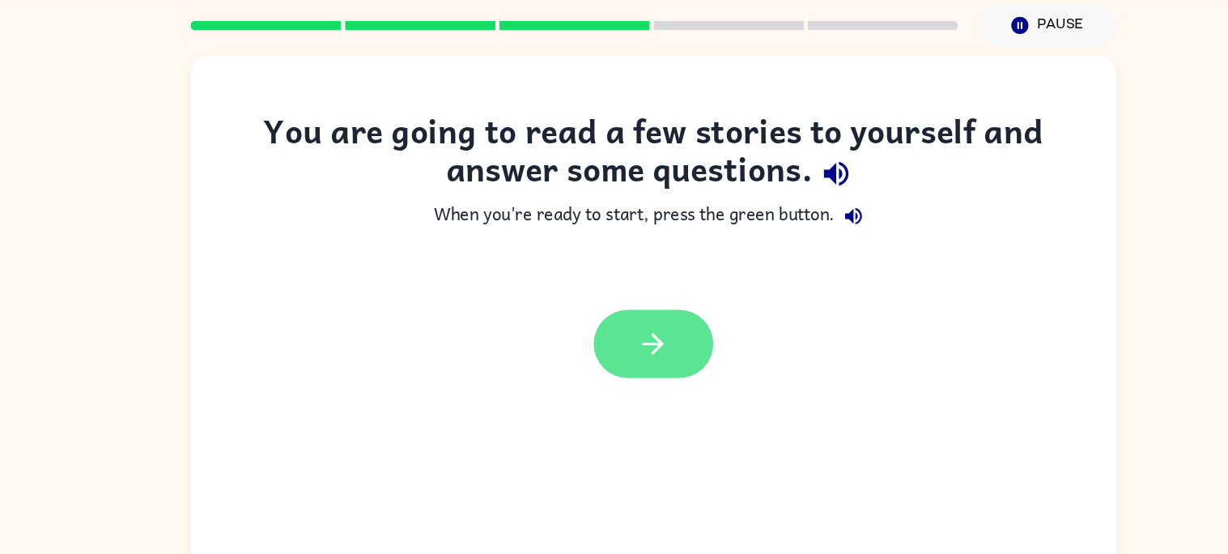
click at [589, 350] on button "button" at bounding box center [615, 341] width 104 height 59
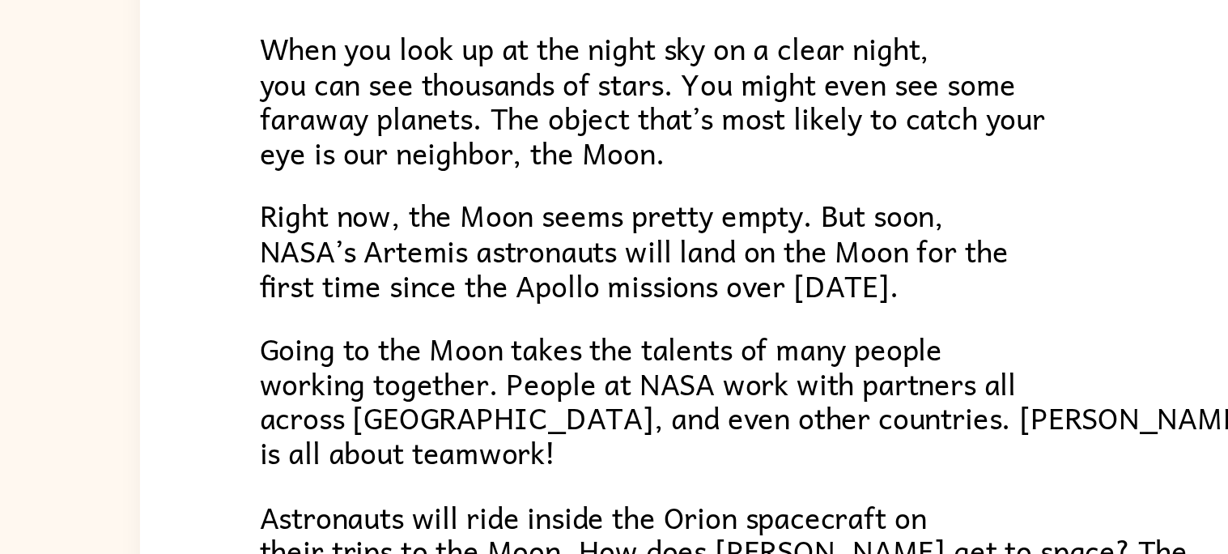
click at [312, 378] on span "Going to the Moon takes the talents of many people working together. People at …" at bounding box center [524, 384] width 500 height 76
click at [312, 401] on span "Going to the Moon takes the talents of many people working together. People at …" at bounding box center [524, 384] width 500 height 76
click at [312, 378] on span "Going to the Moon takes the talents of many people working together. People at …" at bounding box center [524, 384] width 500 height 76
click at [312, 369] on span "Going to the Moon takes the talents of many people working together. People at …" at bounding box center [524, 384] width 500 height 76
click at [312, 401] on span "Going to the Moon takes the talents of many people working together. People at …" at bounding box center [524, 384] width 500 height 76
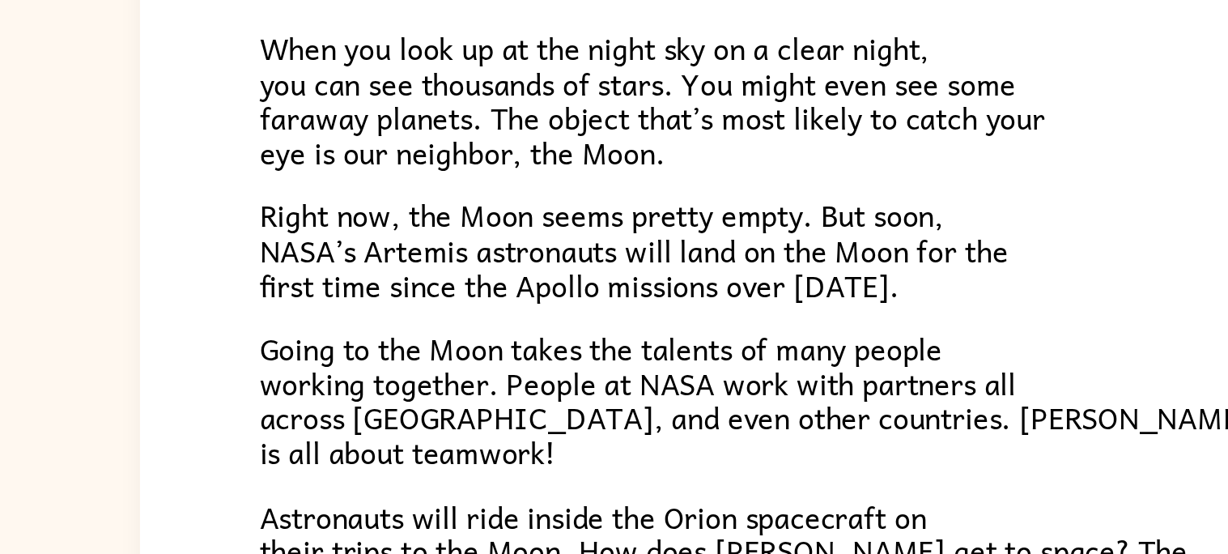
click at [312, 401] on span "Going to the Moon takes the talents of many people working together. People at …" at bounding box center [524, 384] width 500 height 76
click at [312, 389] on span "Going to the Moon takes the talents of many people working together. People at …" at bounding box center [524, 384] width 500 height 76
click at [312, 401] on span "Going to the Moon takes the talents of many people working together. People at …" at bounding box center [524, 384] width 500 height 76
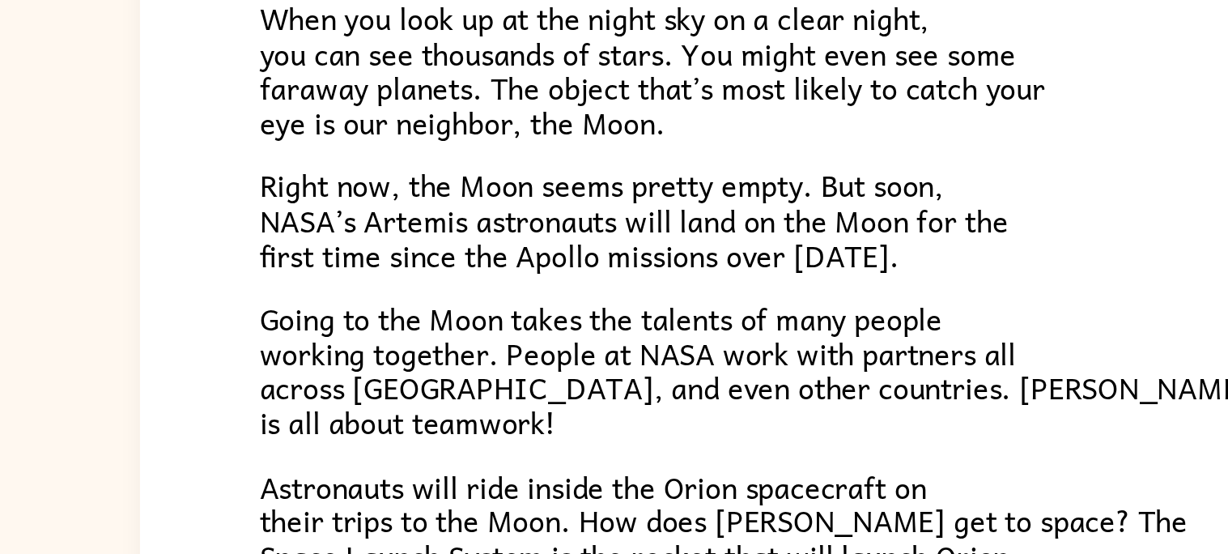
click at [312, 416] on span "Going to the Moon takes the talents of many people working together. People at …" at bounding box center [524, 384] width 500 height 76
click at [312, 405] on span "Going to the Moon takes the talents of many people working together. People at …" at bounding box center [524, 384] width 500 height 76
click at [312, 416] on span "Going to the Moon takes the talents of many people working together. People at …" at bounding box center [524, 384] width 500 height 76
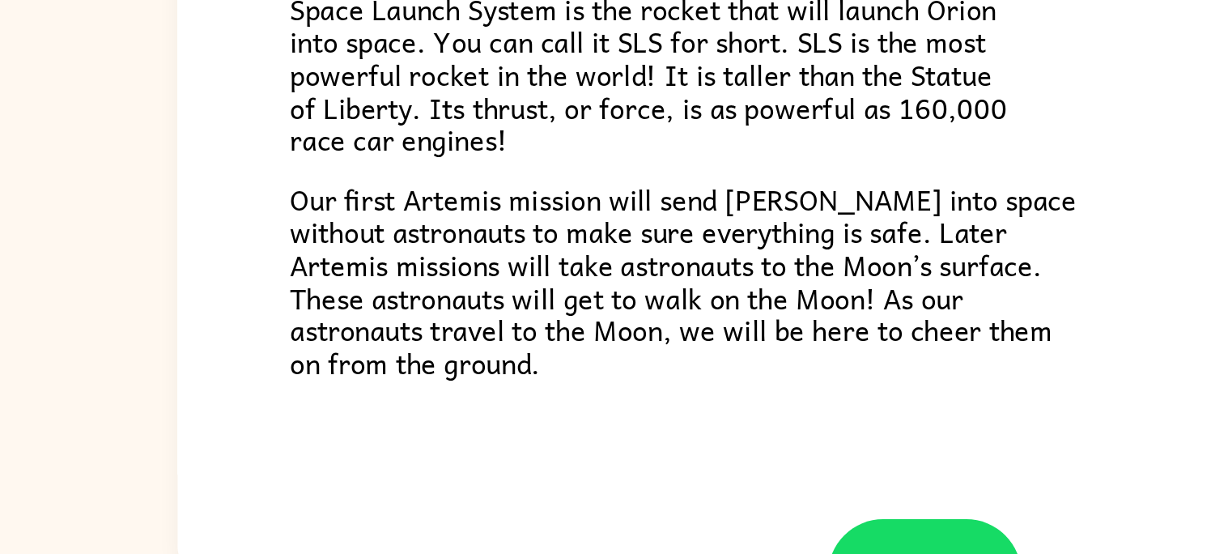
scroll to position [0, 0]
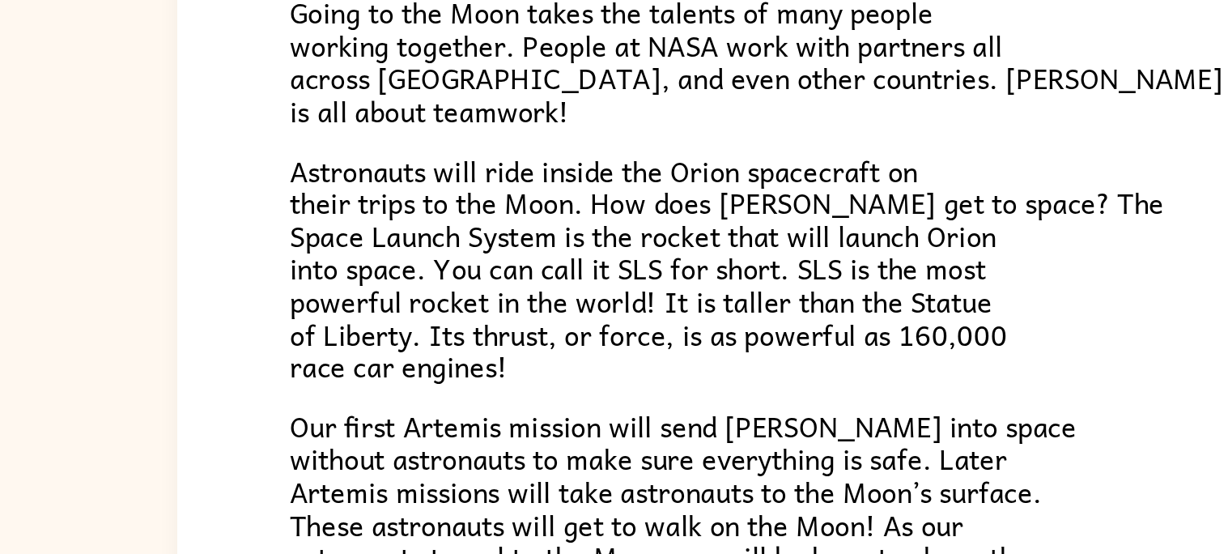
click at [168, 336] on div "The Artemis Mission When you look up at the night sky on a clear night, you can…" at bounding box center [614, 334] width 1228 height 469
